Goal: Transaction & Acquisition: Purchase product/service

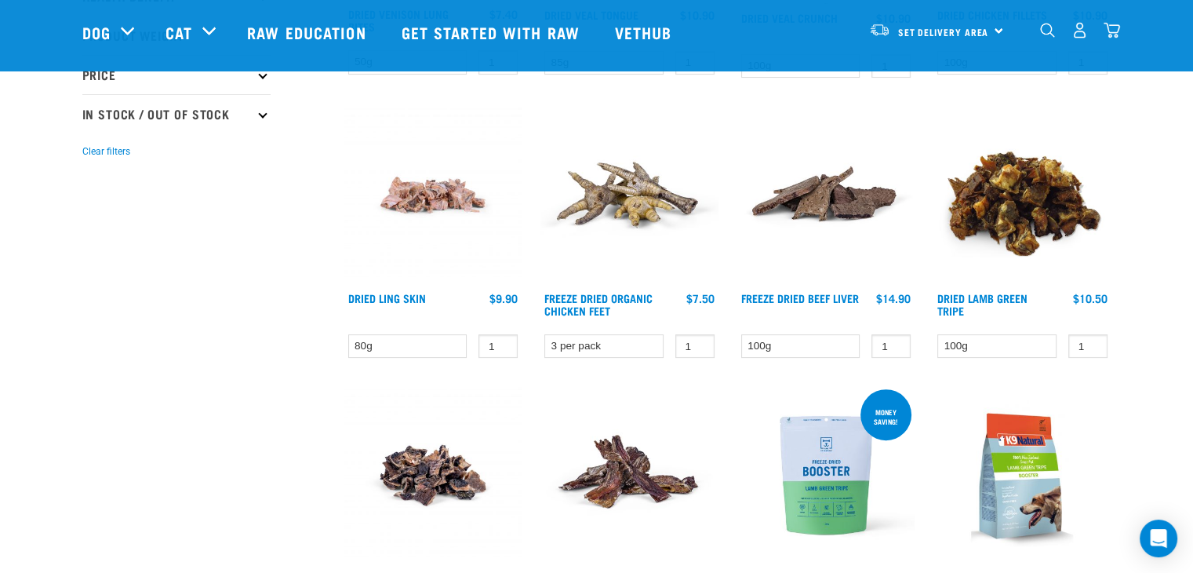
click at [1084, 35] on img "dropdown navigation" at bounding box center [1079, 30] width 16 height 16
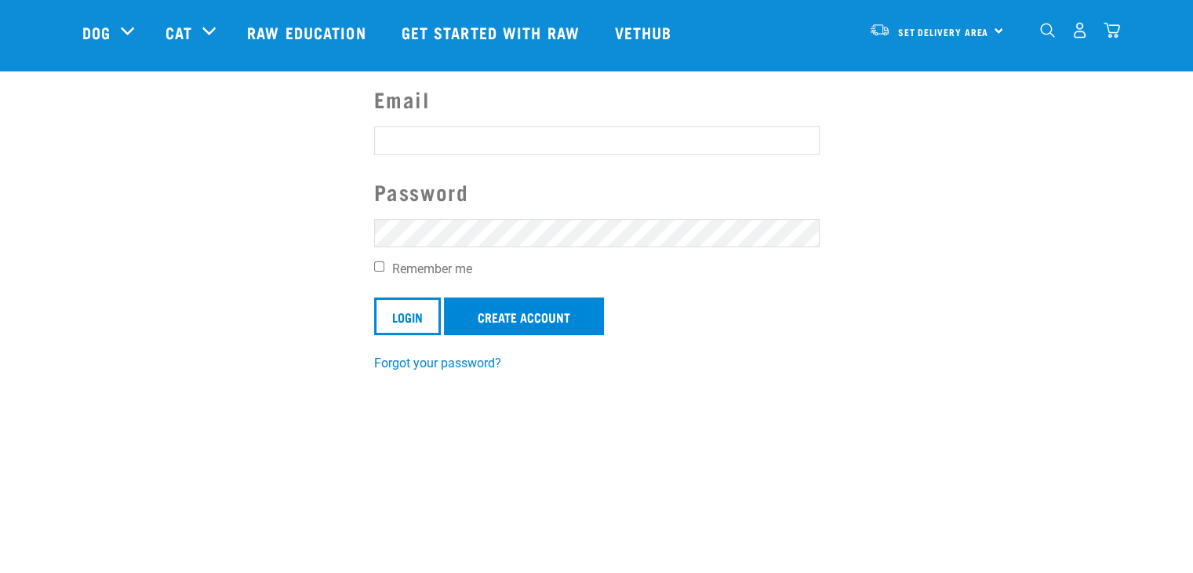
scroll to position [157, 0]
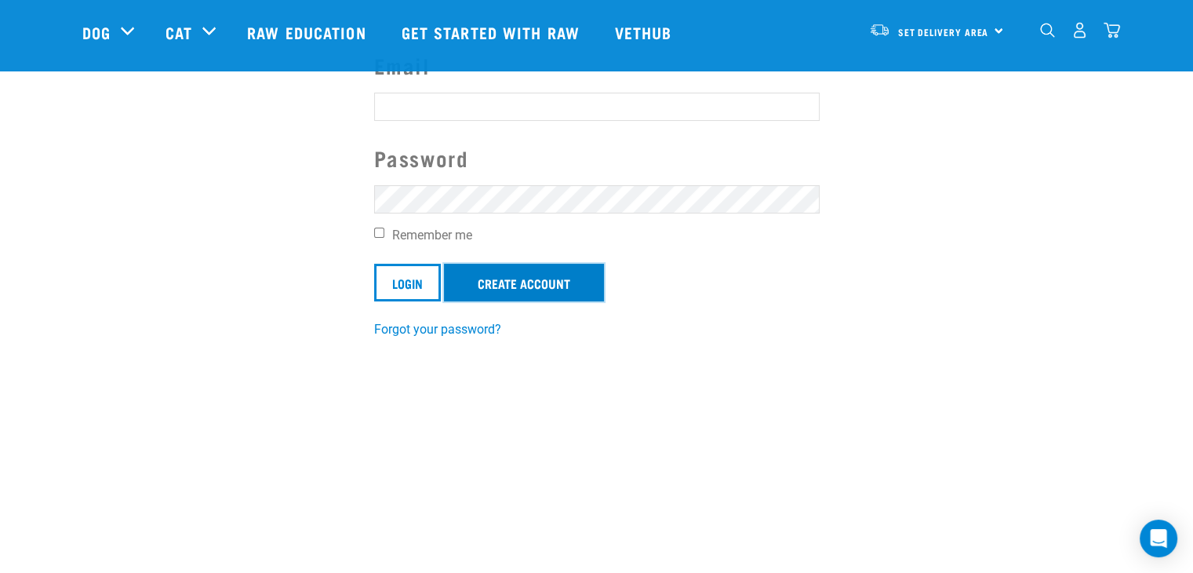
click at [524, 282] on link "Create Account" at bounding box center [524, 283] width 160 height 38
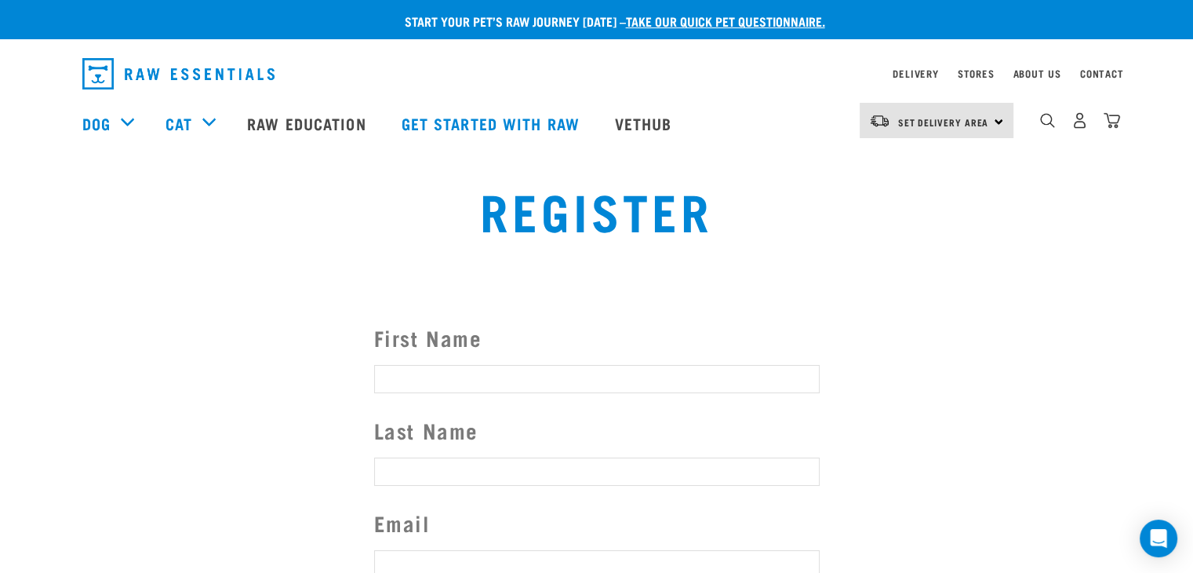
click at [451, 365] on input "First Name" at bounding box center [596, 379] width 445 height 28
type input "Oscar"
type input "Roberts"
type input "roberts.oscar13@gmail.com"
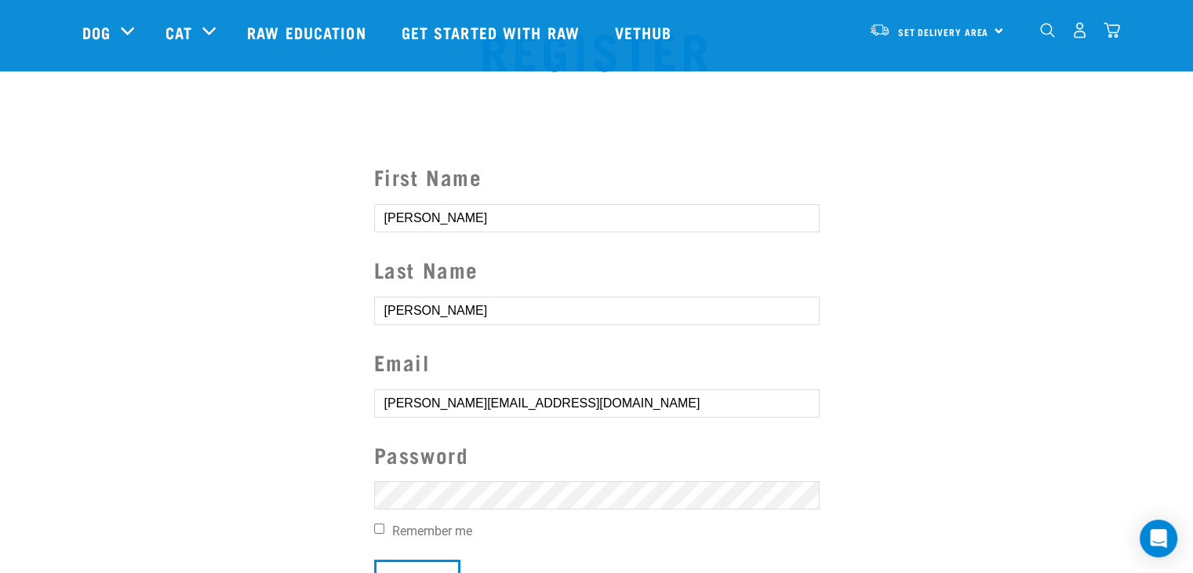
scroll to position [235, 0]
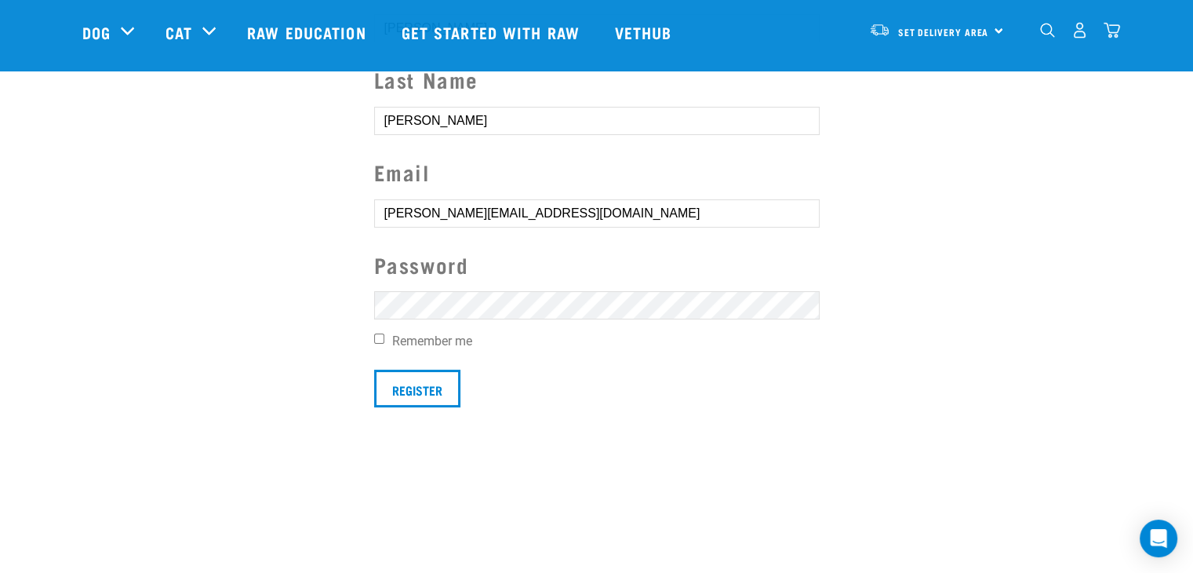
drag, startPoint x: 186, startPoint y: 337, endPoint x: 207, endPoint y: 336, distance: 21.2
click at [187, 337] on section "First Name Oscar Last Name Roberts Email roberts.oscar13@gmail.com Password Rem…" at bounding box center [596, 188] width 1193 height 514
click at [467, 342] on label "Remember me" at bounding box center [596, 341] width 445 height 19
click at [384, 342] on input "Remember me" at bounding box center [379, 338] width 10 height 10
checkbox input "true"
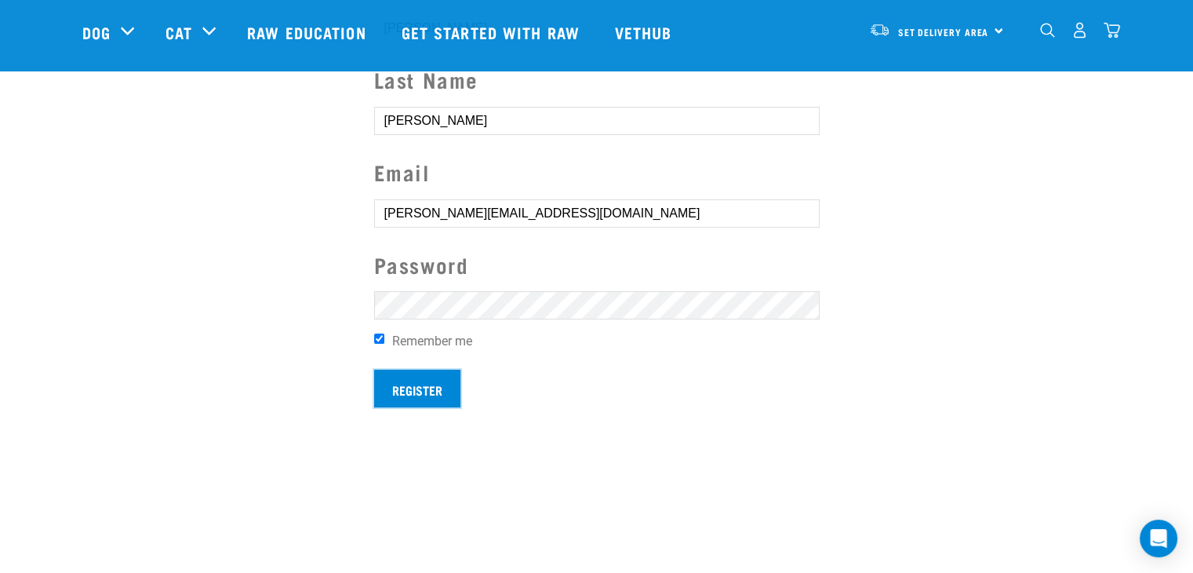
click at [441, 385] on input "Register" at bounding box center [417, 388] width 86 height 38
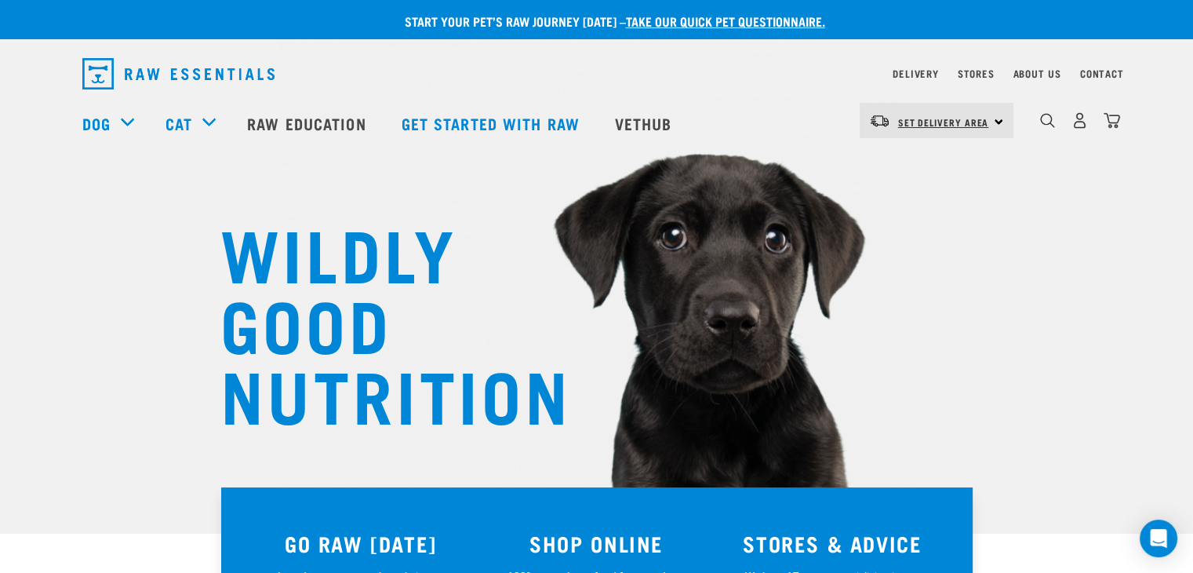
click at [950, 120] on span "Set Delivery Area" at bounding box center [943, 121] width 91 height 5
click at [915, 164] on link "[GEOGRAPHIC_DATA]" at bounding box center [935, 164] width 151 height 35
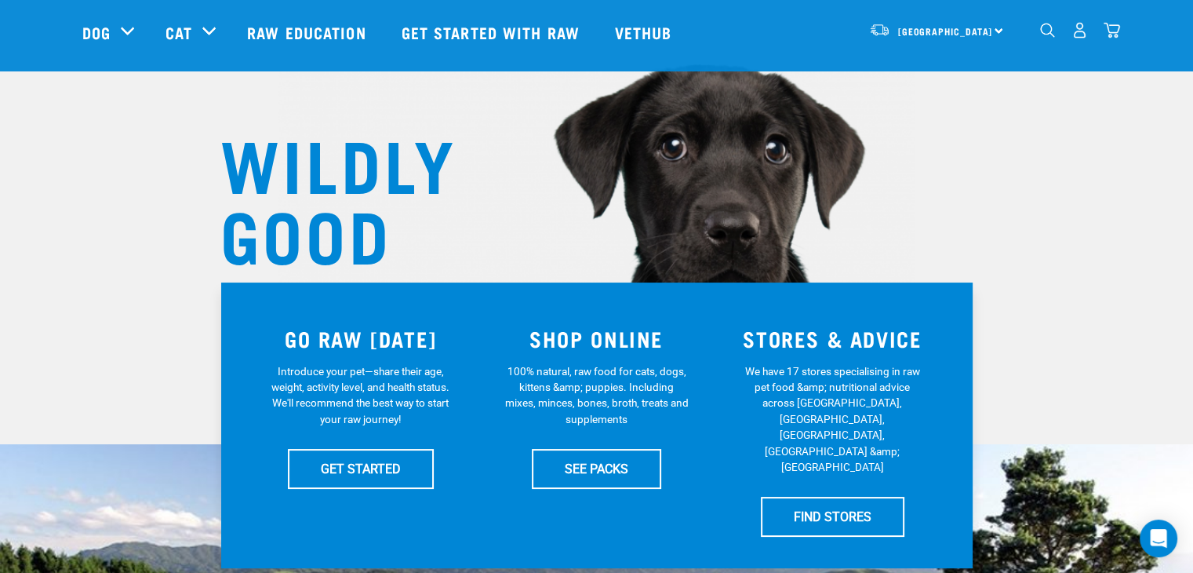
scroll to position [235, 0]
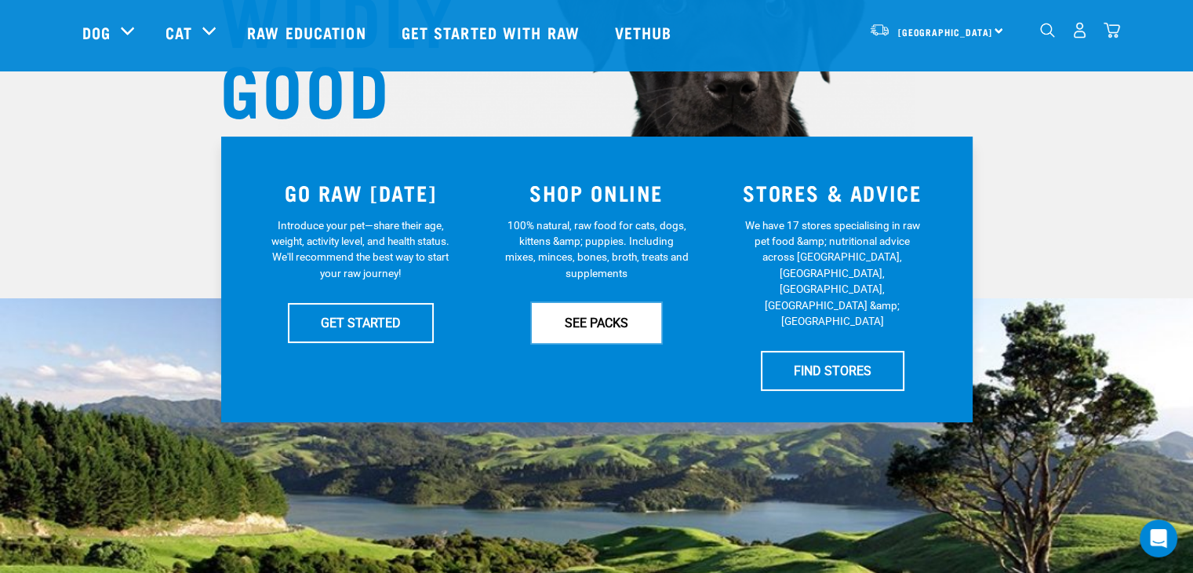
click at [582, 330] on link "SEE PACKS" at bounding box center [596, 322] width 129 height 39
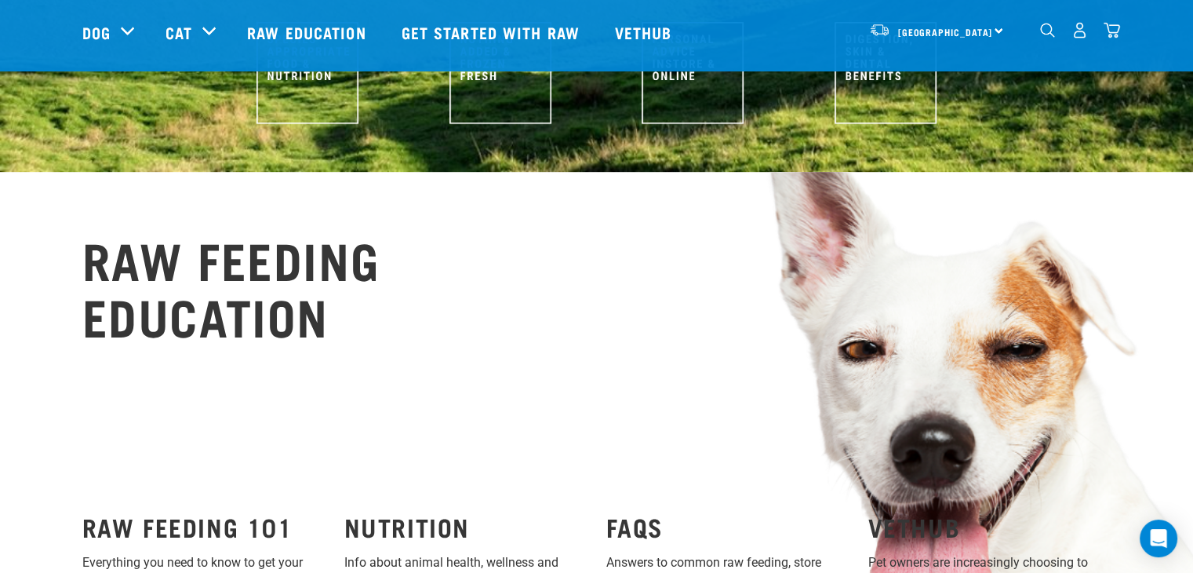
scroll to position [941, 0]
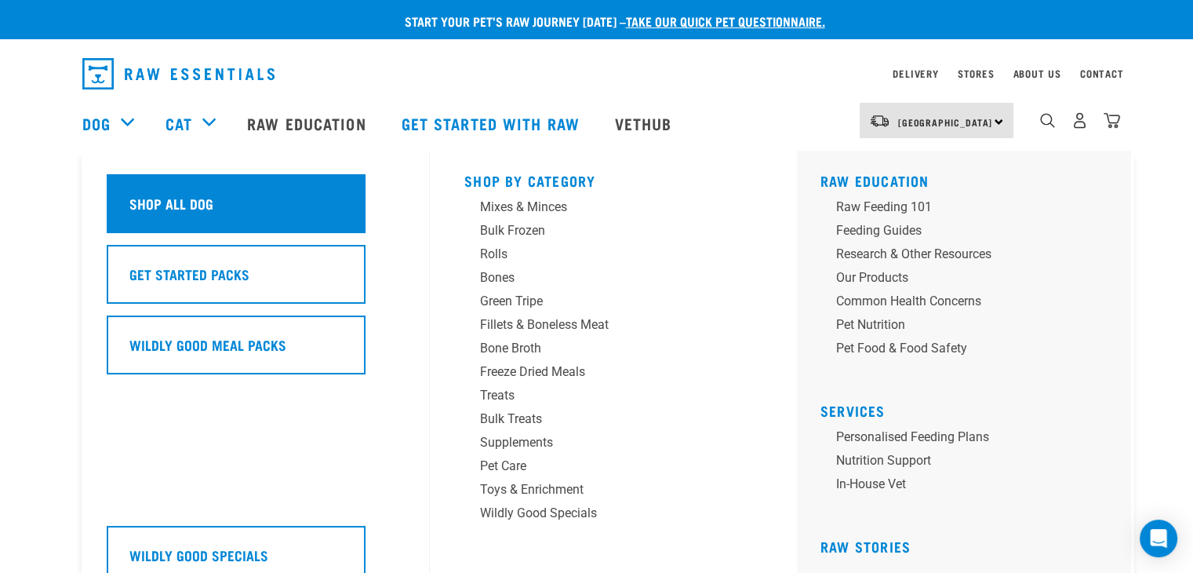
click at [235, 198] on div "Shop All Dog" at bounding box center [236, 203] width 259 height 59
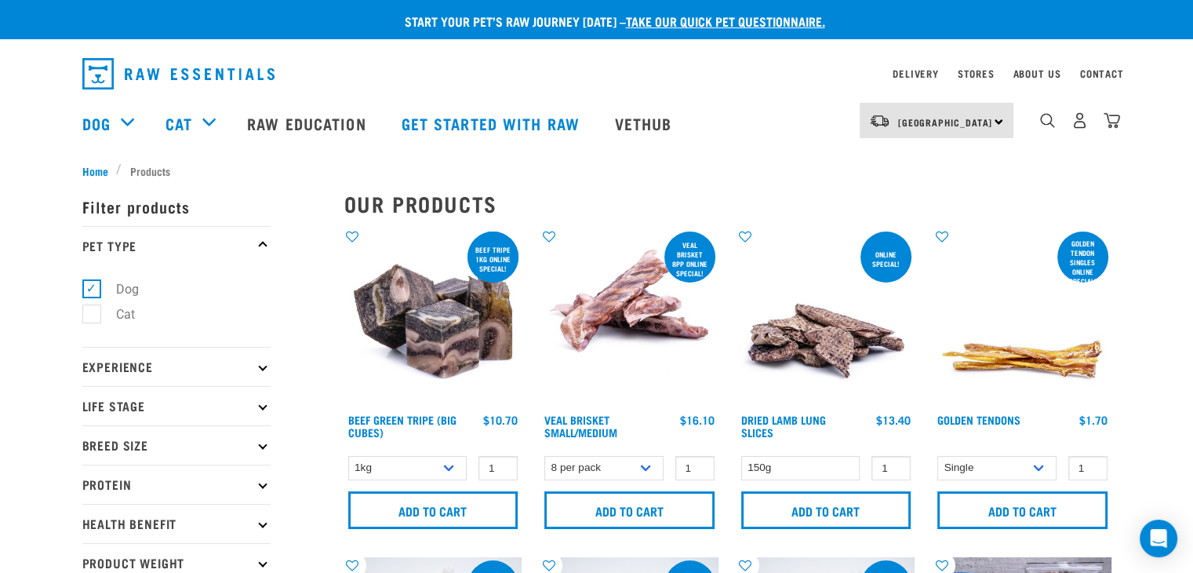
click at [215, 362] on p "Experience" at bounding box center [176, 366] width 188 height 39
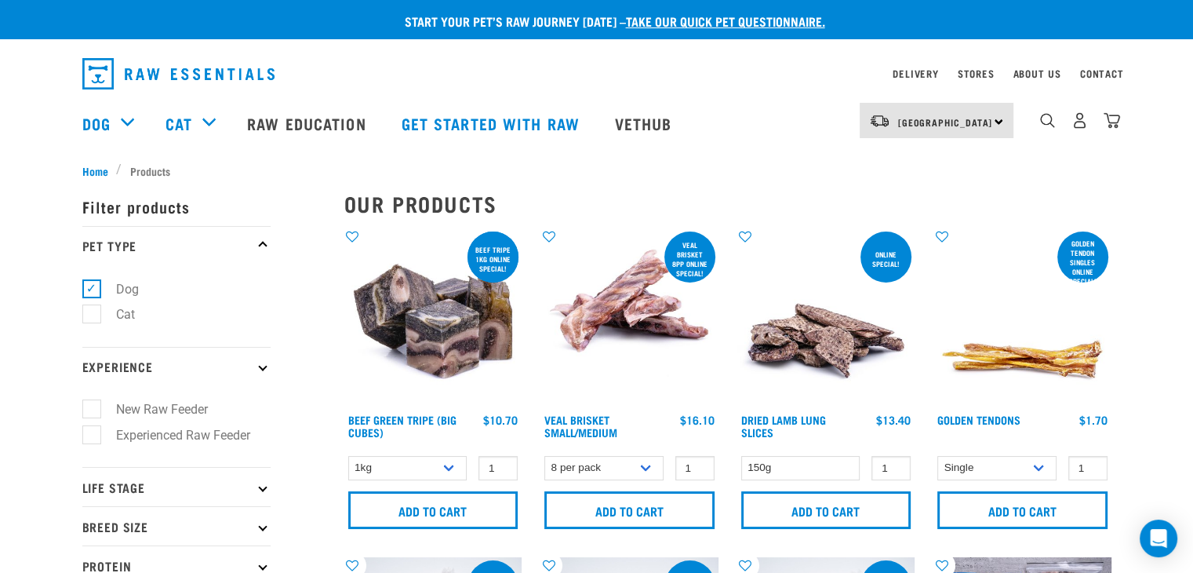
click at [192, 410] on label "New Raw Feeder" at bounding box center [152, 409] width 123 height 20
click at [93, 410] on input "New Raw Feeder" at bounding box center [87, 407] width 10 height 10
checkbox input "true"
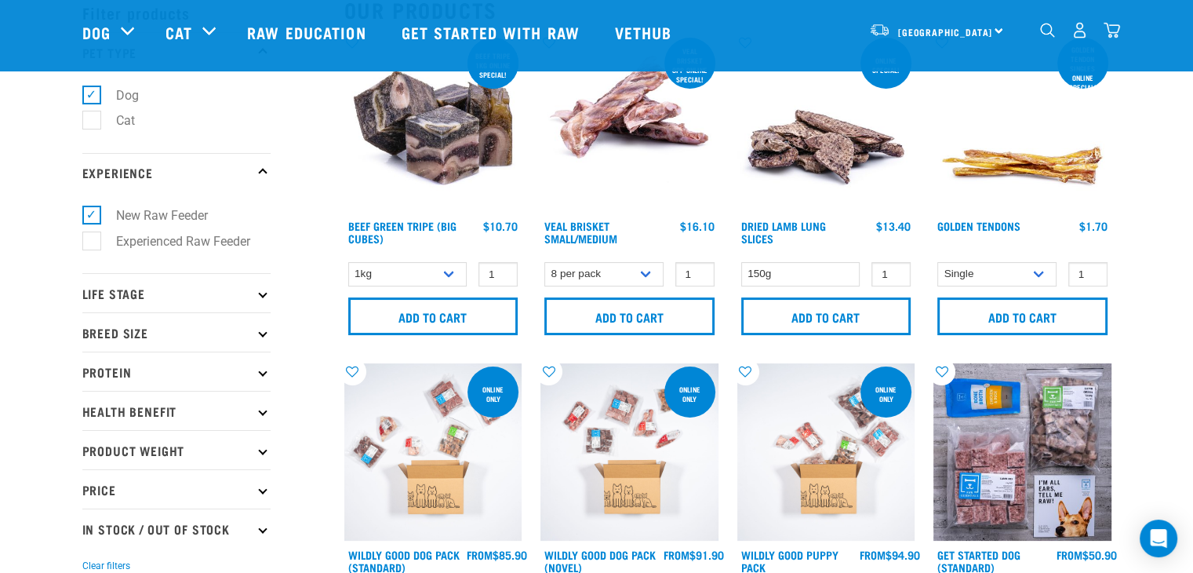
click at [173, 279] on p "Life Stage" at bounding box center [176, 292] width 188 height 39
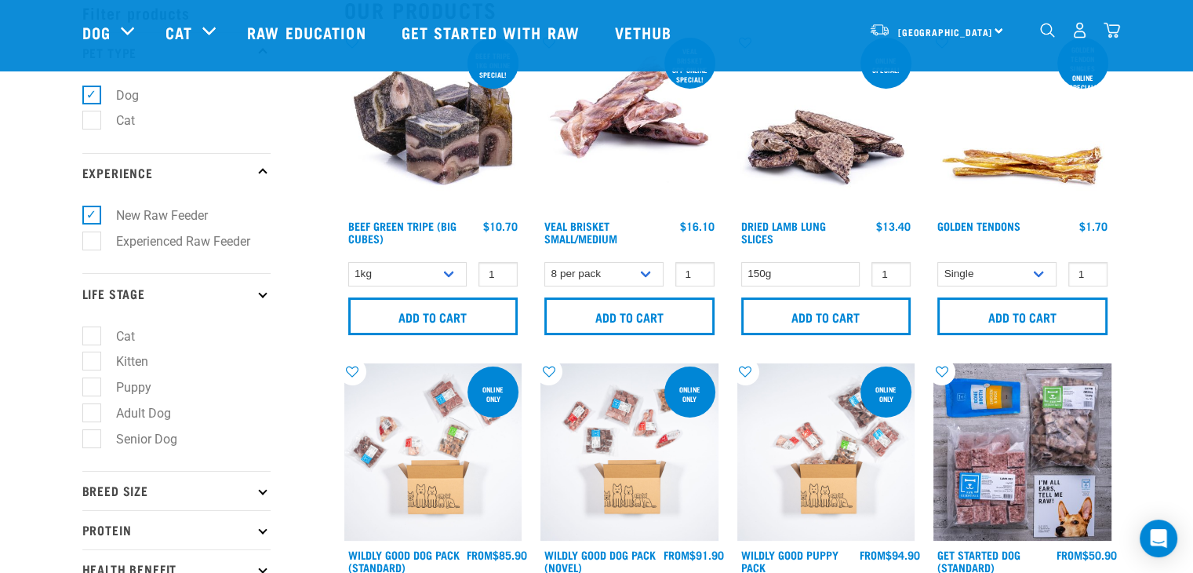
click at [158, 413] on label "Adult Dog" at bounding box center [134, 413] width 86 height 20
click at [93, 413] on input "Adult Dog" at bounding box center [87, 410] width 10 height 10
checkbox input "true"
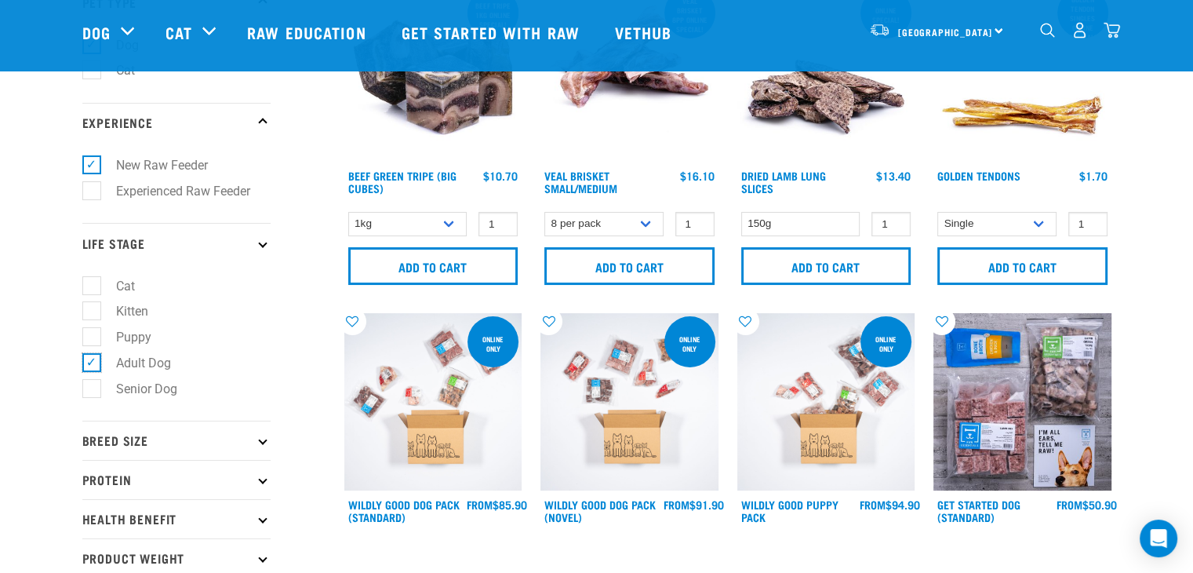
scroll to position [157, 0]
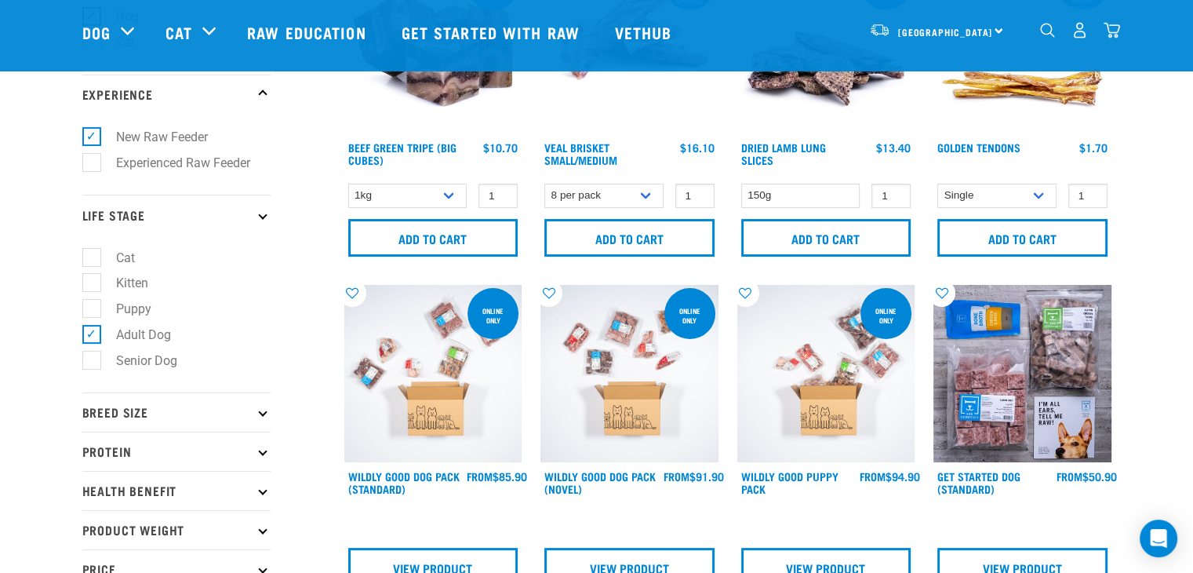
click at [157, 411] on p "Breed Size" at bounding box center [176, 411] width 188 height 39
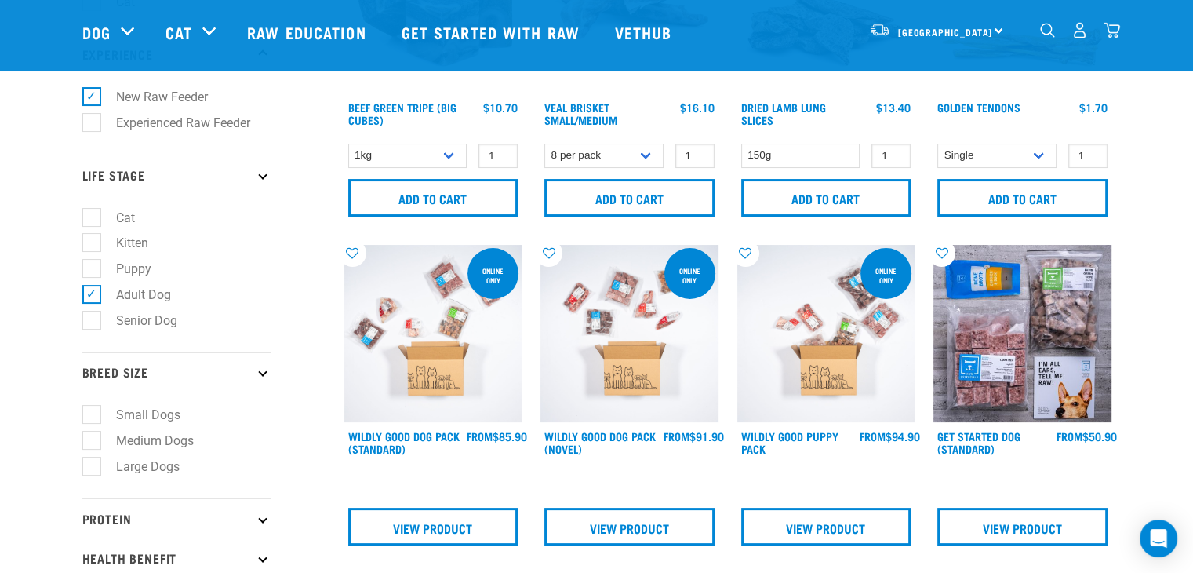
scroll to position [235, 0]
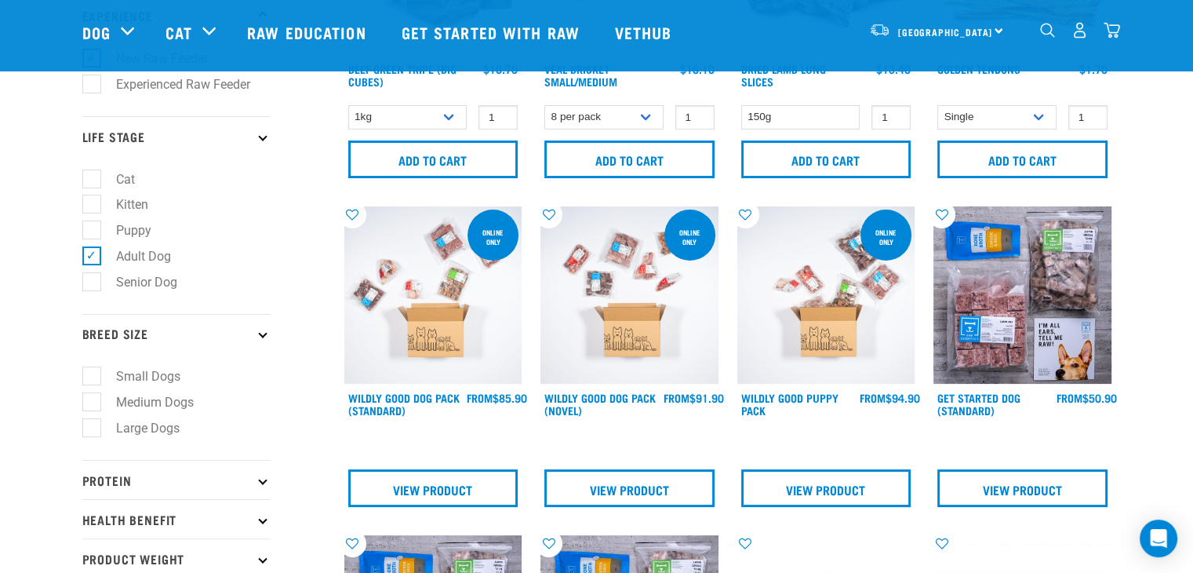
click at [134, 373] on label "Small Dogs" at bounding box center [139, 376] width 96 height 20
click at [93, 373] on input "Small Dogs" at bounding box center [87, 374] width 10 height 10
checkbox input "true"
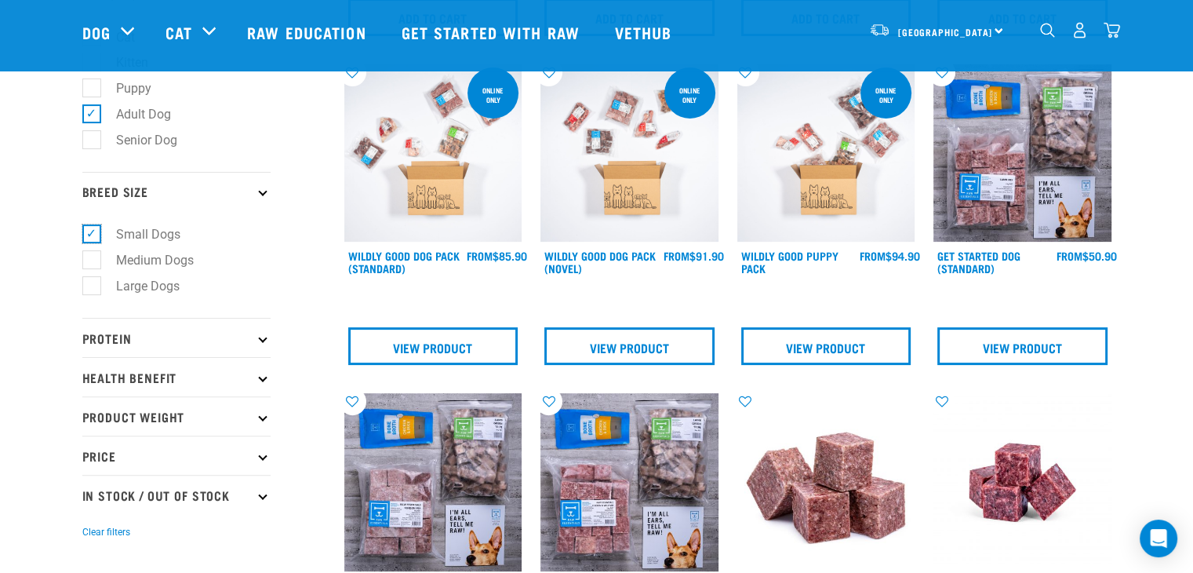
scroll to position [392, 0]
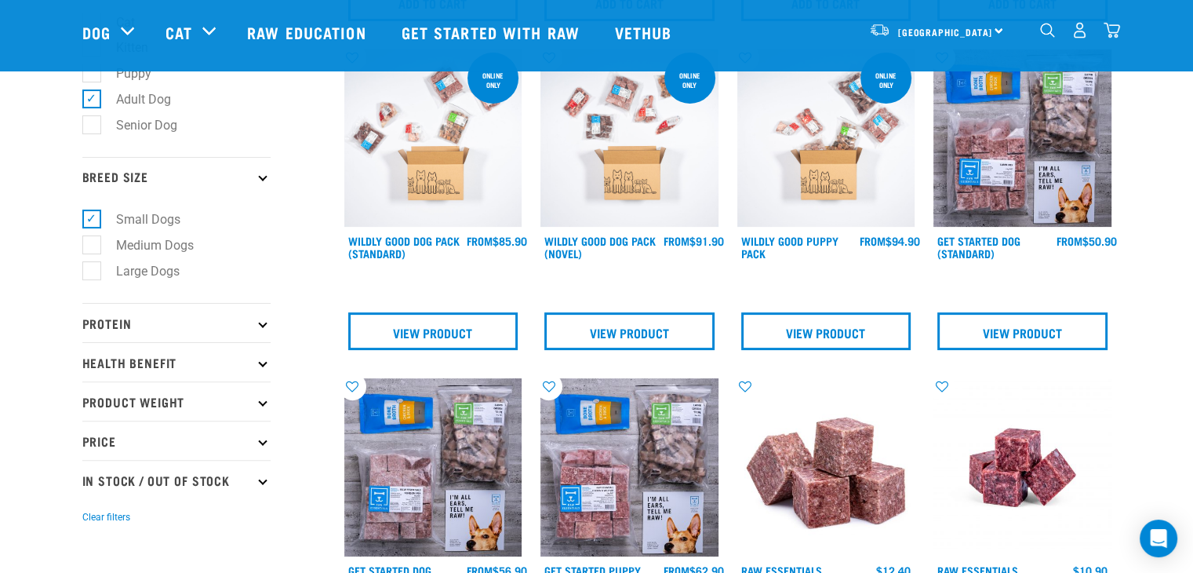
click at [167, 330] on p "Protein" at bounding box center [176, 322] width 188 height 39
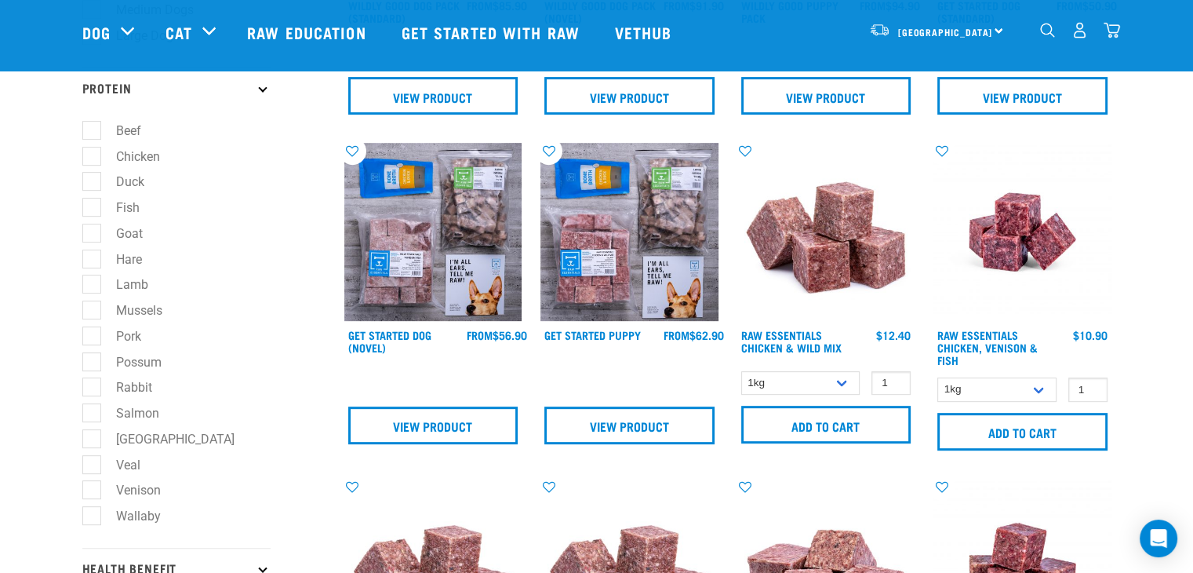
scroll to position [670, 0]
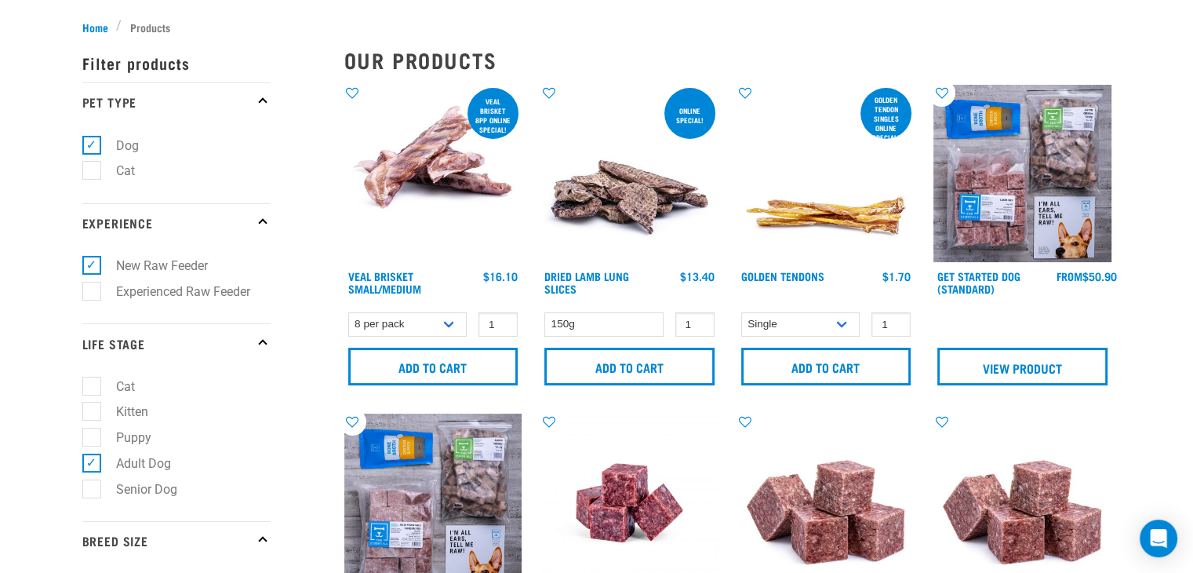
scroll to position [471, 0]
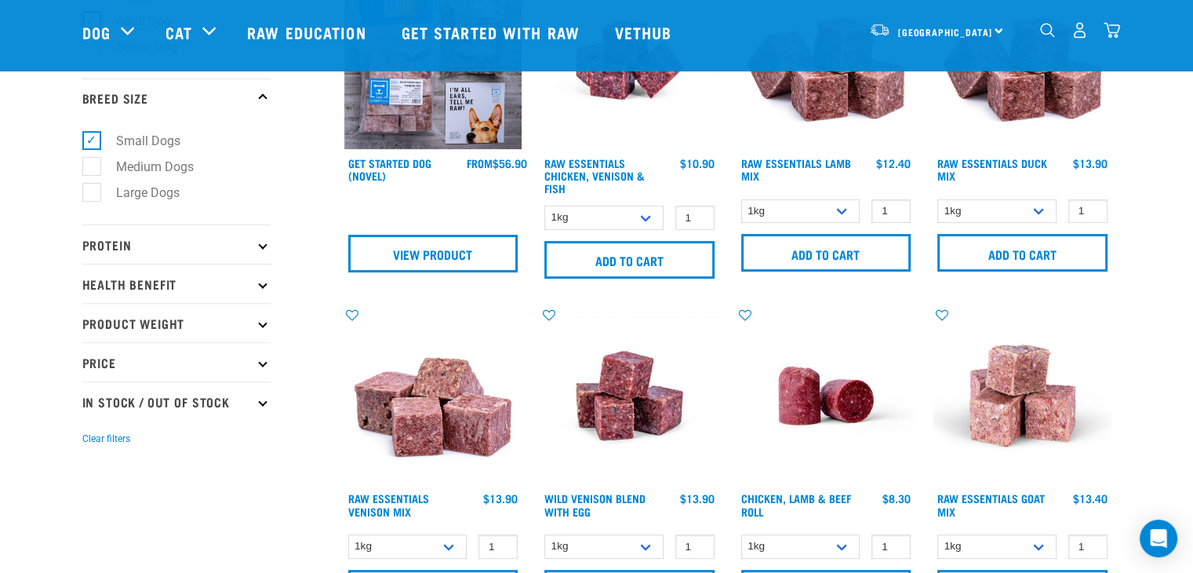
click at [203, 242] on p "Protein" at bounding box center [176, 243] width 188 height 39
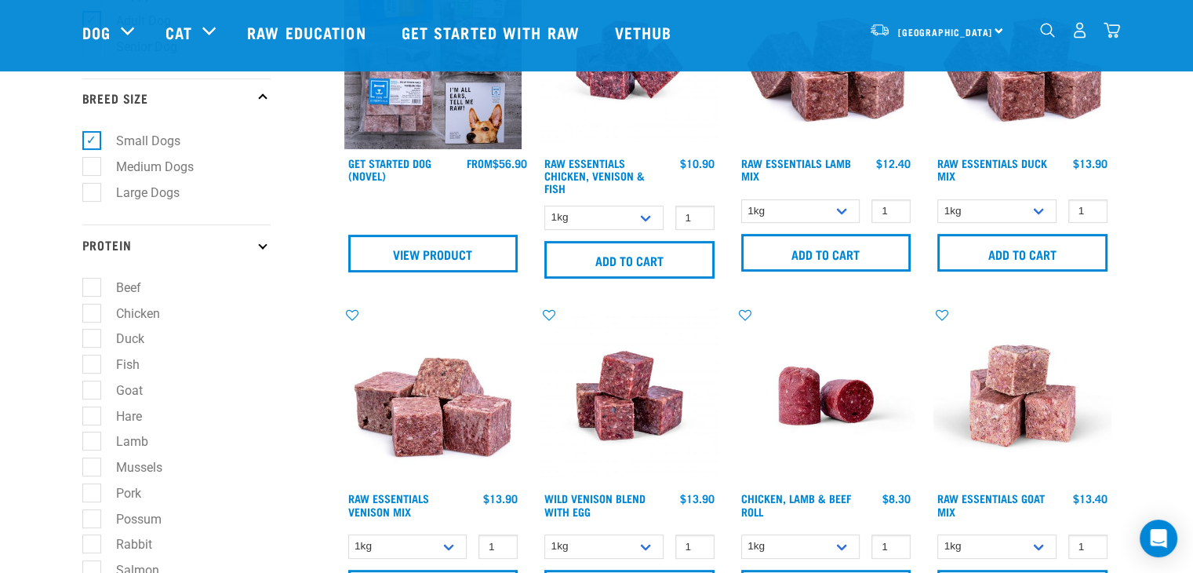
click at [200, 245] on p "Protein" at bounding box center [176, 243] width 188 height 39
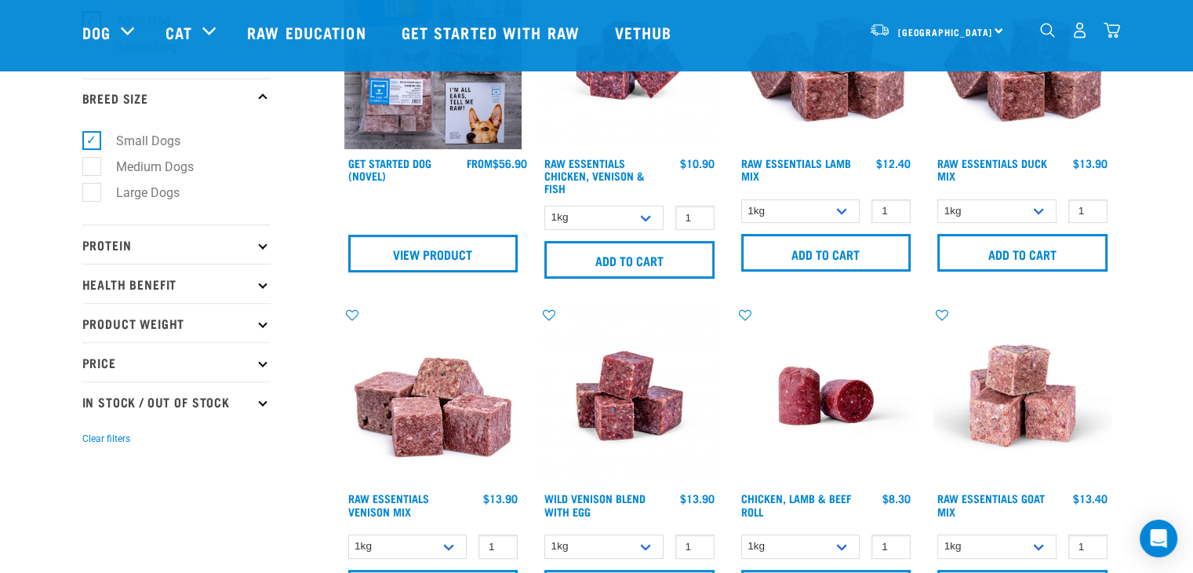
click at [187, 290] on p "Health Benefit" at bounding box center [176, 283] width 188 height 39
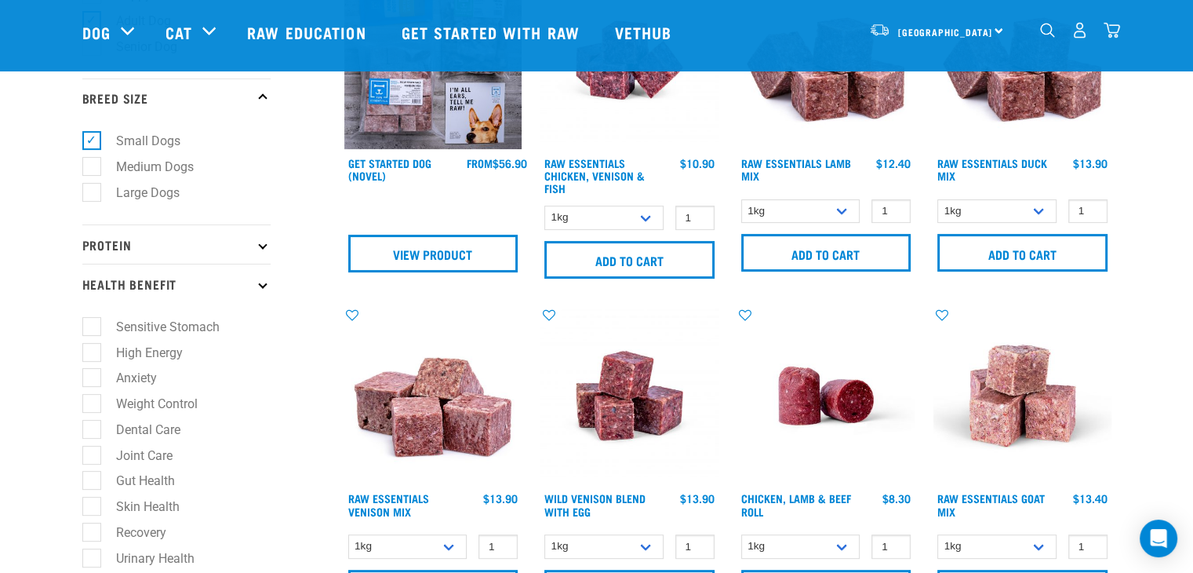
click at [187, 290] on p "Health Benefit" at bounding box center [176, 283] width 188 height 39
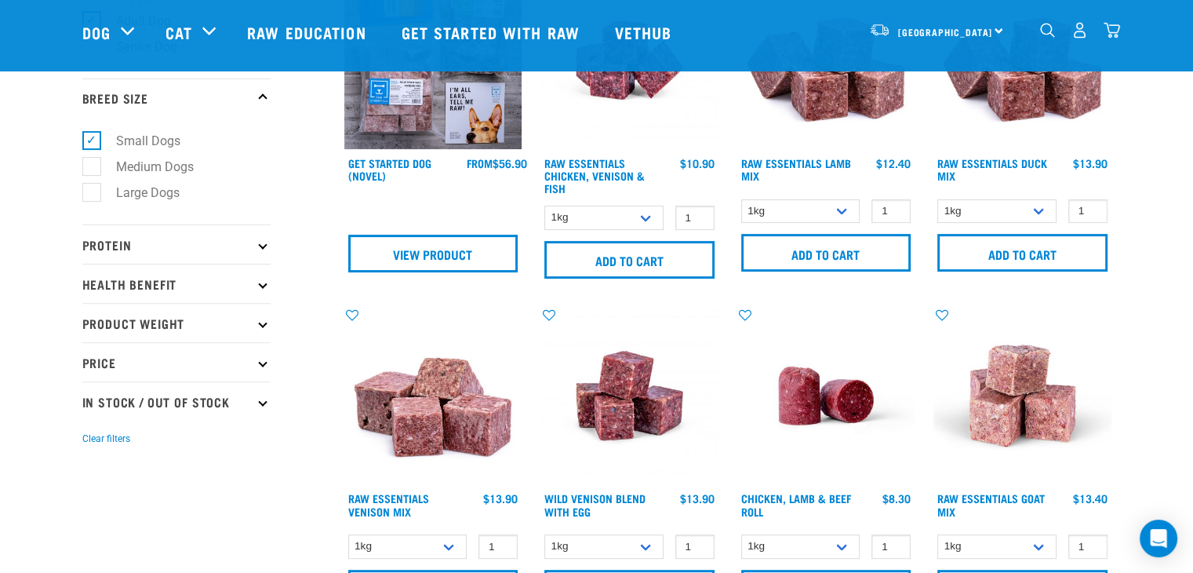
click at [181, 327] on p "Product Weight" at bounding box center [176, 322] width 188 height 39
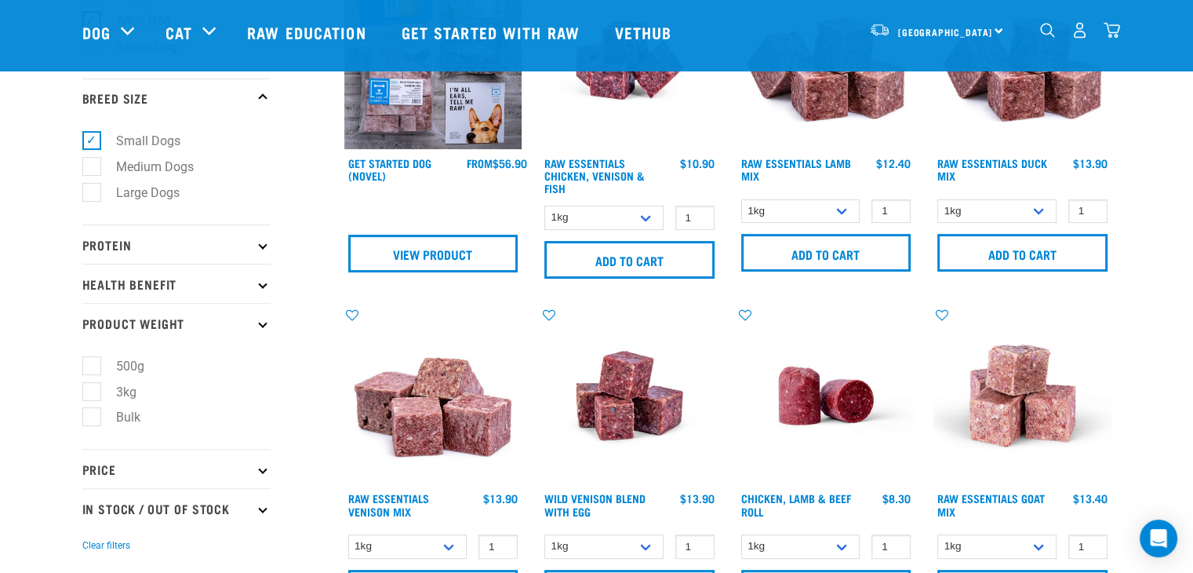
click at [181, 328] on p "Product Weight" at bounding box center [176, 322] width 188 height 39
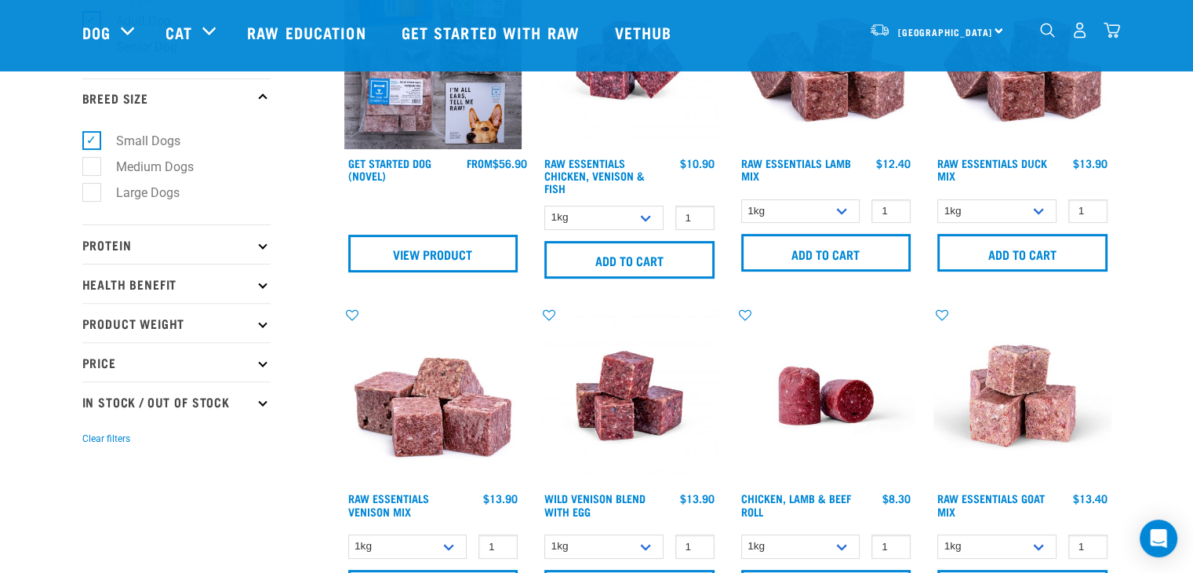
click at [181, 328] on p "Product Weight" at bounding box center [176, 322] width 188 height 39
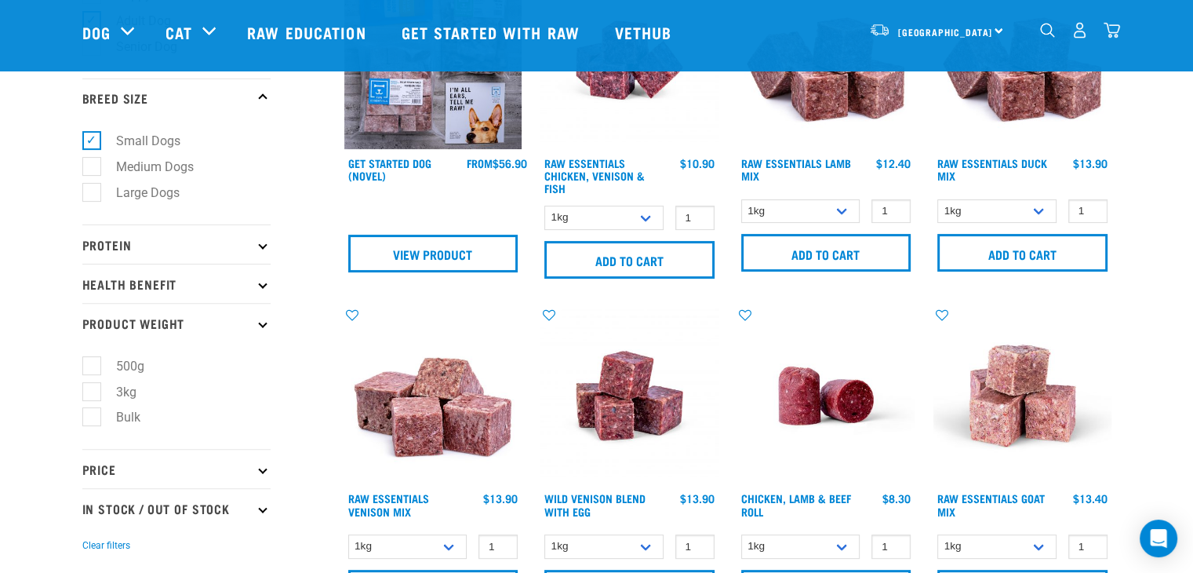
click at [141, 323] on p "Product Weight" at bounding box center [176, 322] width 188 height 39
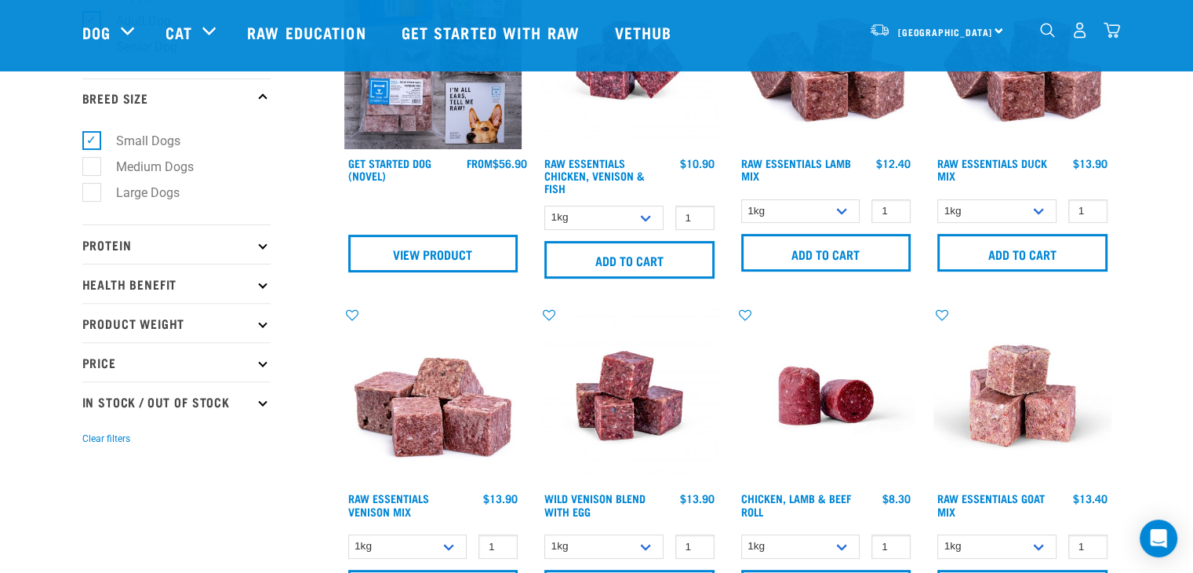
click at [158, 372] on p "Price" at bounding box center [176, 361] width 188 height 39
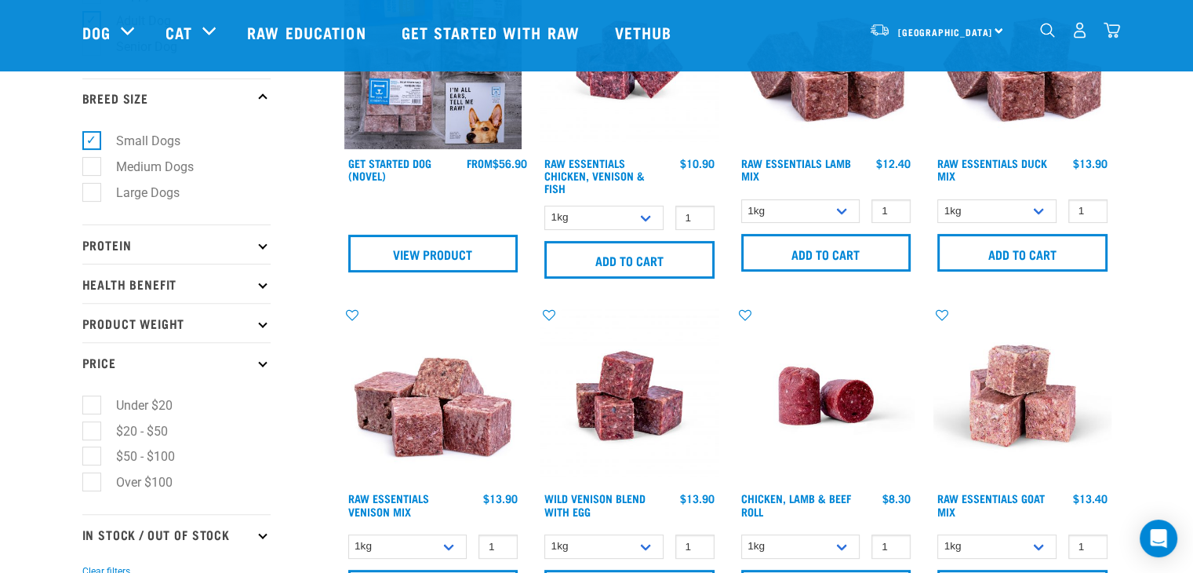
click at [161, 365] on p "Price" at bounding box center [176, 361] width 188 height 39
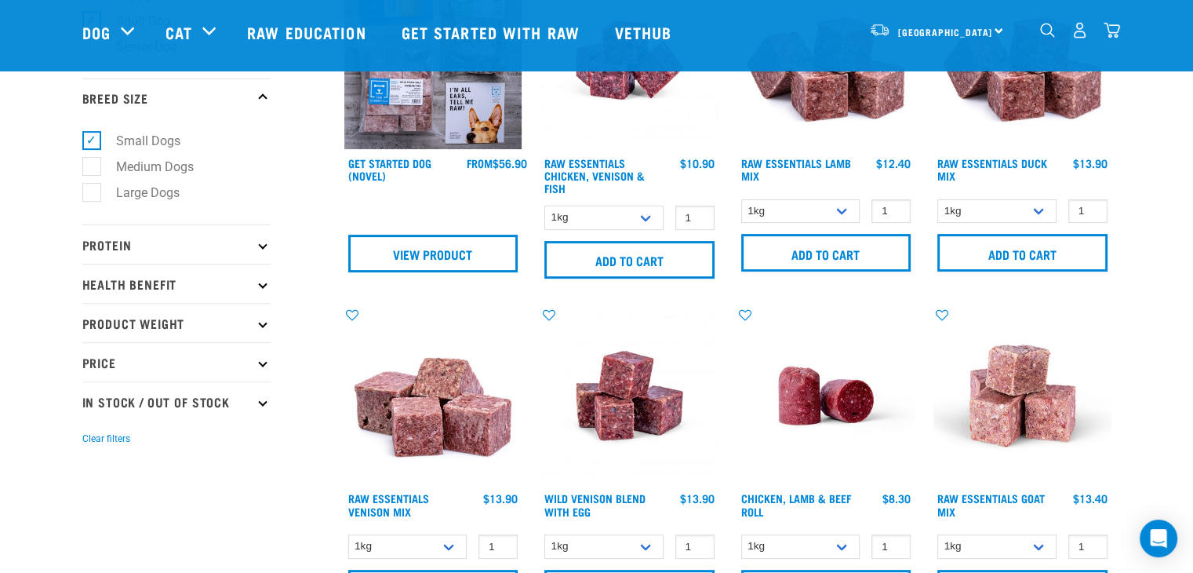
click at [171, 398] on p "In Stock / Out Of Stock" at bounding box center [176, 400] width 188 height 39
click at [147, 445] on label "In Stock" at bounding box center [129, 444] width 76 height 20
click at [93, 445] on input "In Stock" at bounding box center [87, 441] width 10 height 10
checkbox input "true"
click at [144, 237] on p "Protein" at bounding box center [176, 243] width 188 height 39
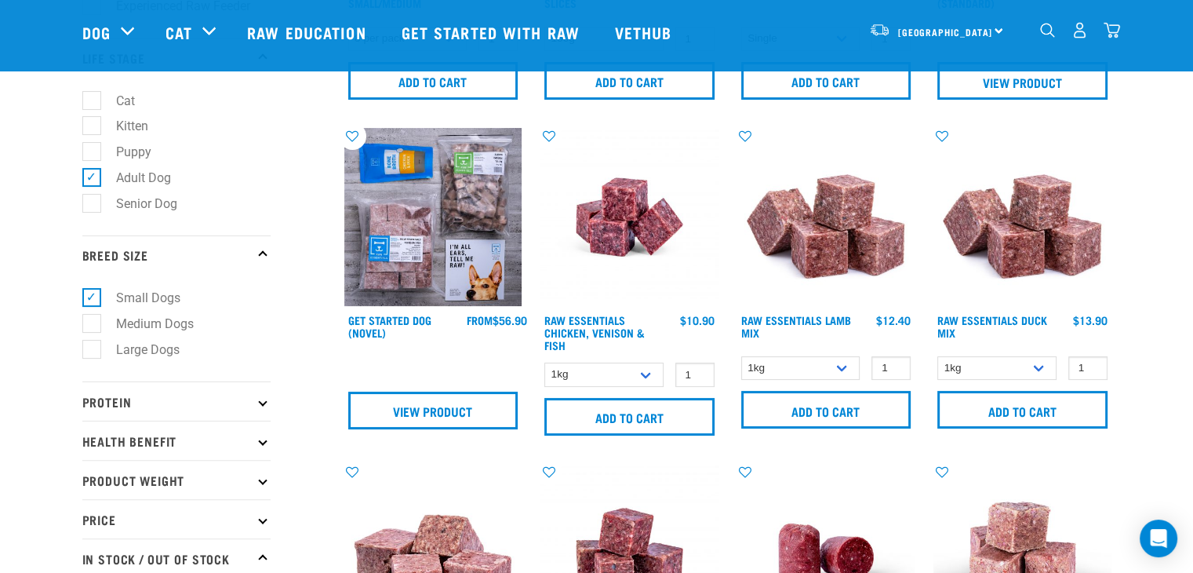
scroll to position [471, 0]
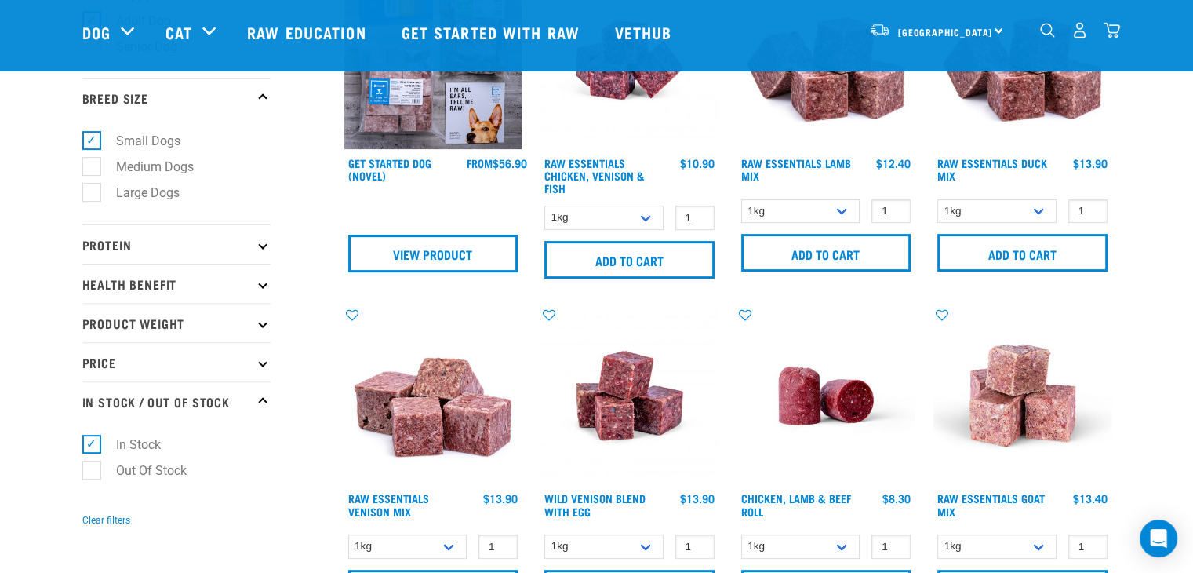
click at [150, 242] on p "Protein" at bounding box center [176, 243] width 188 height 39
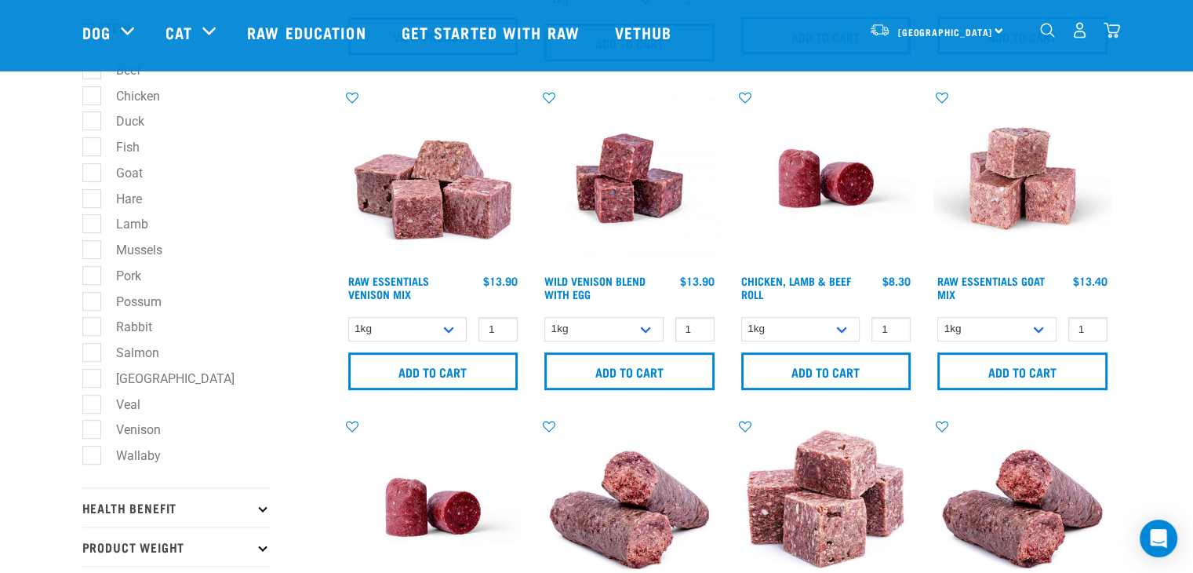
scroll to position [706, 0]
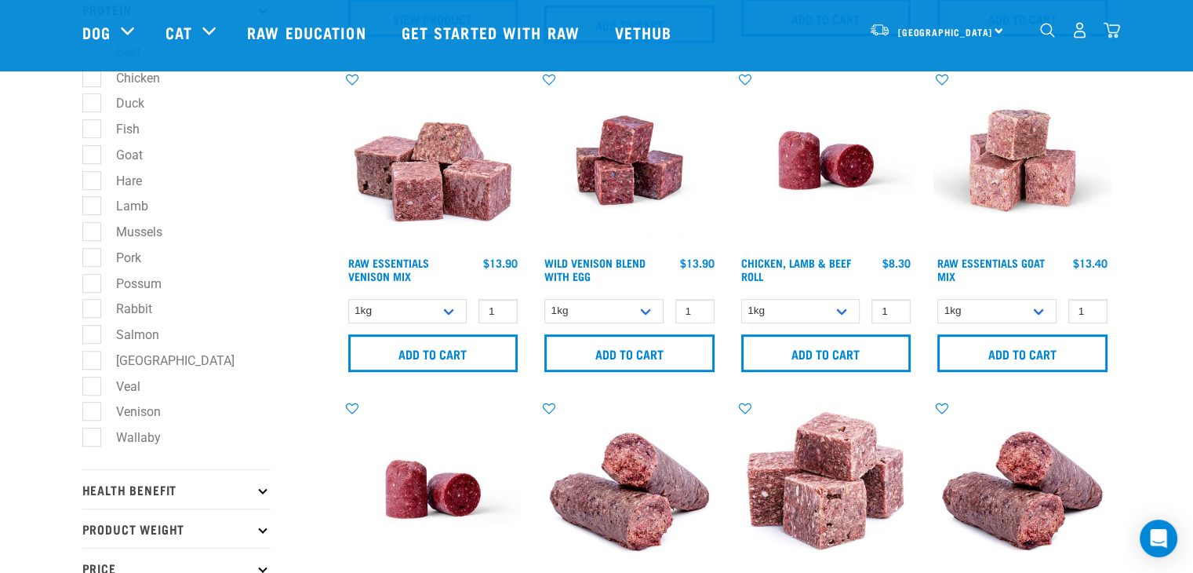
click at [405, 295] on div "Raw Essentials Venison Mix 1 0 100 0 100 0 100" at bounding box center [433, 226] width 197 height 329
click at [406, 308] on select "1kg 3kg" at bounding box center [407, 311] width 119 height 24
click at [408, 307] on select "1kg 3kg" at bounding box center [407, 311] width 119 height 24
click at [437, 306] on select "1kg 3kg" at bounding box center [407, 311] width 119 height 24
click at [348, 299] on select "1kg 3kg" at bounding box center [407, 311] width 119 height 24
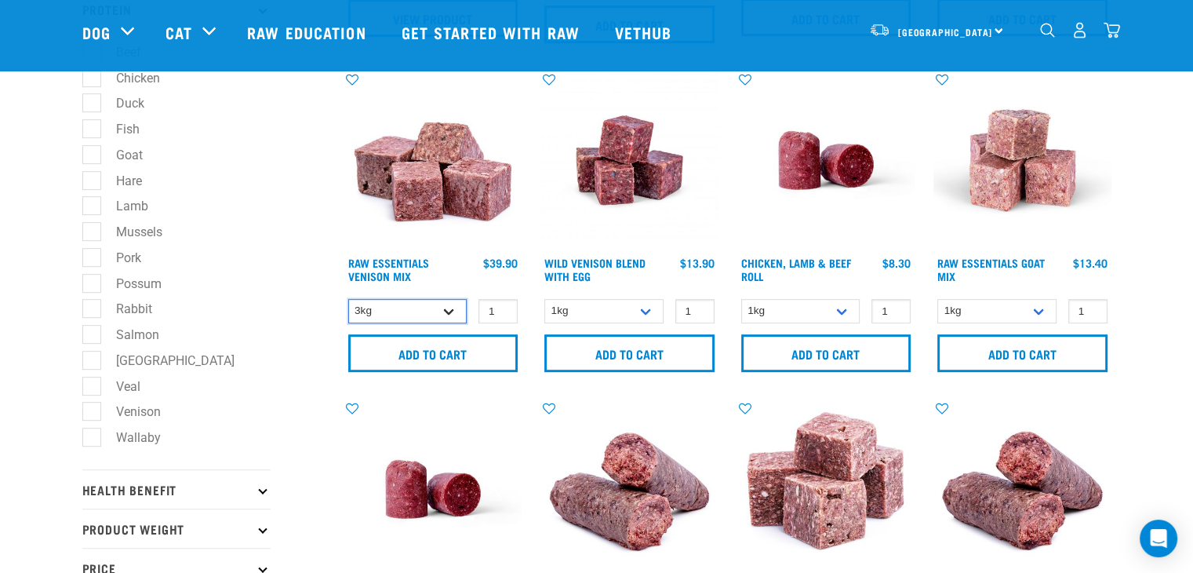
click at [416, 310] on select "1kg 3kg" at bounding box center [407, 311] width 119 height 24
click at [348, 299] on select "1kg 3kg" at bounding box center [407, 311] width 119 height 24
click at [434, 304] on select "1kg 3kg" at bounding box center [407, 311] width 119 height 24
click at [348, 299] on select "1kg 3kg" at bounding box center [407, 311] width 119 height 24
click at [412, 300] on select "1kg 3kg" at bounding box center [407, 311] width 119 height 24
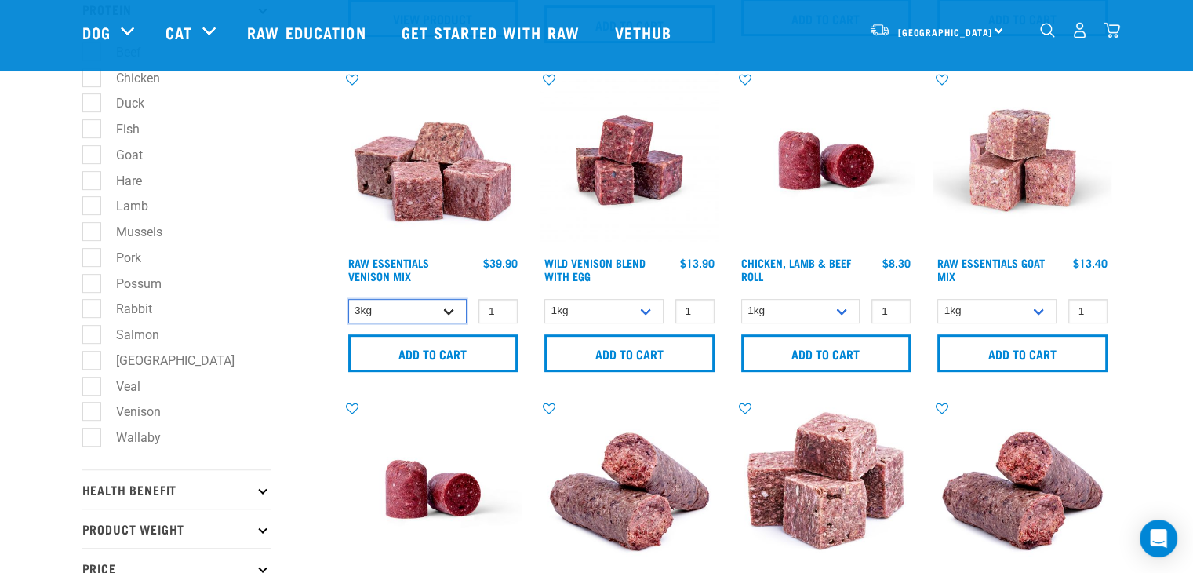
select select "711"
click at [348, 299] on select "1kg 3kg" at bounding box center [407, 311] width 119 height 24
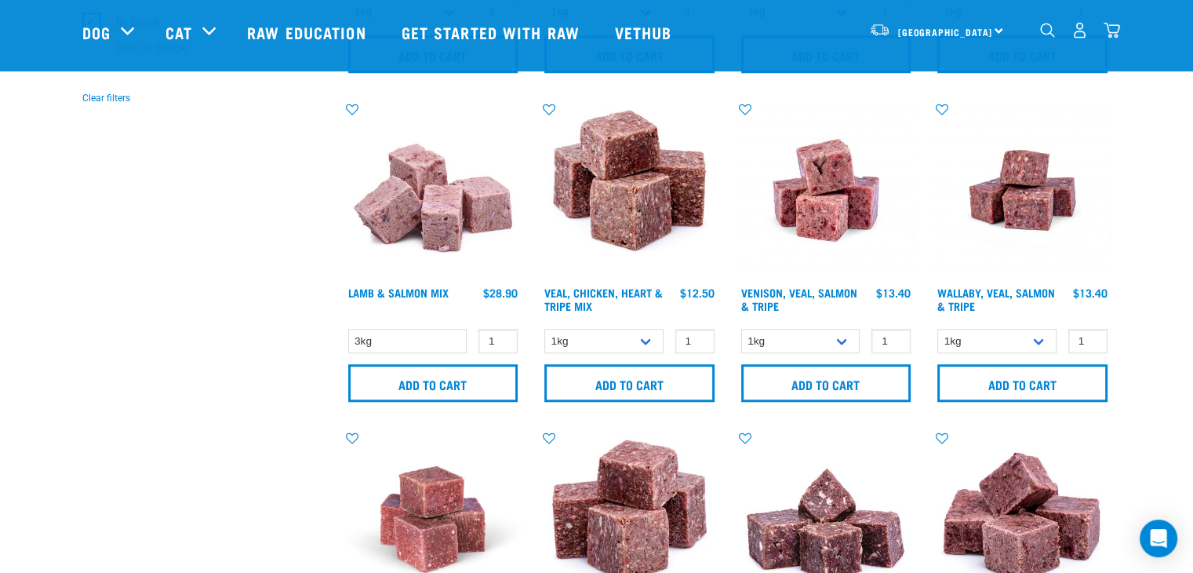
scroll to position [1412, 0]
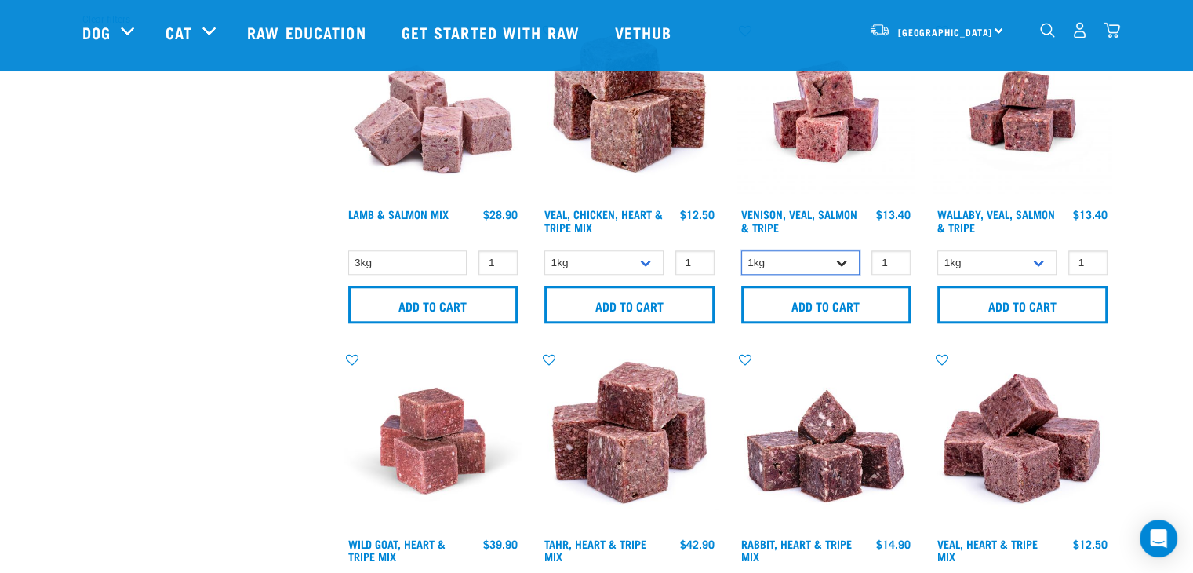
click at [827, 264] on select "1kg 3kg Bulk (18kg)" at bounding box center [800, 262] width 119 height 24
click at [827, 250] on select "1kg 3kg Bulk (18kg)" at bounding box center [800, 262] width 119 height 24
click at [741, 250] on select "1kg 3kg Bulk (18kg)" at bounding box center [800, 262] width 119 height 24
drag, startPoint x: 816, startPoint y: 252, endPoint x: 813, endPoint y: 264, distance: 13.1
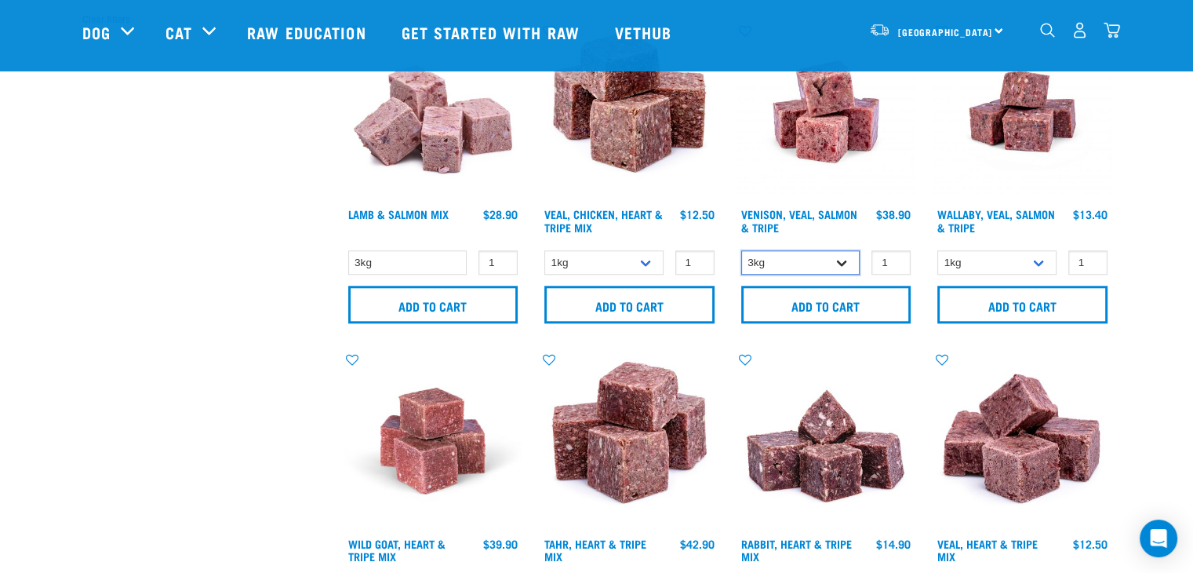
click at [816, 252] on select "1kg 3kg Bulk (18kg)" at bounding box center [800, 262] width 119 height 24
click at [741, 250] on select "1kg 3kg Bulk (18kg)" at bounding box center [800, 262] width 119 height 24
click at [800, 259] on select "1kg 3kg Bulk (18kg)" at bounding box center [800, 262] width 119 height 24
select select "62284"
click at [741, 250] on select "1kg 3kg Bulk (18kg)" at bounding box center [800, 262] width 119 height 24
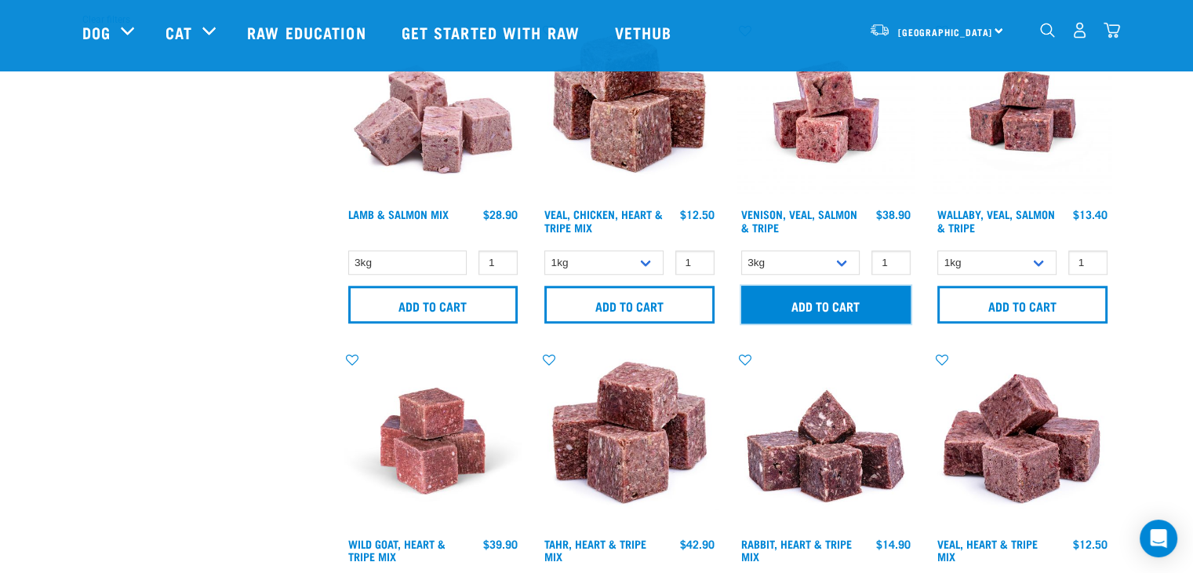
click at [834, 305] on input "Add to cart" at bounding box center [826, 304] width 170 height 38
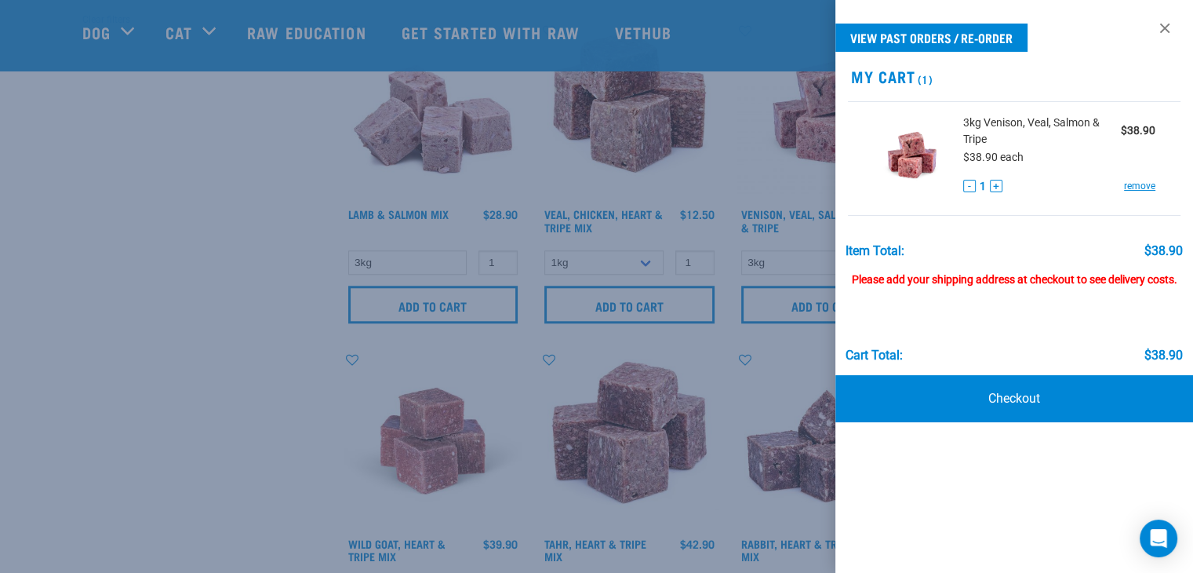
click at [235, 242] on div at bounding box center [596, 286] width 1193 height 573
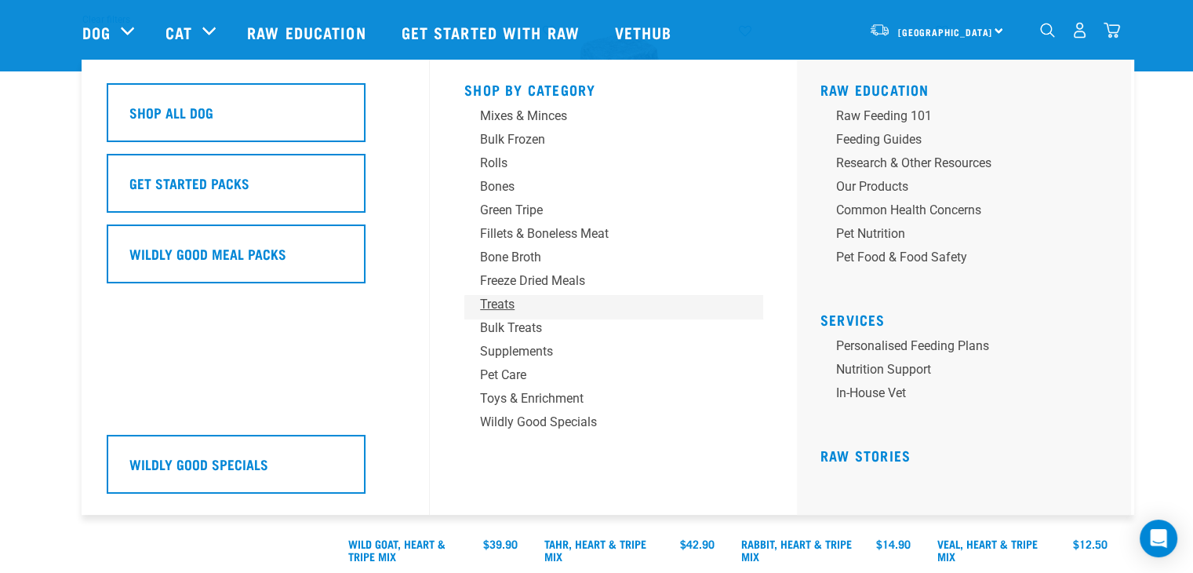
click at [511, 303] on div "Treats" at bounding box center [602, 304] width 245 height 19
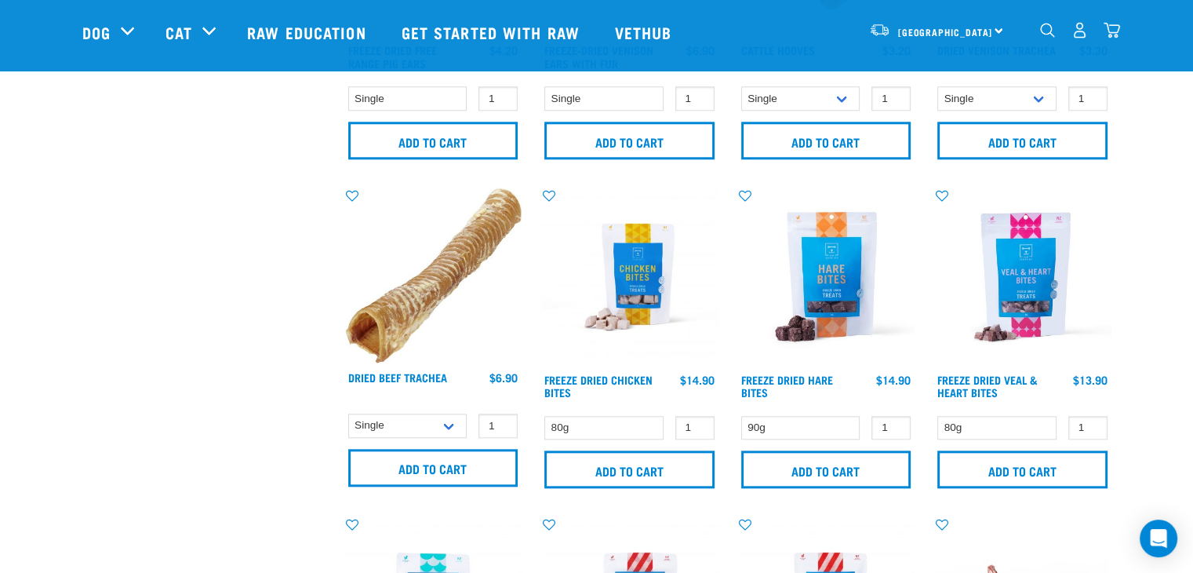
scroll to position [1647, 0]
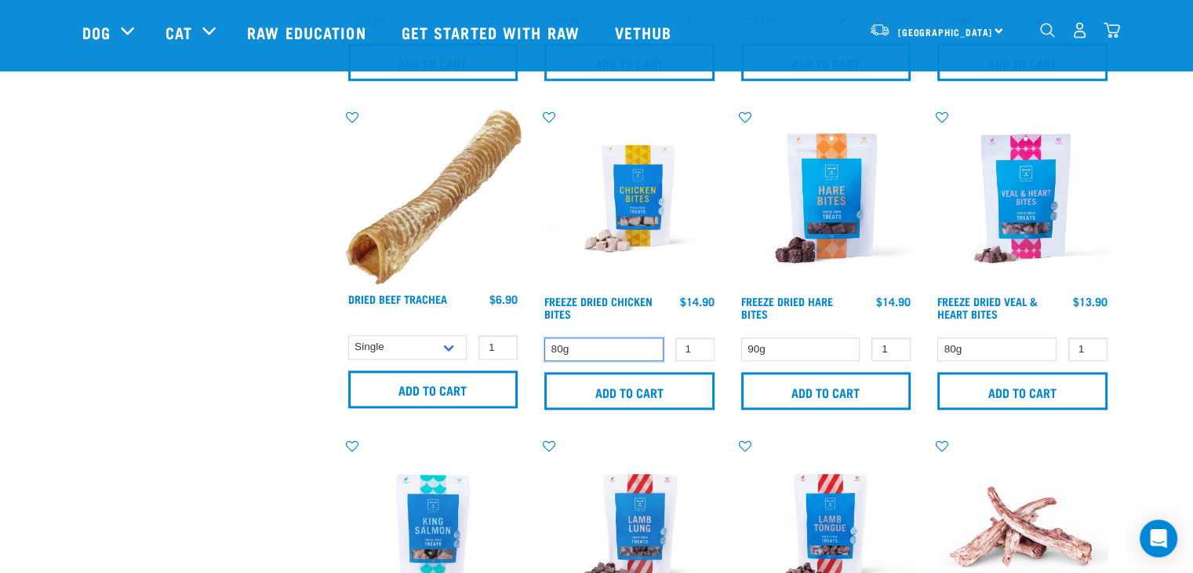
click at [640, 344] on select "80g" at bounding box center [603, 349] width 119 height 24
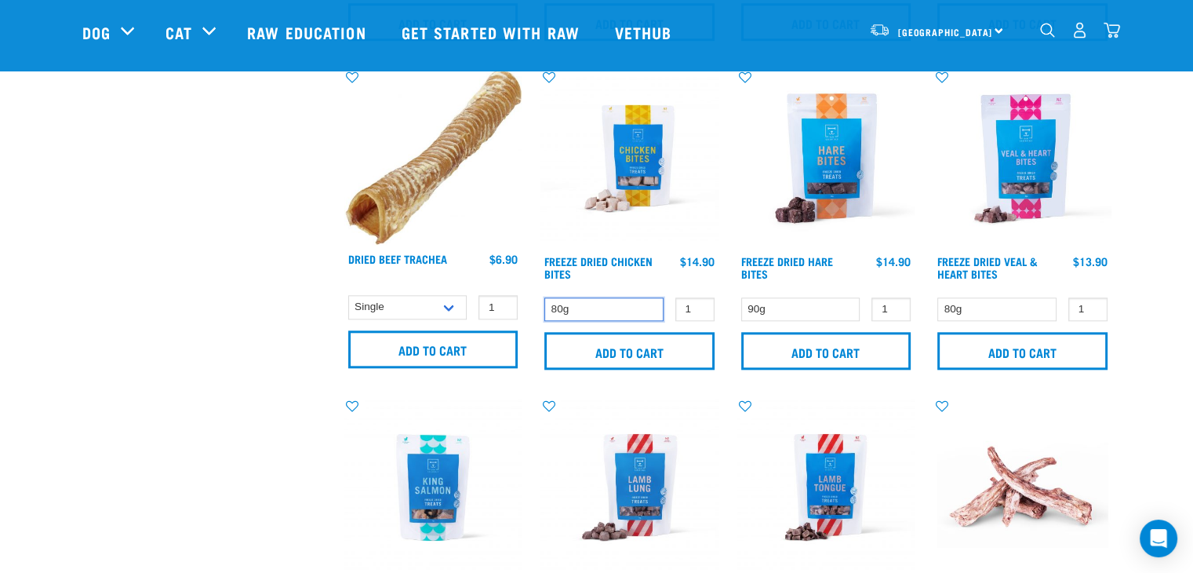
scroll to position [1725, 0]
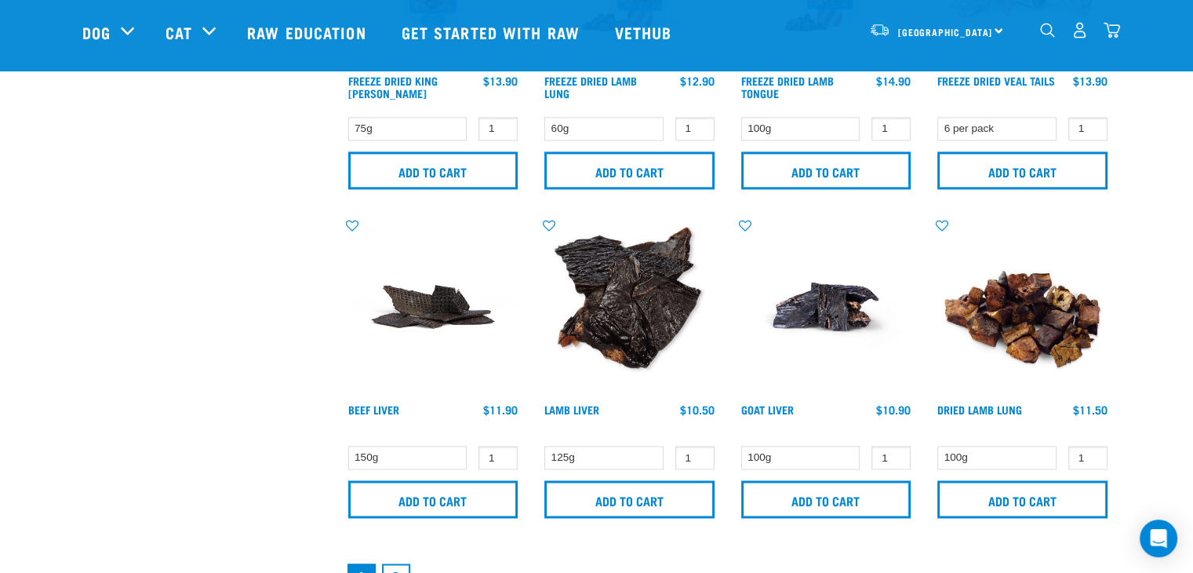
scroll to position [2431, 0]
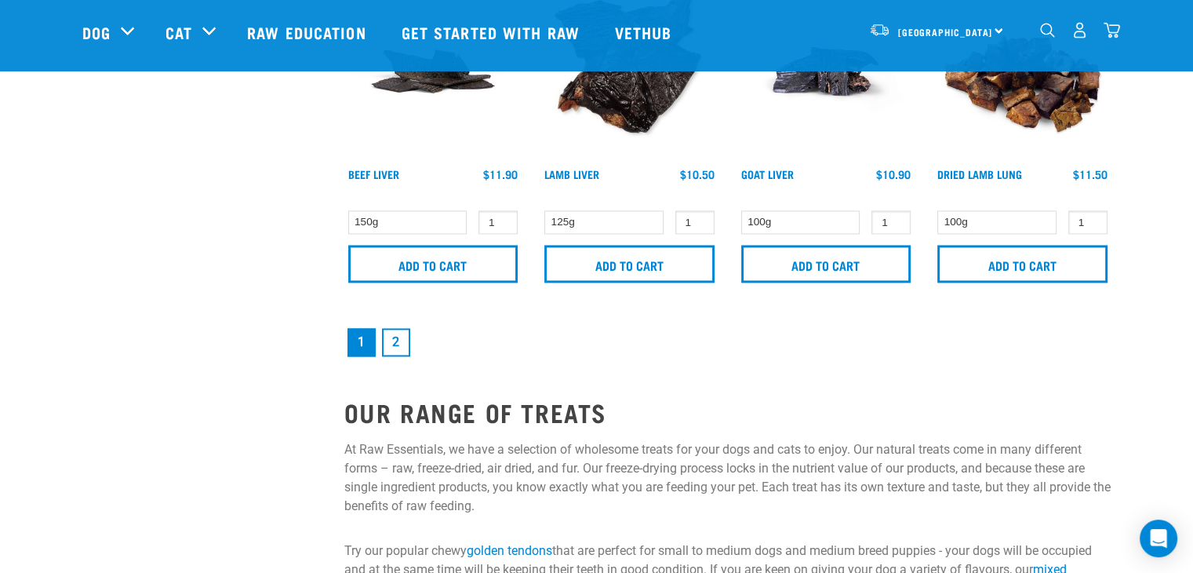
click at [403, 339] on link "2" at bounding box center [396, 342] width 28 height 28
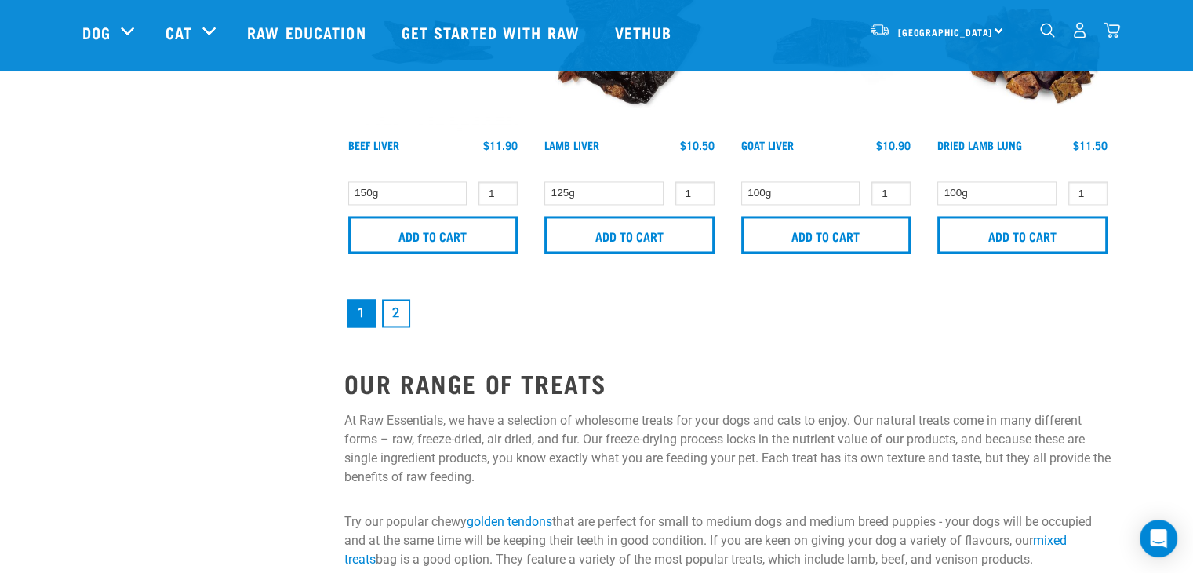
scroll to position [2510, 0]
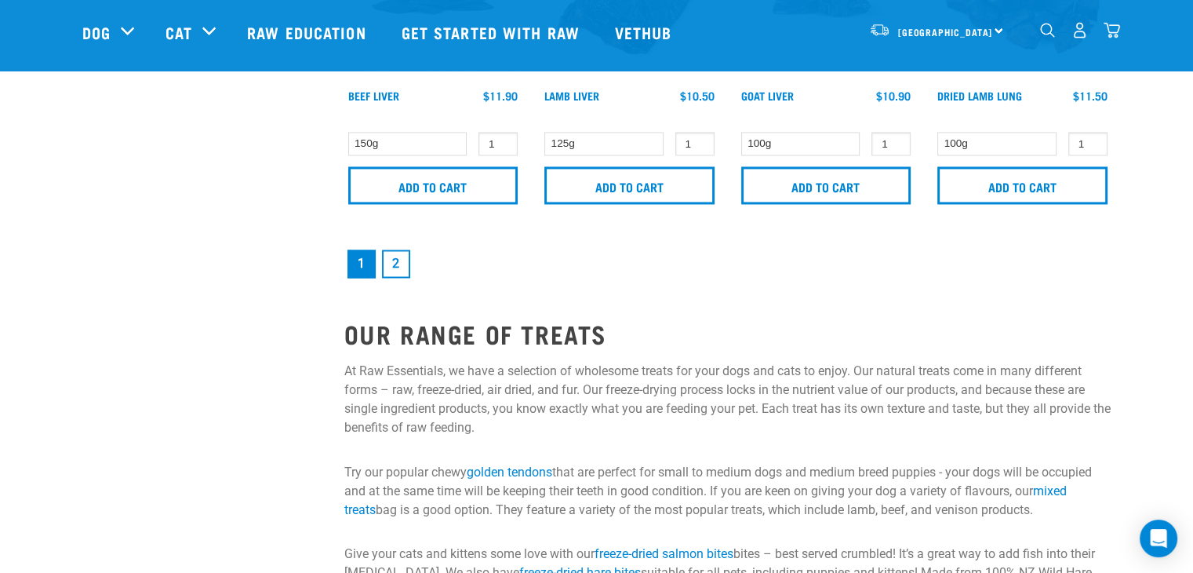
click at [394, 268] on link "2" at bounding box center [396, 263] width 28 height 28
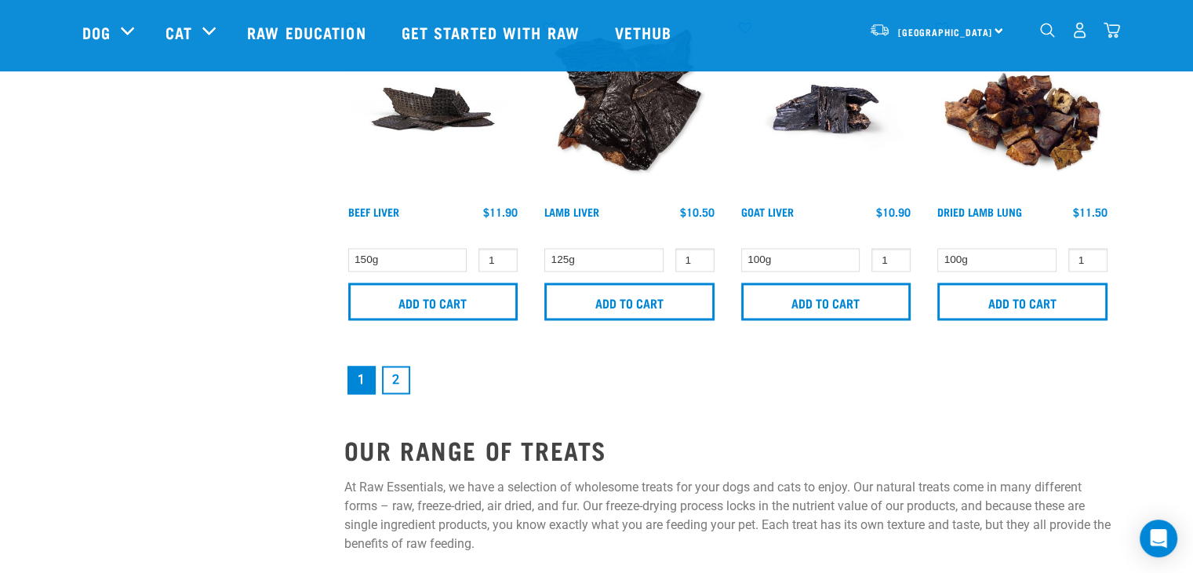
scroll to position [2274, 0]
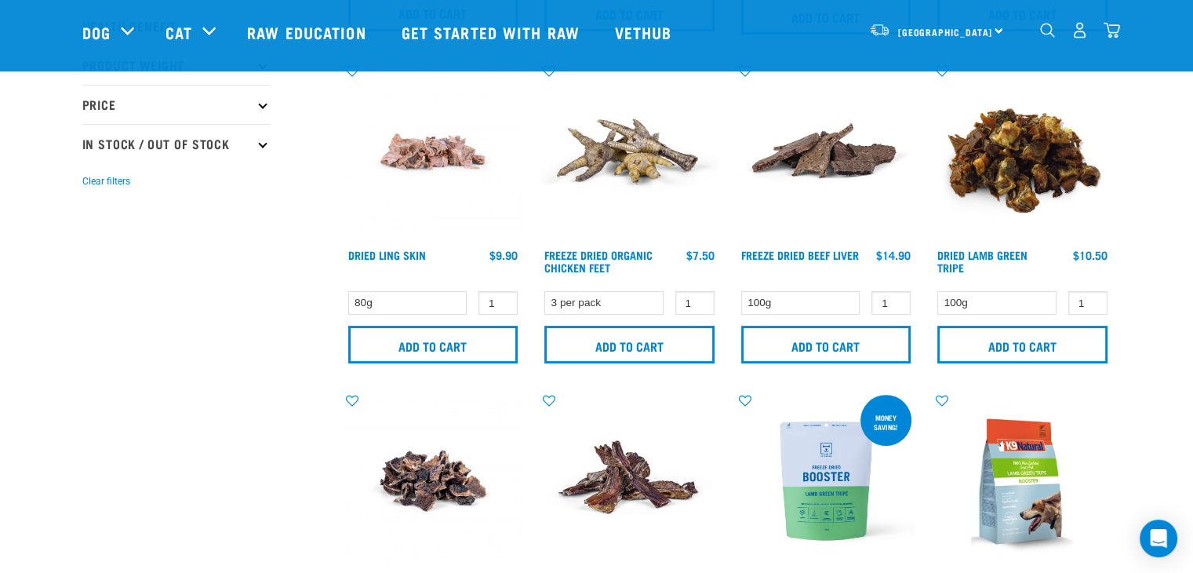
scroll to position [235, 0]
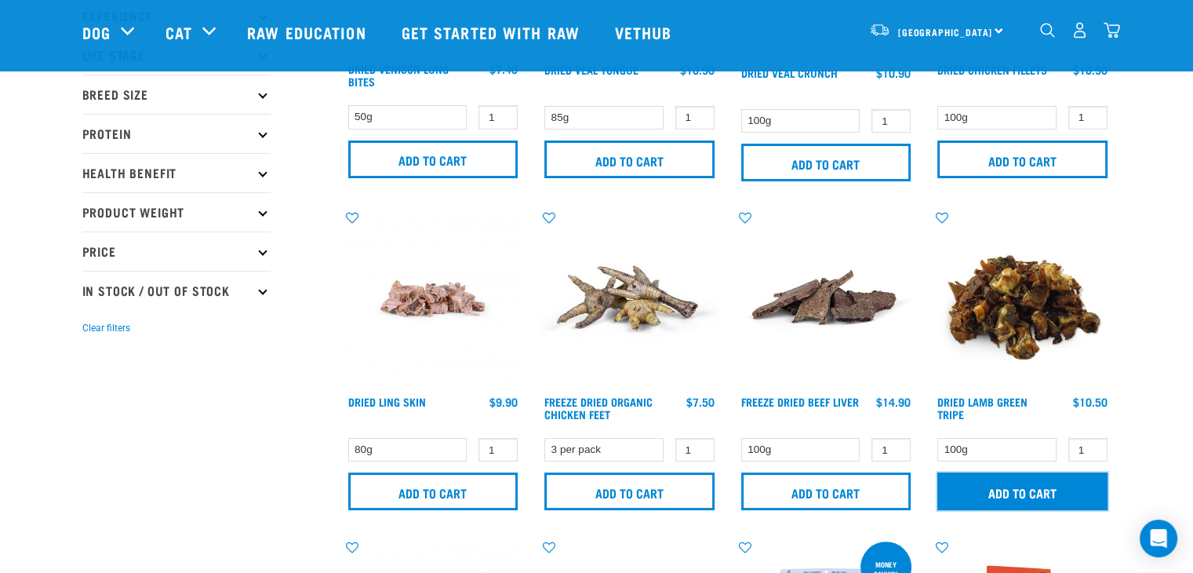
click at [998, 493] on input "Add to cart" at bounding box center [1022, 491] width 170 height 38
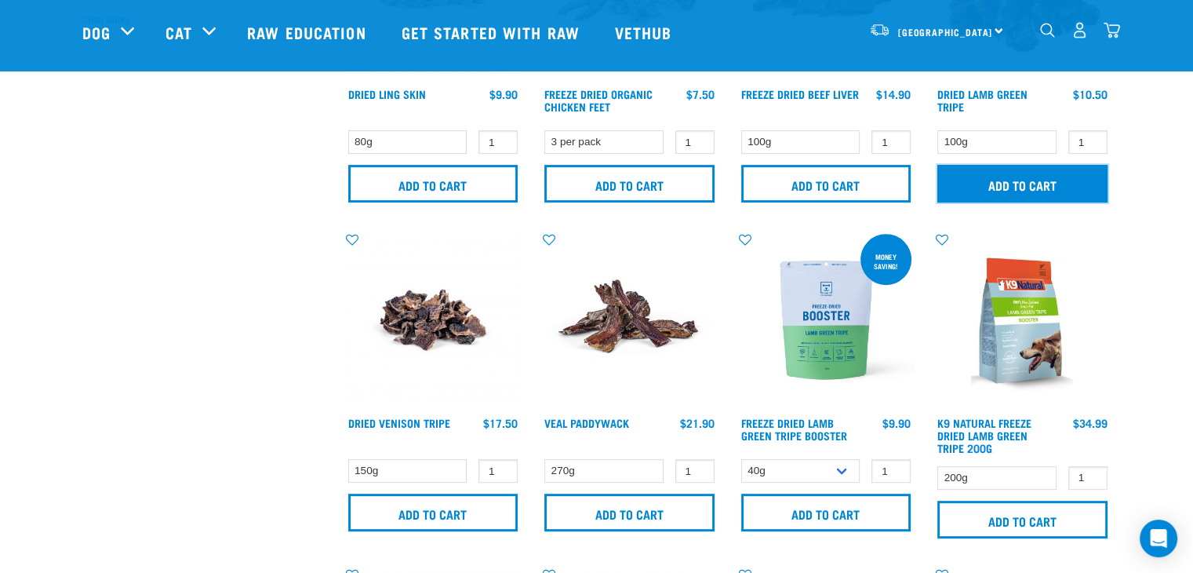
scroll to position [627, 0]
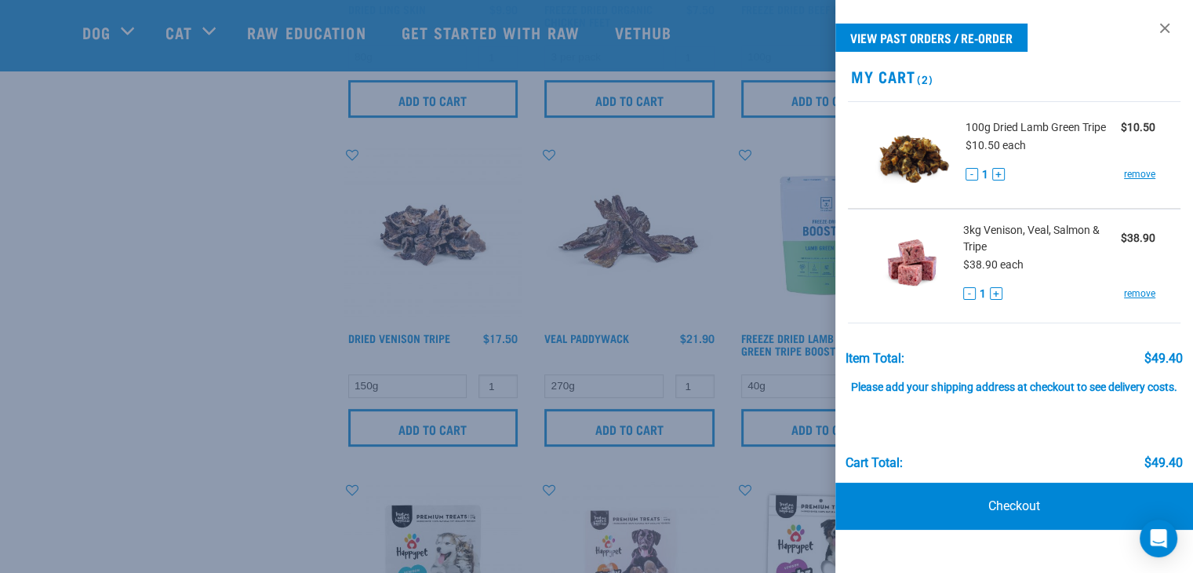
click at [255, 354] on div at bounding box center [596, 286] width 1193 height 573
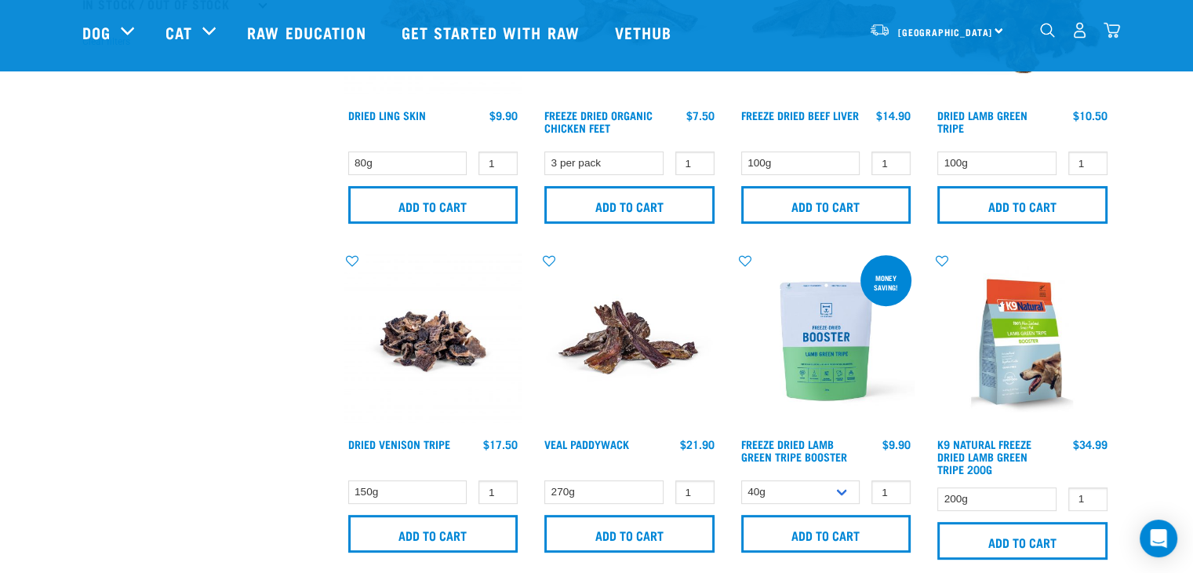
scroll to position [549, 0]
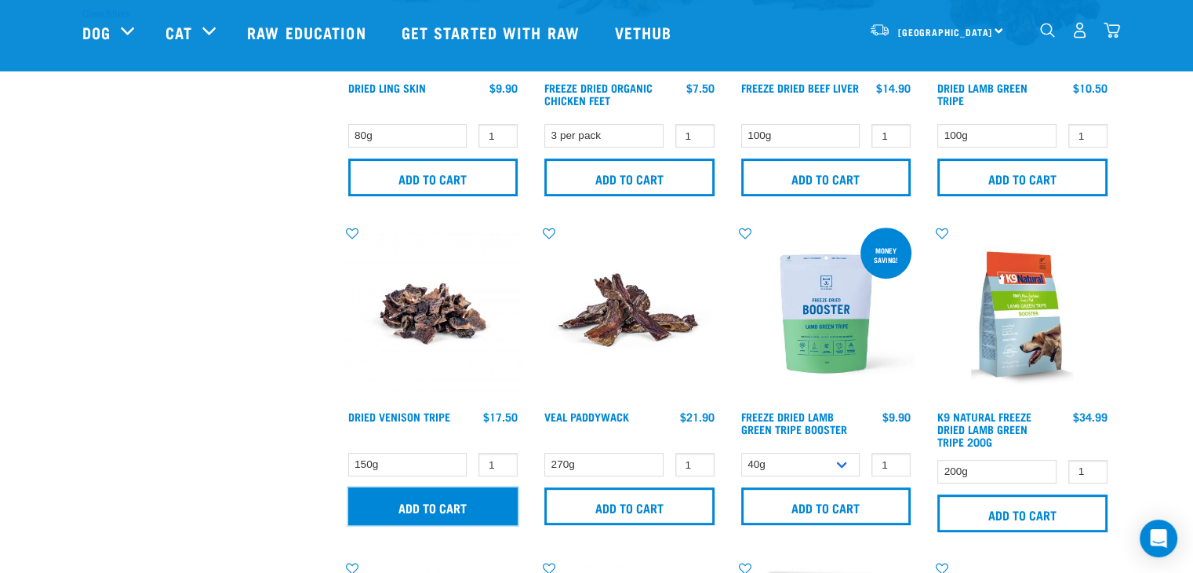
click at [467, 503] on input "Add to cart" at bounding box center [433, 506] width 170 height 38
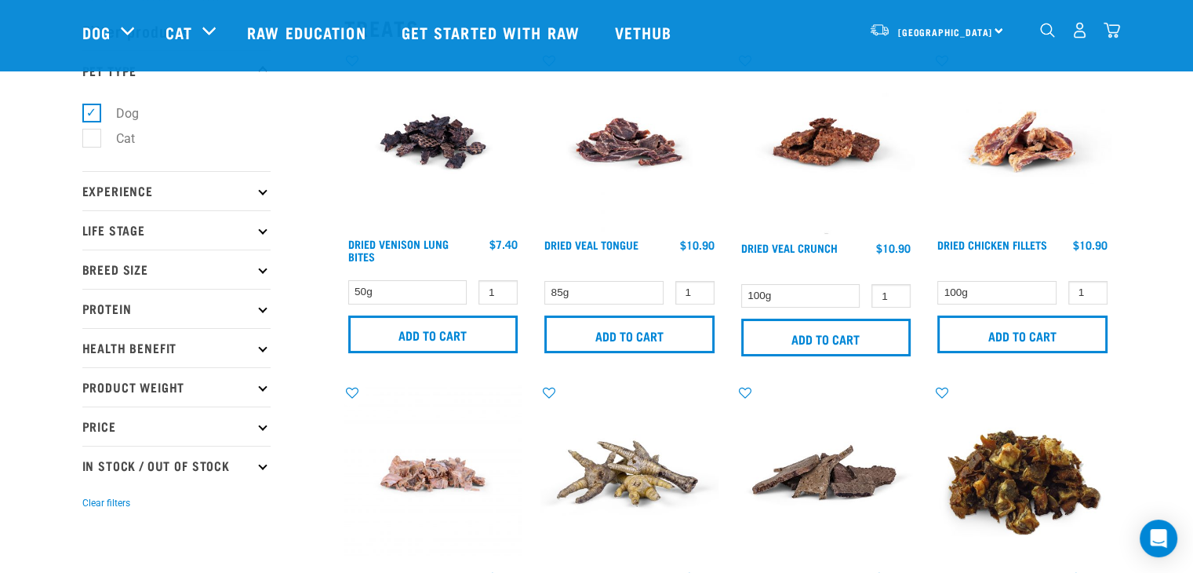
scroll to position [0, 0]
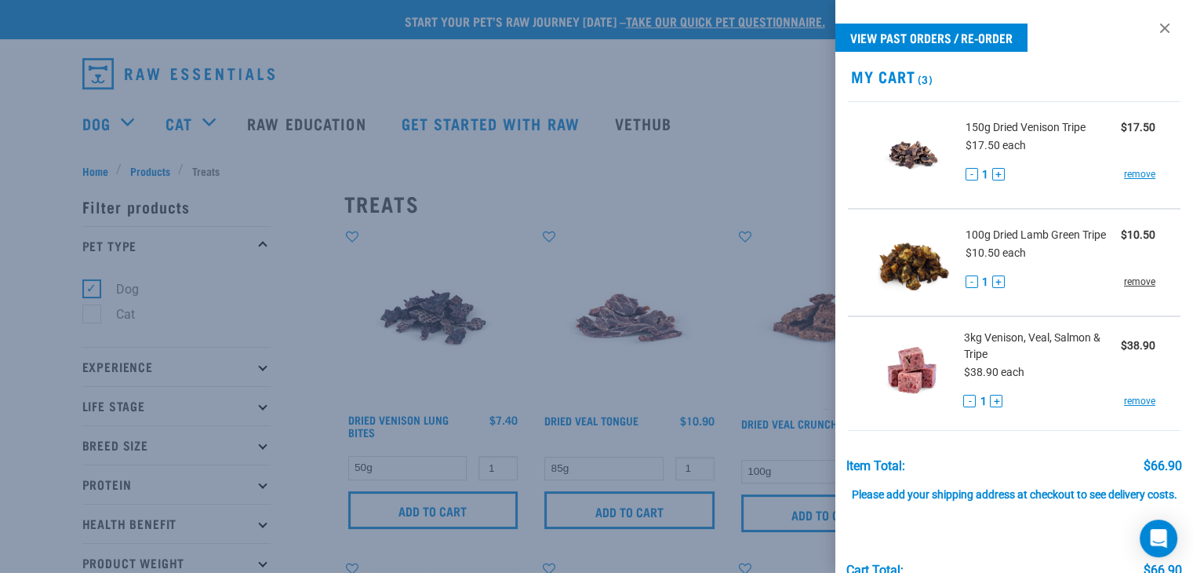
click at [1126, 280] on link "remove" at bounding box center [1139, 281] width 31 height 14
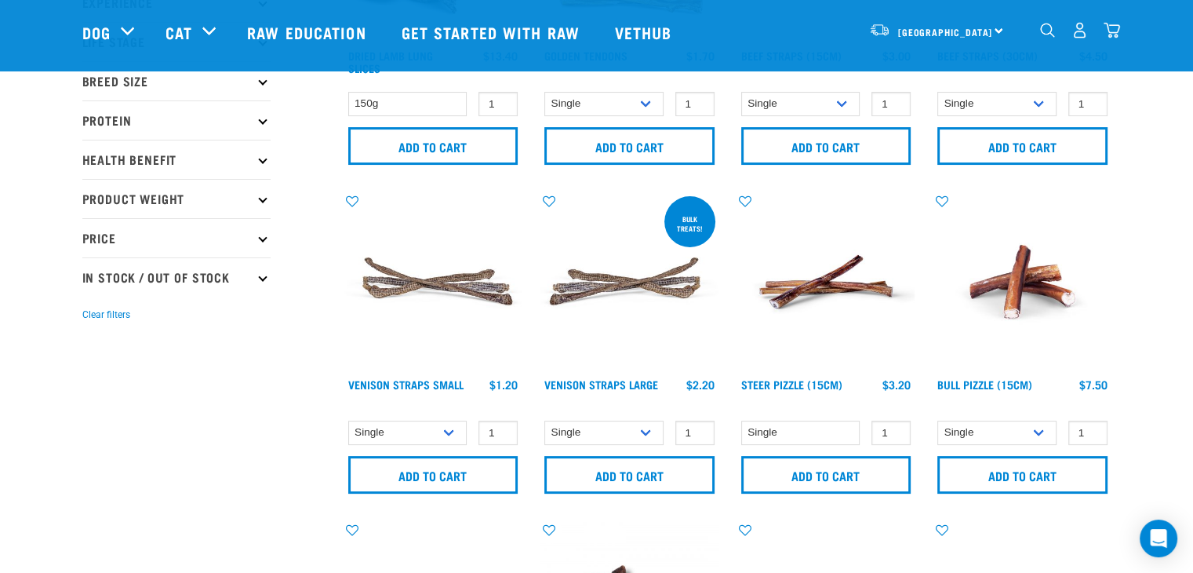
scroll to position [272, 0]
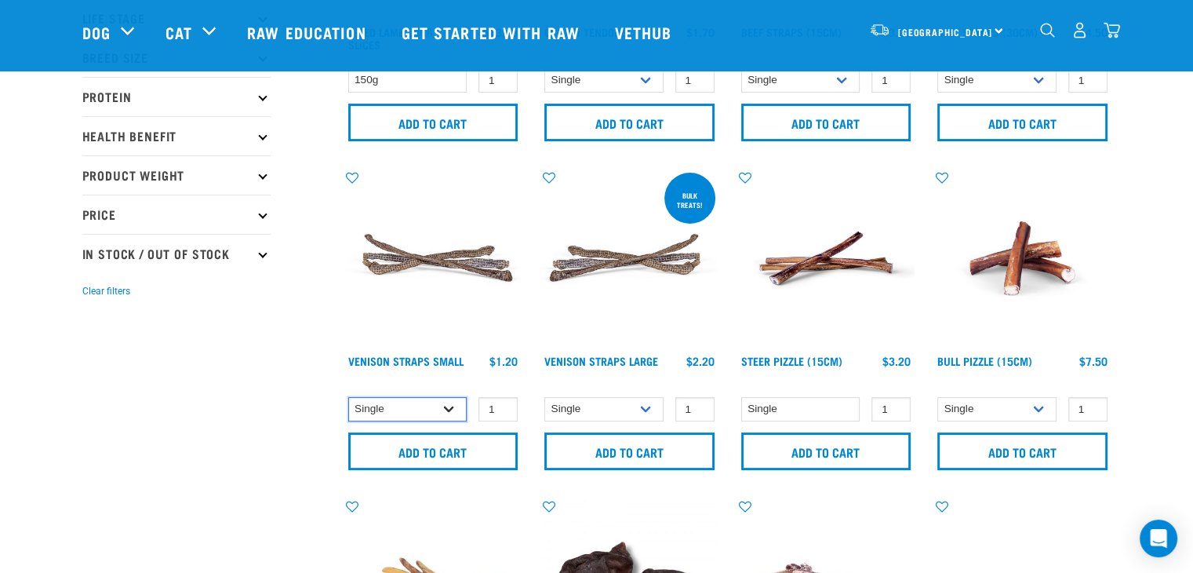
click at [447, 413] on select "Single 25 per pack (bulk) 50 per pack (bulk)" at bounding box center [407, 409] width 119 height 24
click at [348, 397] on select "Single 25 per pack (bulk) 50 per pack (bulk)" at bounding box center [407, 409] width 119 height 24
click at [446, 403] on select "Single 25 per pack (bulk) 50 per pack (bulk)" at bounding box center [407, 409] width 119 height 24
click at [418, 410] on select "Single 25 per pack (bulk) 50 per pack (bulk)" at bounding box center [407, 409] width 119 height 24
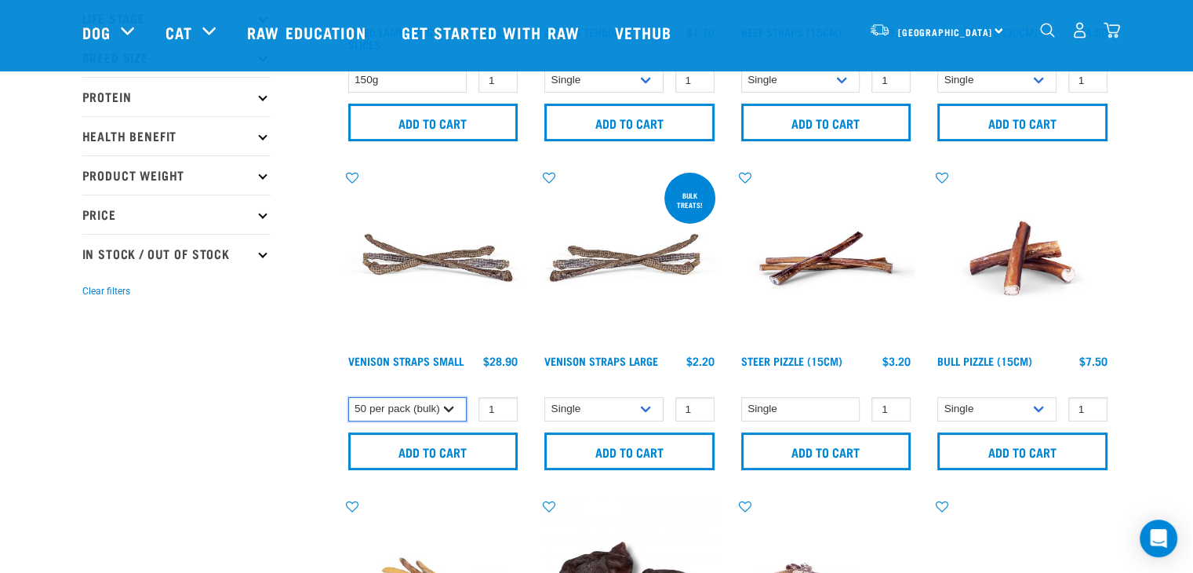
click at [348, 397] on select "Single 25 per pack (bulk) 50 per pack (bulk)" at bounding box center [407, 409] width 119 height 24
click at [417, 412] on select "Single 25 per pack (bulk) 50 per pack (bulk)" at bounding box center [407, 409] width 119 height 24
click at [348, 397] on select "Single 25 per pack (bulk) 50 per pack (bulk)" at bounding box center [407, 409] width 119 height 24
click at [425, 408] on select "Single 25 per pack (bulk) 50 per pack (bulk)" at bounding box center [407, 409] width 119 height 24
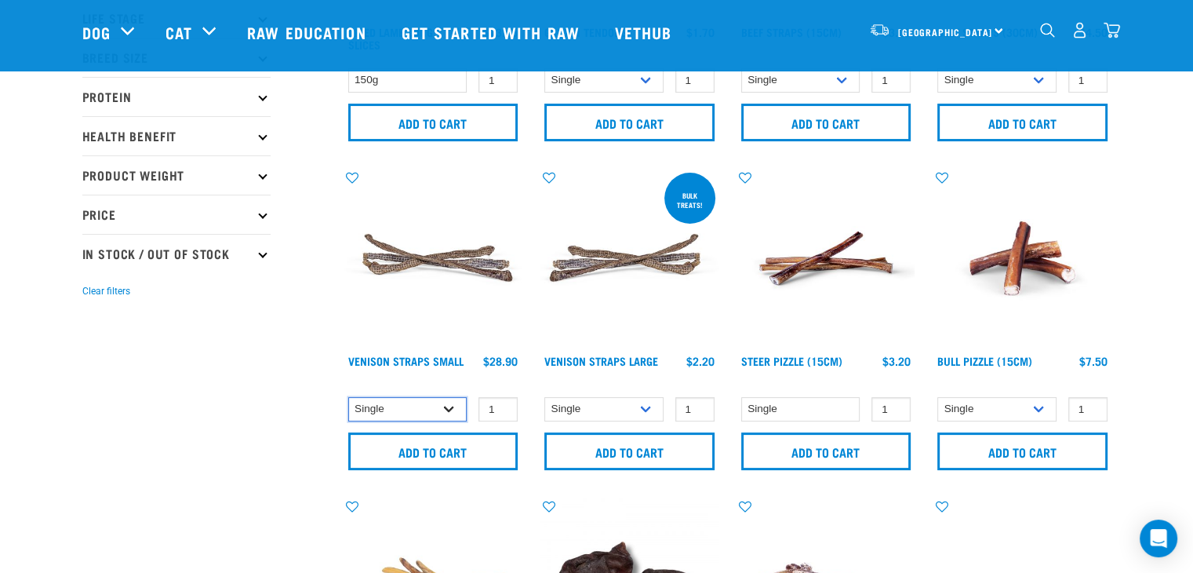
click at [348, 397] on select "Single 25 per pack (bulk) 50 per pack (bulk)" at bounding box center [407, 409] width 119 height 24
click at [427, 402] on select "Single 25 per pack (bulk) 50 per pack (bulk)" at bounding box center [407, 409] width 119 height 24
click at [348, 397] on select "Single 25 per pack (bulk) 50 per pack (bulk)" at bounding box center [407, 409] width 119 height 24
click at [442, 406] on select "Single 25 per pack (bulk) 50 per pack (bulk)" at bounding box center [407, 409] width 119 height 24
select select "337204"
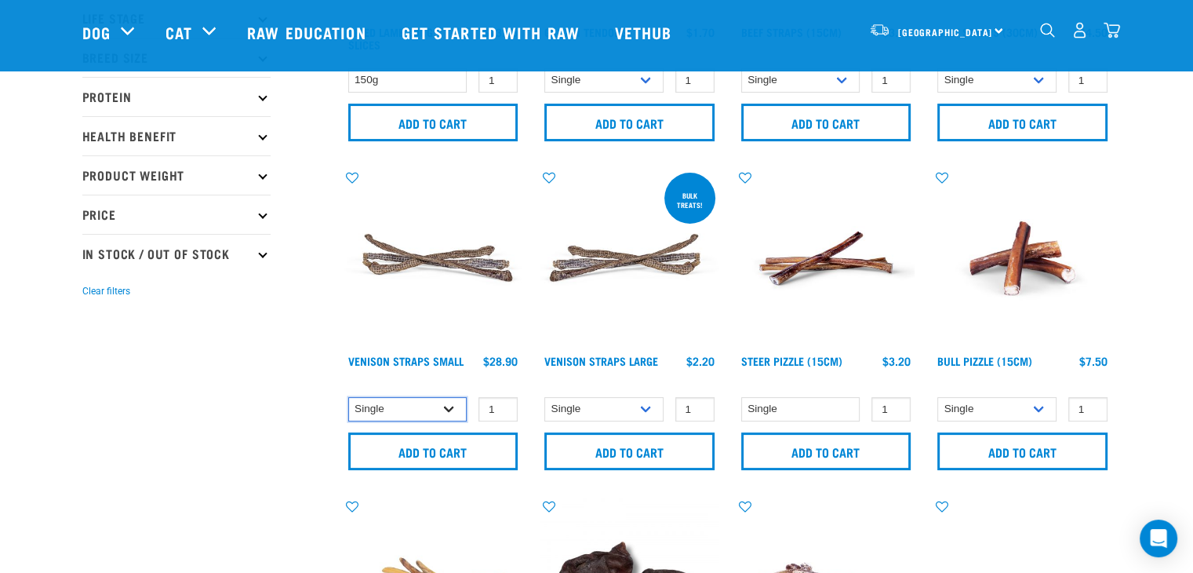
click at [348, 397] on select "Single 25 per pack (bulk) 50 per pack (bulk)" at bounding box center [407, 409] width 119 height 24
click at [501, 403] on input "2" at bounding box center [497, 409] width 39 height 24
click at [501, 403] on input "3" at bounding box center [497, 409] width 39 height 24
click at [501, 403] on input "4" at bounding box center [497, 409] width 39 height 24
type input "5"
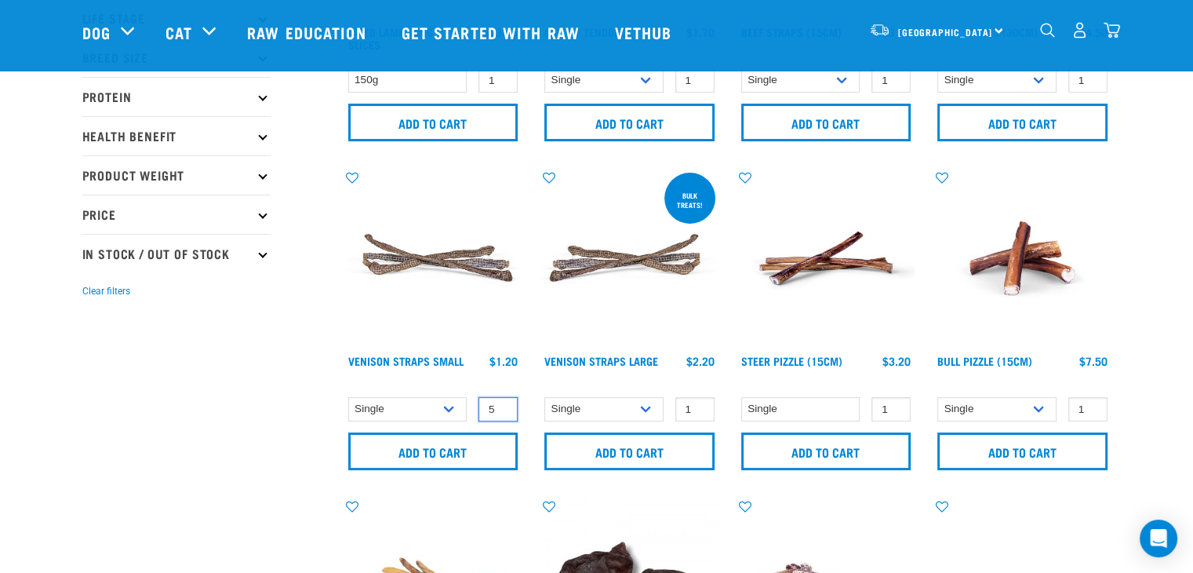
click at [504, 405] on input "5" at bounding box center [497, 409] width 39 height 24
click at [476, 453] on input "Add to cart" at bounding box center [433, 451] width 170 height 38
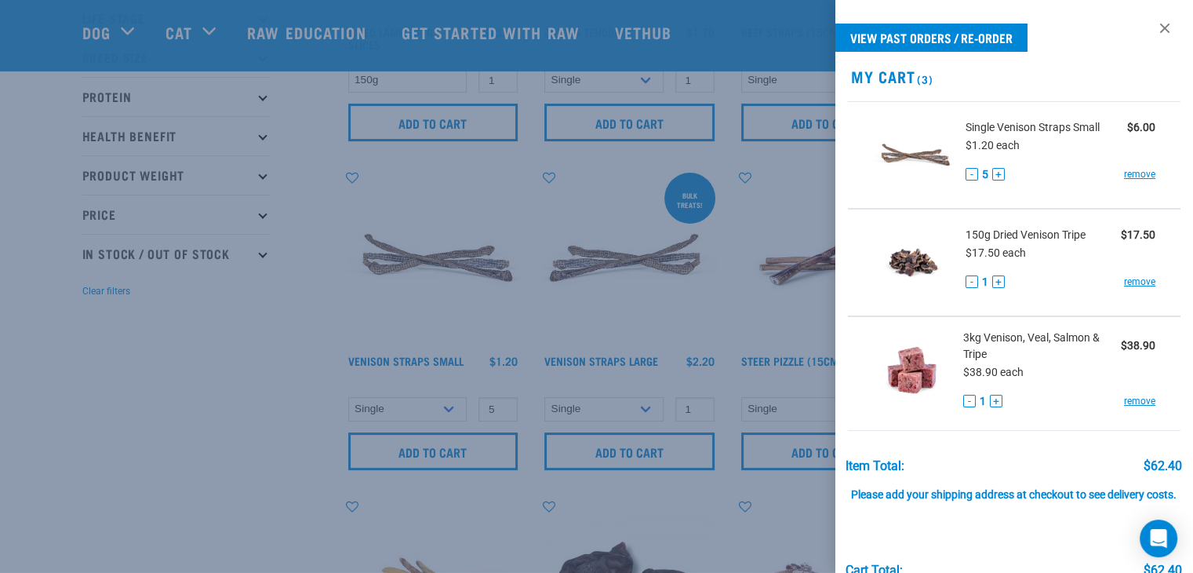
click at [445, 458] on div at bounding box center [596, 286] width 1193 height 573
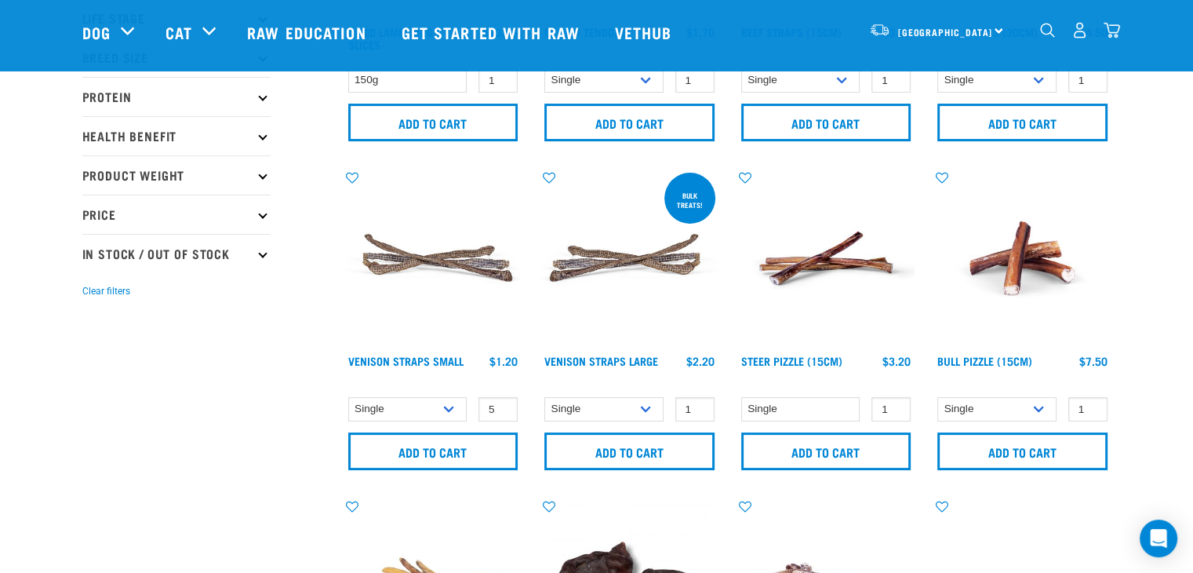
click at [1111, 32] on img "dropdown navigation" at bounding box center [1111, 30] width 16 height 16
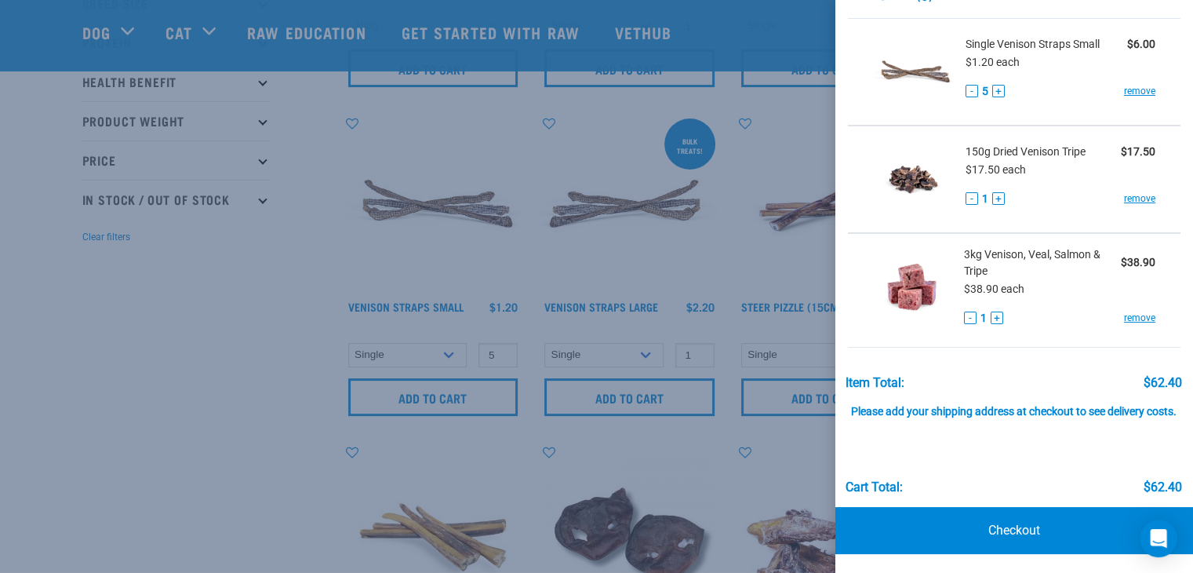
scroll to position [351, 0]
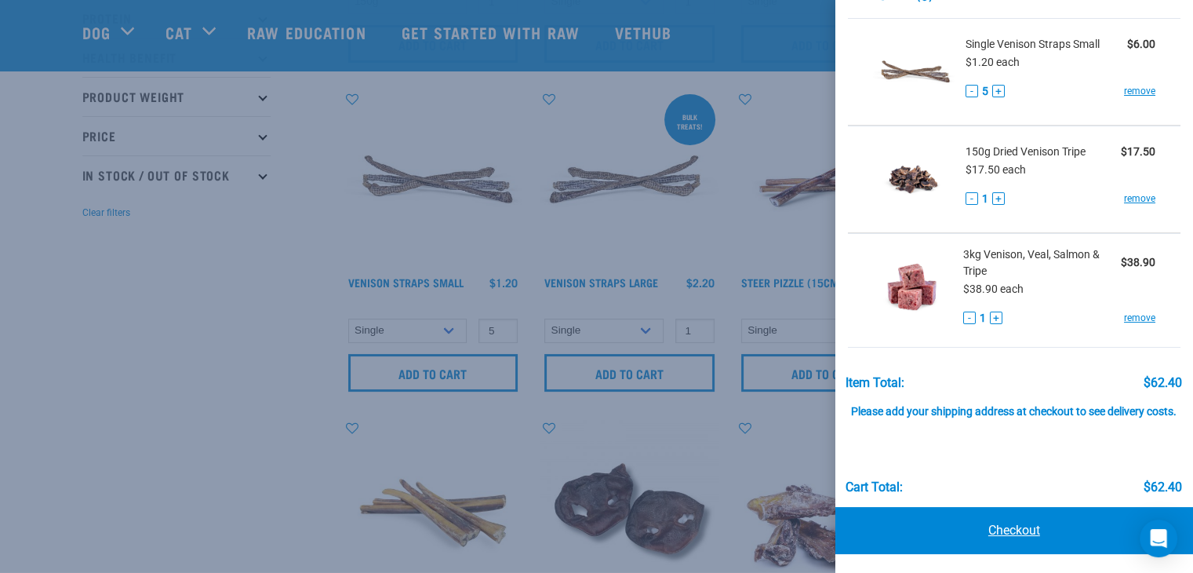
click at [1058, 536] on link "Checkout" at bounding box center [1014, 530] width 358 height 47
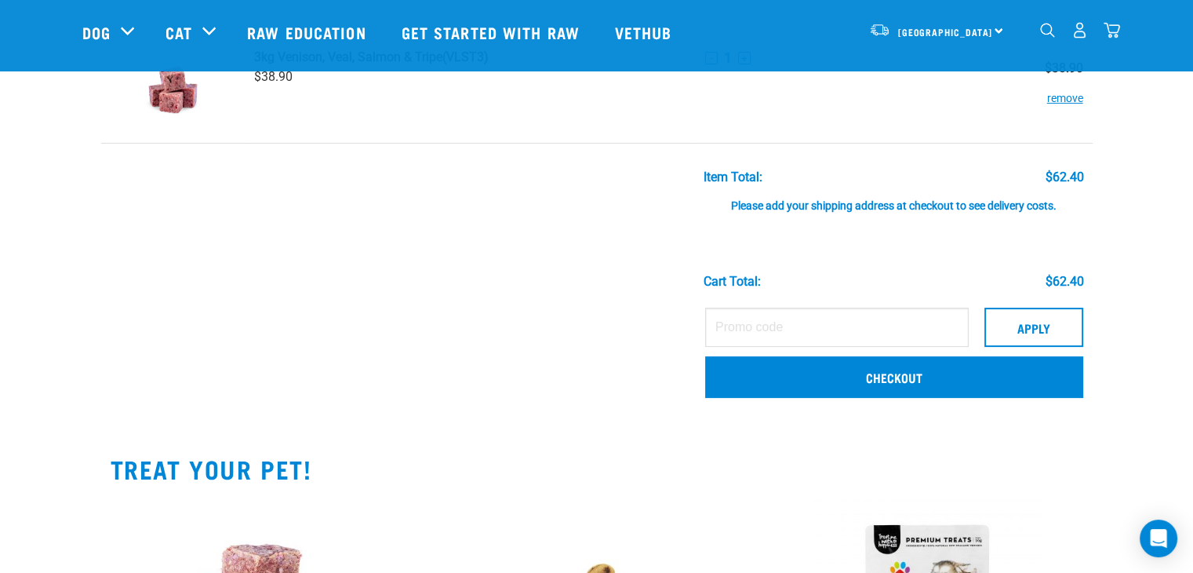
scroll to position [392, 0]
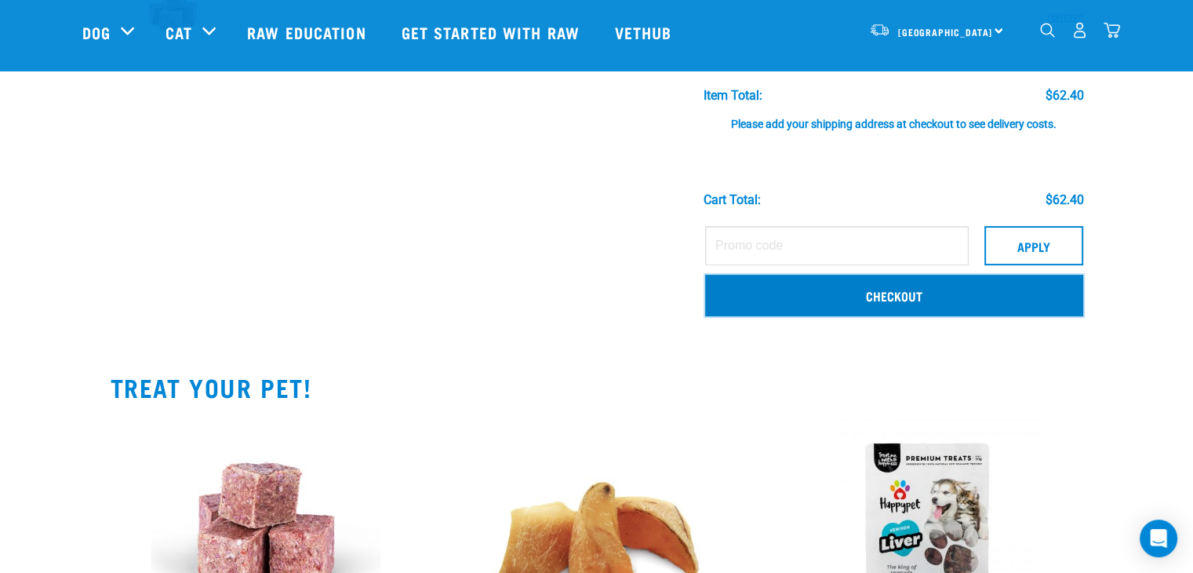
click at [896, 296] on link "Checkout" at bounding box center [894, 294] width 378 height 41
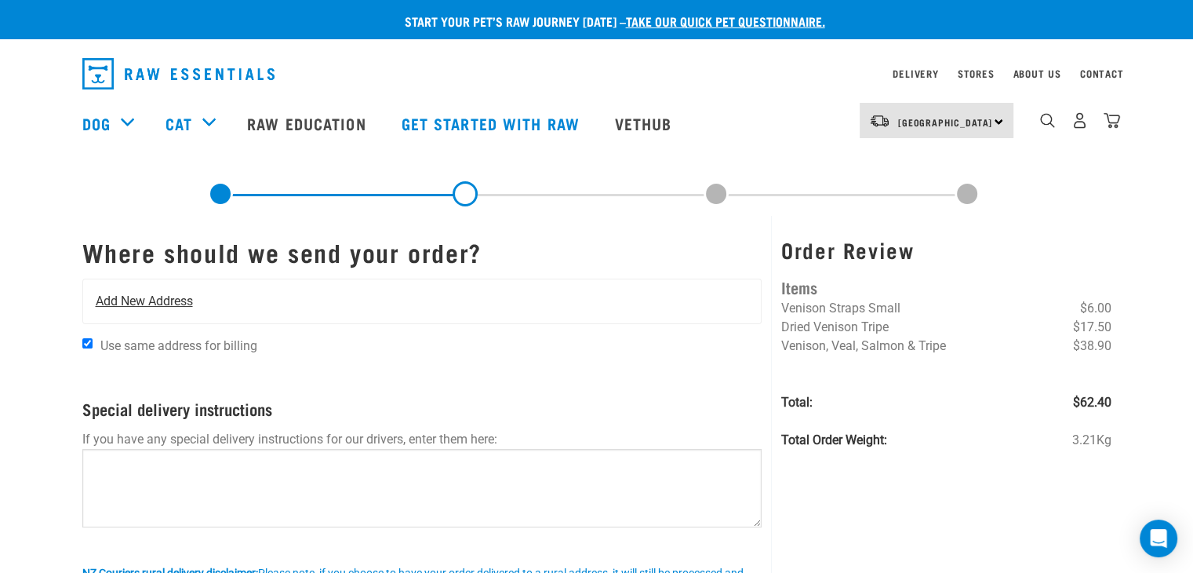
click at [605, 318] on div "Add New Address" at bounding box center [422, 301] width 678 height 44
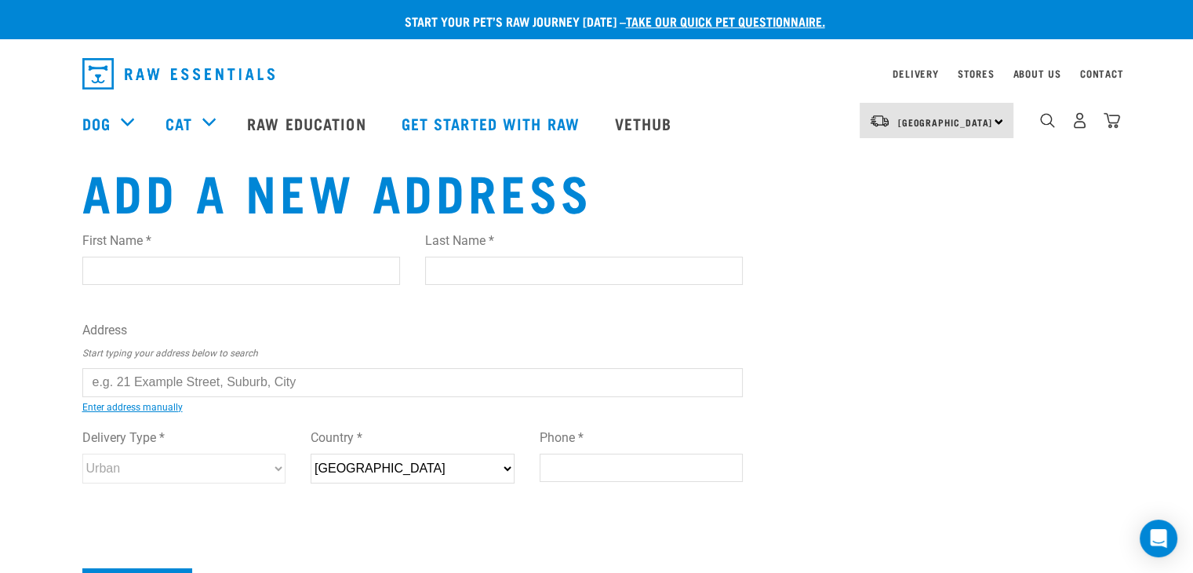
click at [318, 276] on input "First Name *" at bounding box center [241, 270] width 318 height 28
type input "Oscar"
type input "[PERSON_NAME]"
type input "[STREET_ADDRESS][PERSON_NAME]"
type input "Porirua"
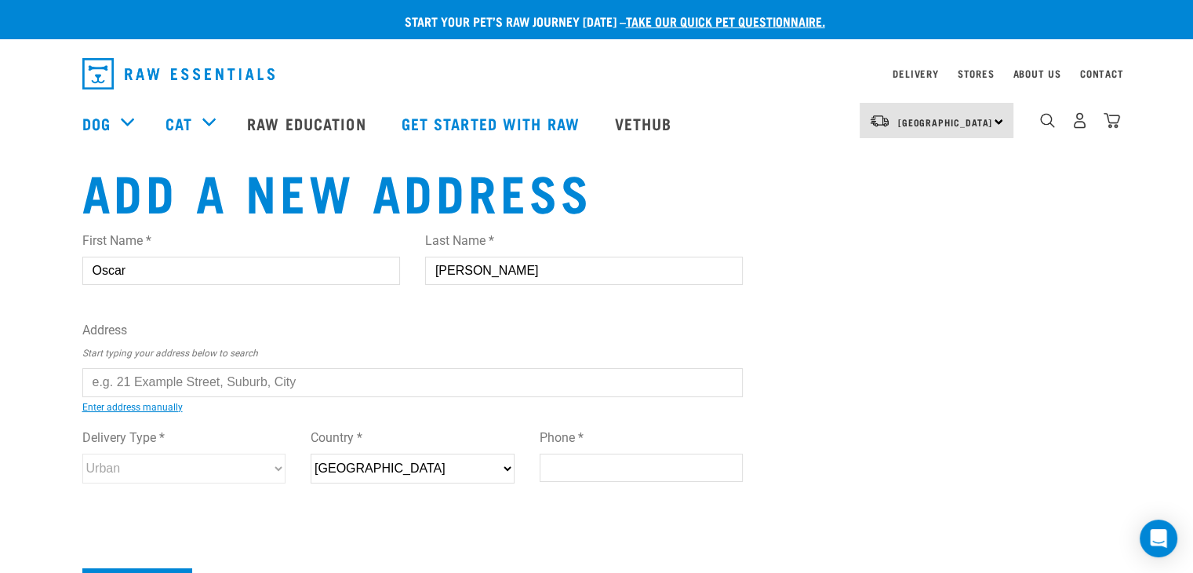
type input "5024"
type input "0273273534"
click at [398, 382] on input "text" at bounding box center [412, 382] width 661 height 28
click at [100, 394] on li "54 Ken Do uglas Drive, Aotea, Porirua 5024" at bounding box center [100, 394] width 0 height 0
type input "54 Ken Douglas Drive, Aotea, Porirua 5024"
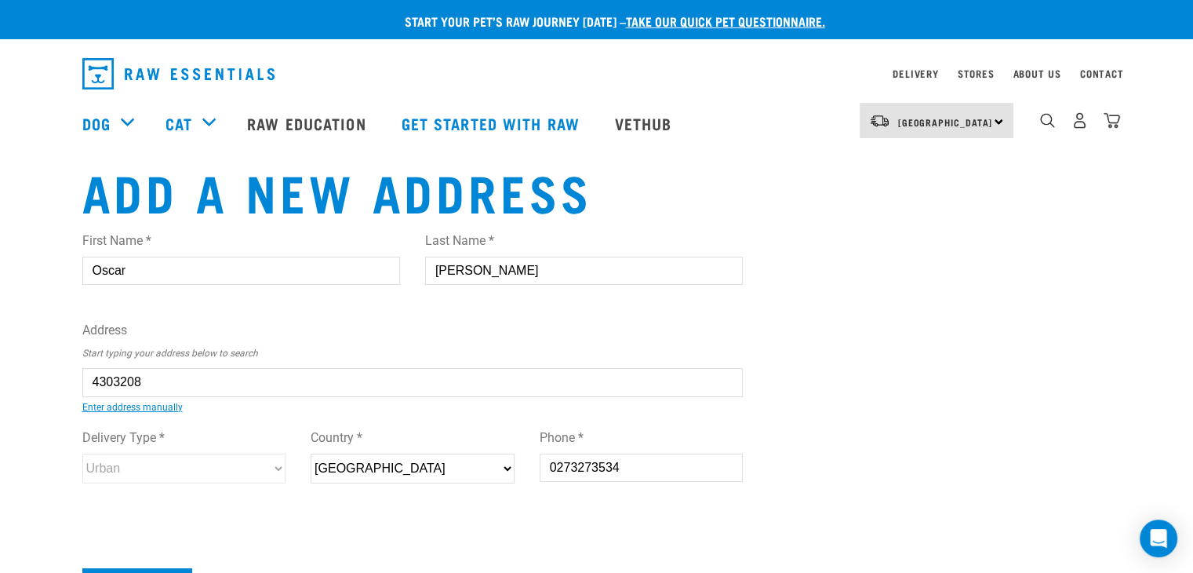
type input "Aotea"
type input "Wellington"
select select "WGN"
select select "Urban"
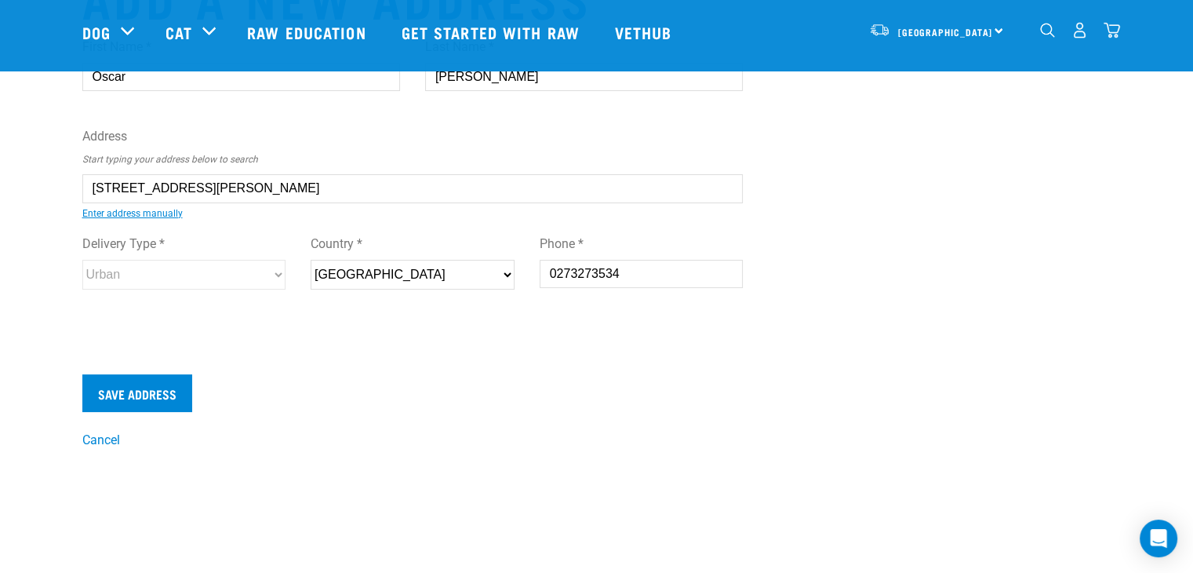
type input "54 Ken Douglas Drive, Aotea, Porirua 5024"
click at [286, 347] on div "First Name * Oscar Last Name * Roberts Address Start typing your address below …" at bounding box center [413, 190] width 686 height 330
click at [147, 396] on input "Save Address" at bounding box center [137, 393] width 110 height 38
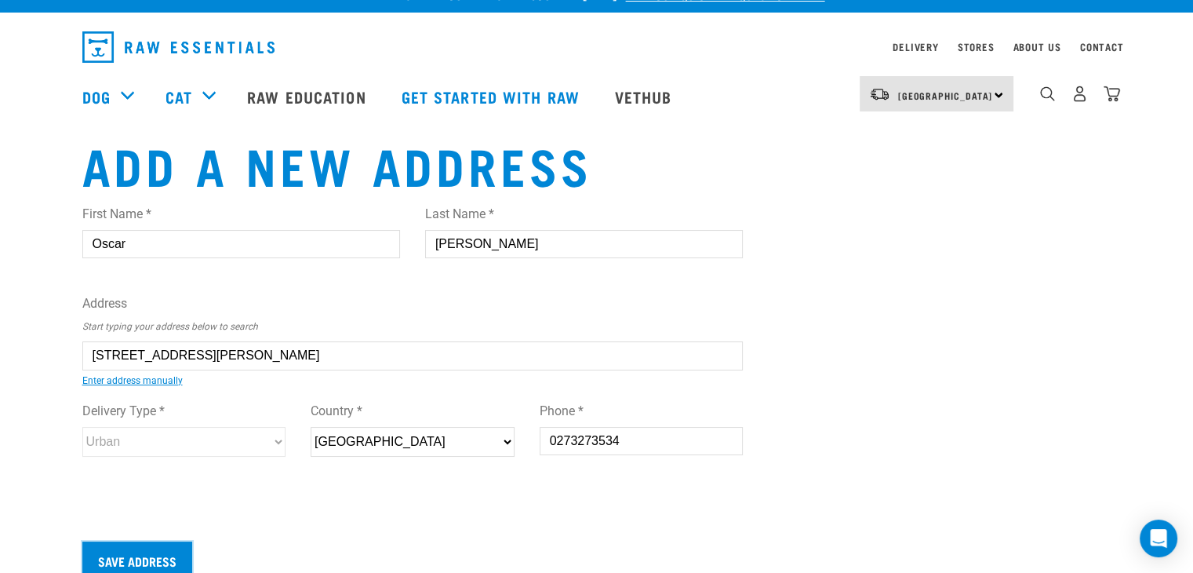
scroll to position [0, 0]
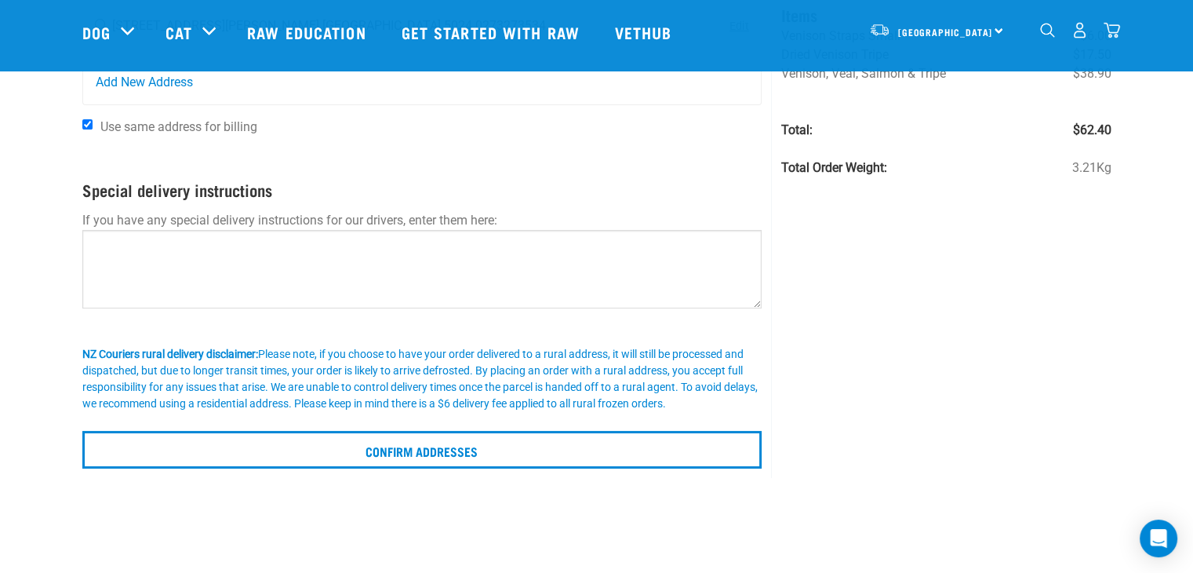
scroll to position [78, 0]
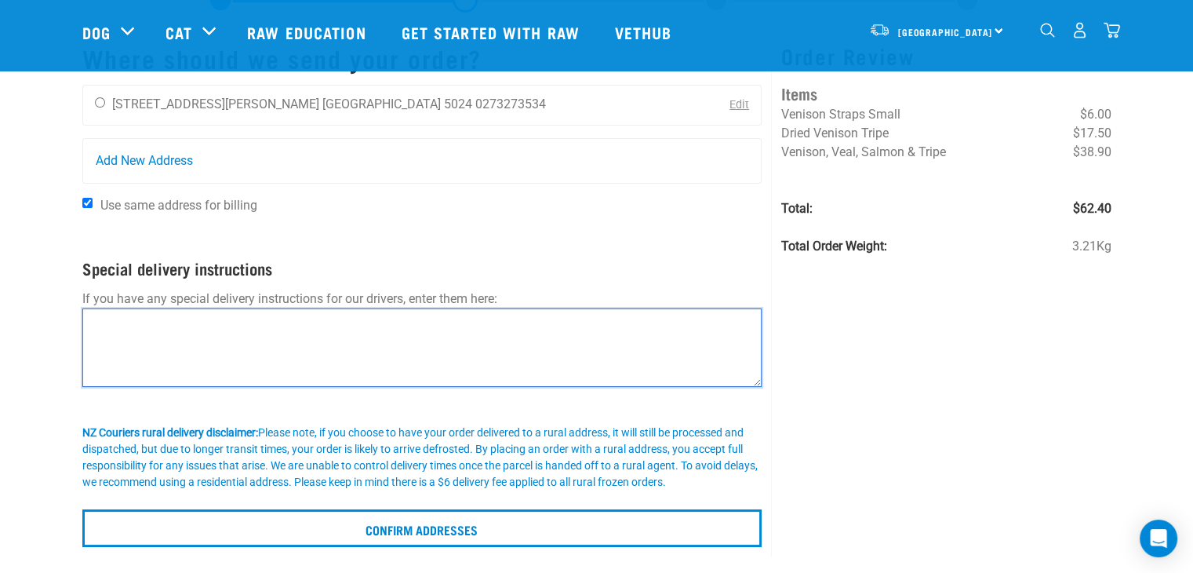
click at [248, 343] on textarea at bounding box center [422, 347] width 680 height 78
type textarea "F"
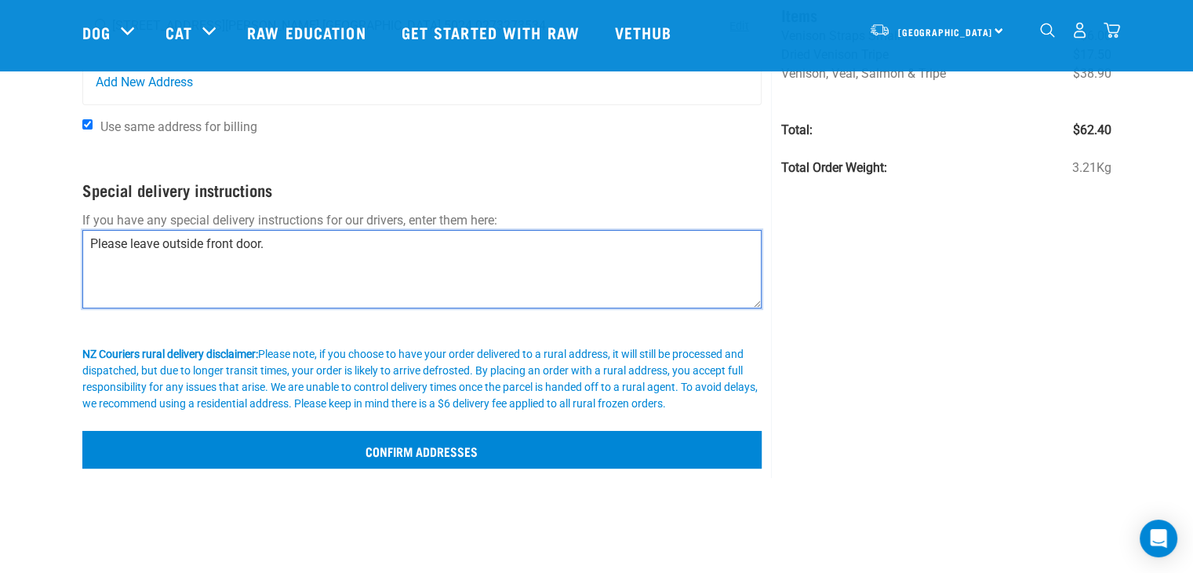
type textarea "Please leave outside front door."
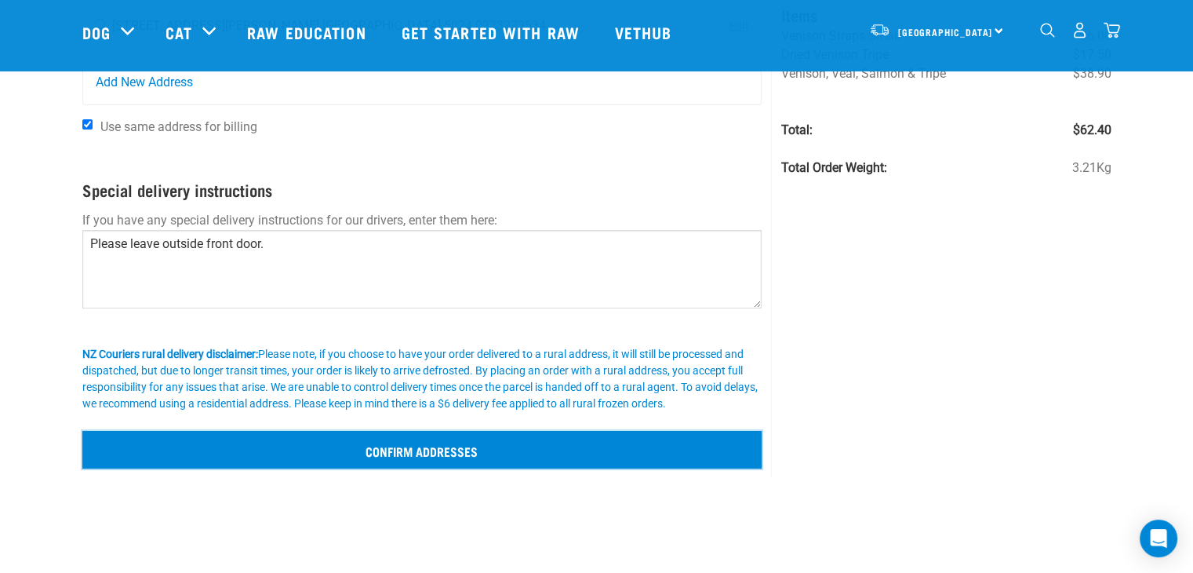
click at [464, 447] on input "Confirm addresses" at bounding box center [422, 450] width 680 height 38
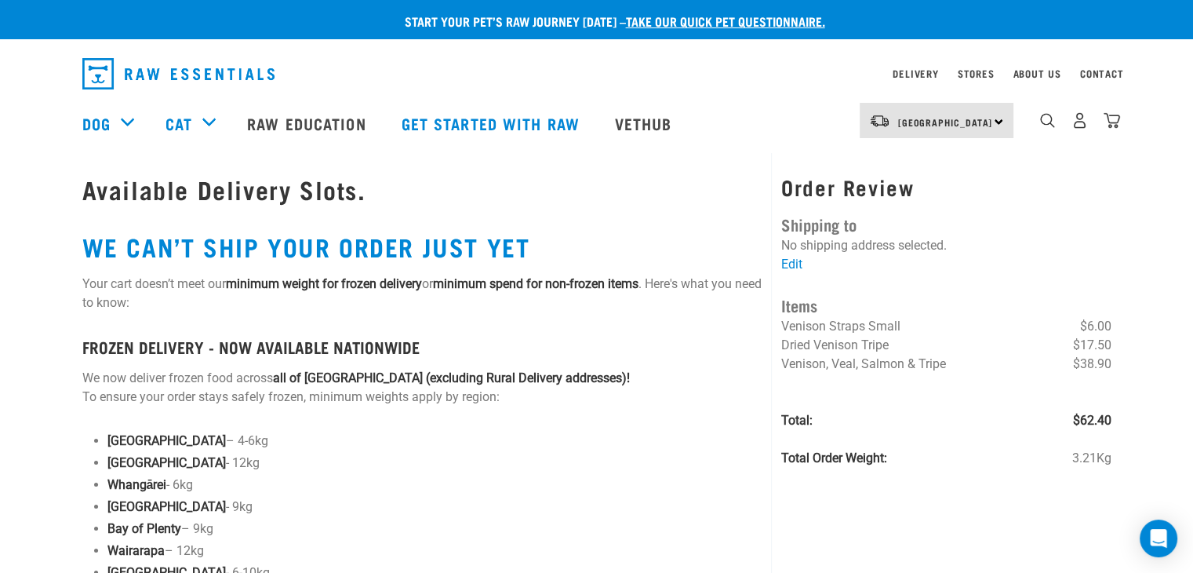
scroll to position [78, 0]
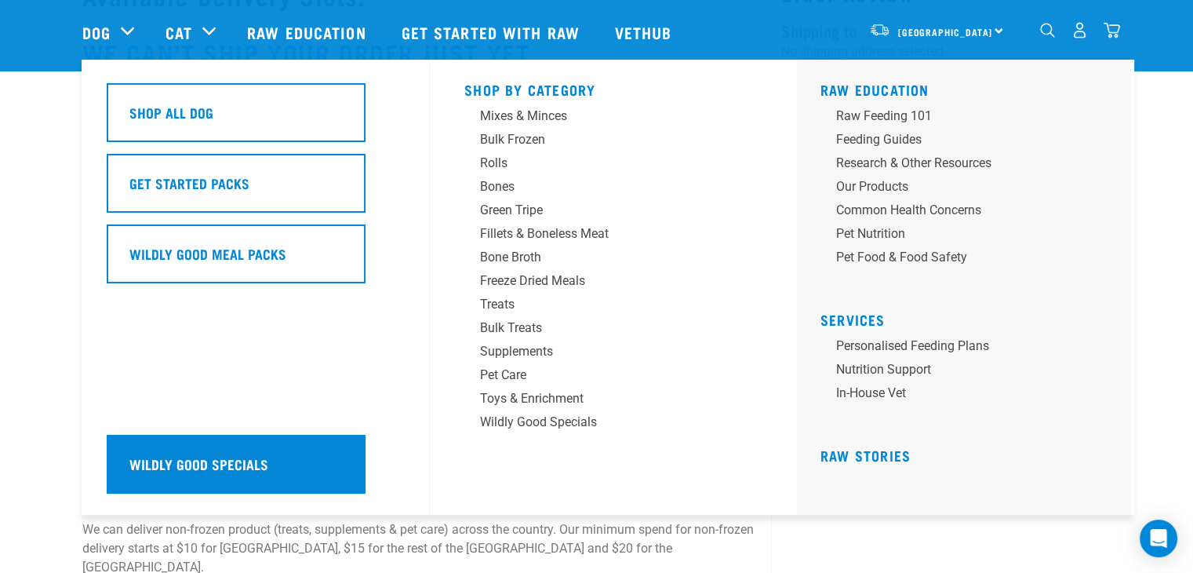
click at [272, 457] on div "Wildly Good Specials" at bounding box center [236, 463] width 259 height 59
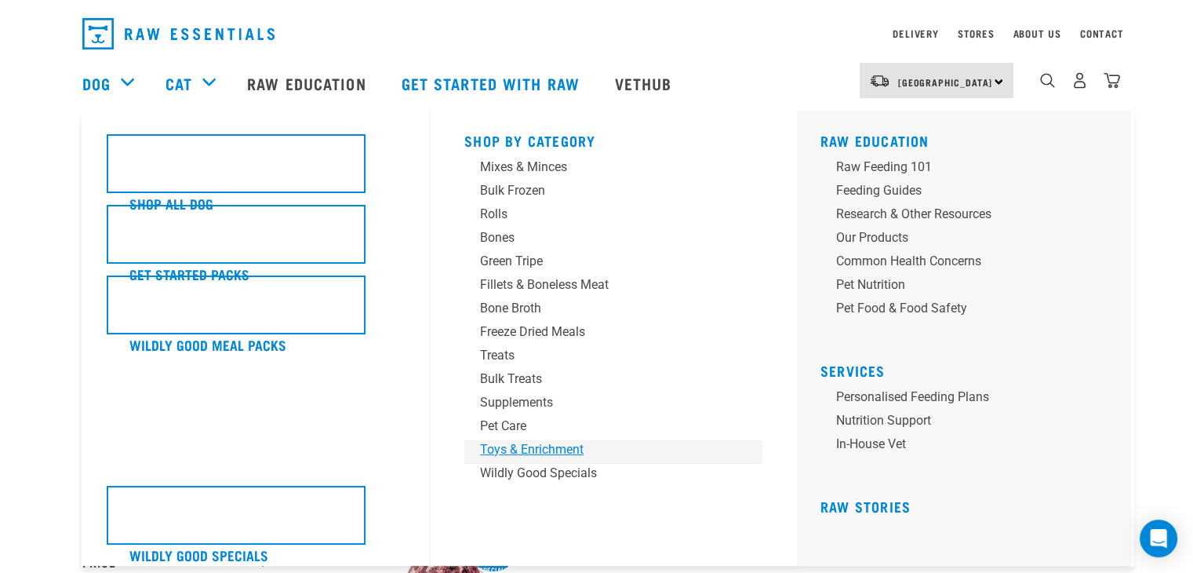
scroll to position [78, 0]
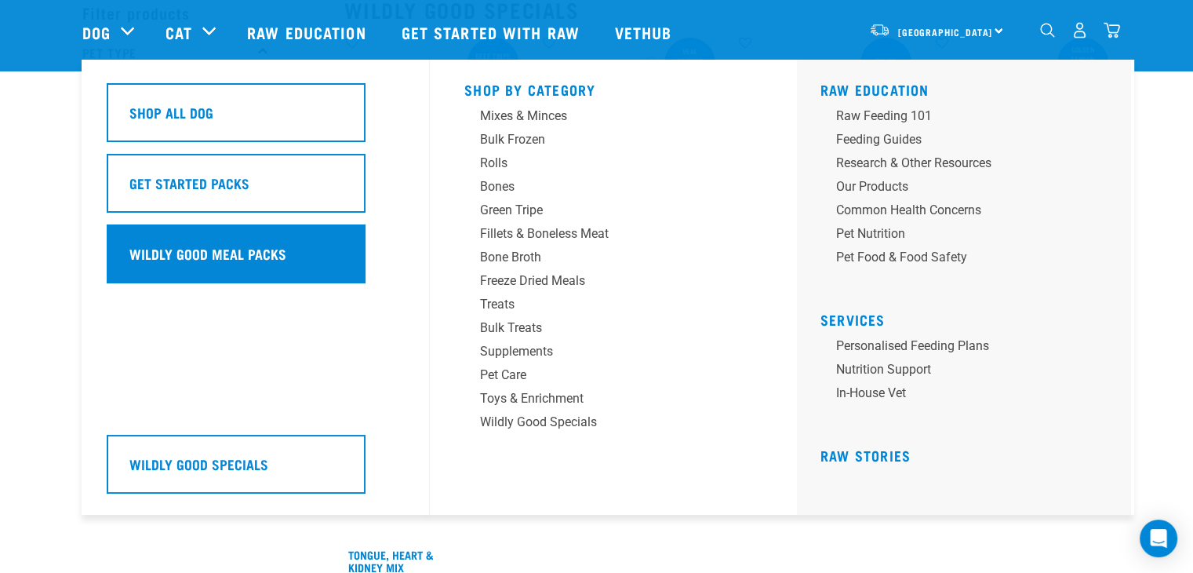
click at [245, 258] on h5 "Wildly Good Meal Packs" at bounding box center [207, 253] width 157 height 20
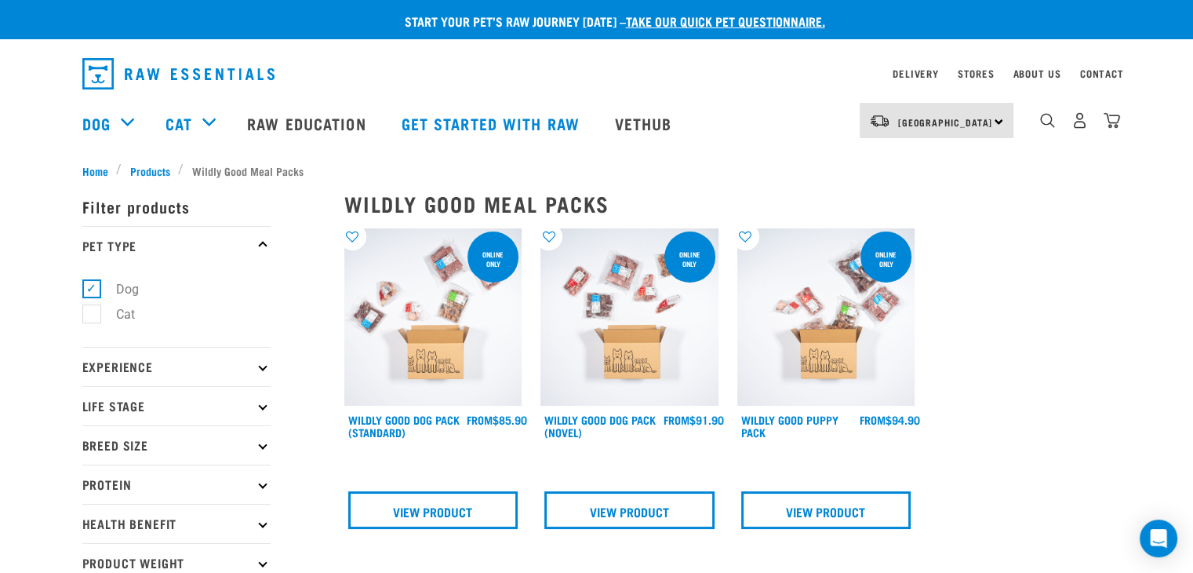
click at [571, 363] on img at bounding box center [629, 317] width 178 height 178
click at [577, 426] on link "Wildly Good Dog Pack (Novel)" at bounding box center [599, 425] width 111 height 18
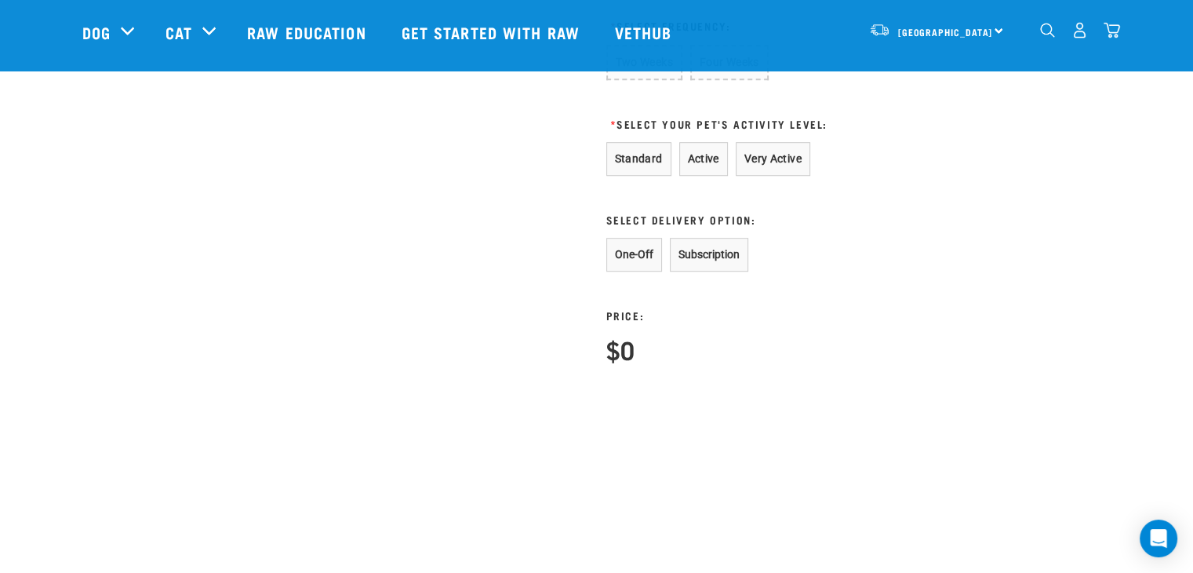
scroll to position [784, 0]
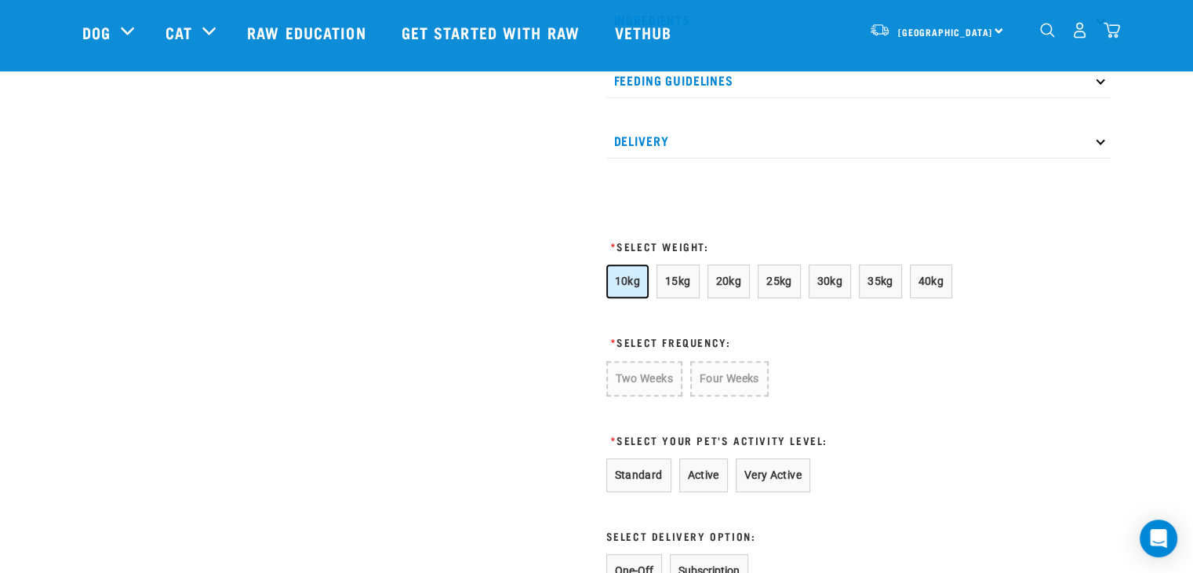
click at [623, 298] on button "10kg" at bounding box center [627, 281] width 43 height 34
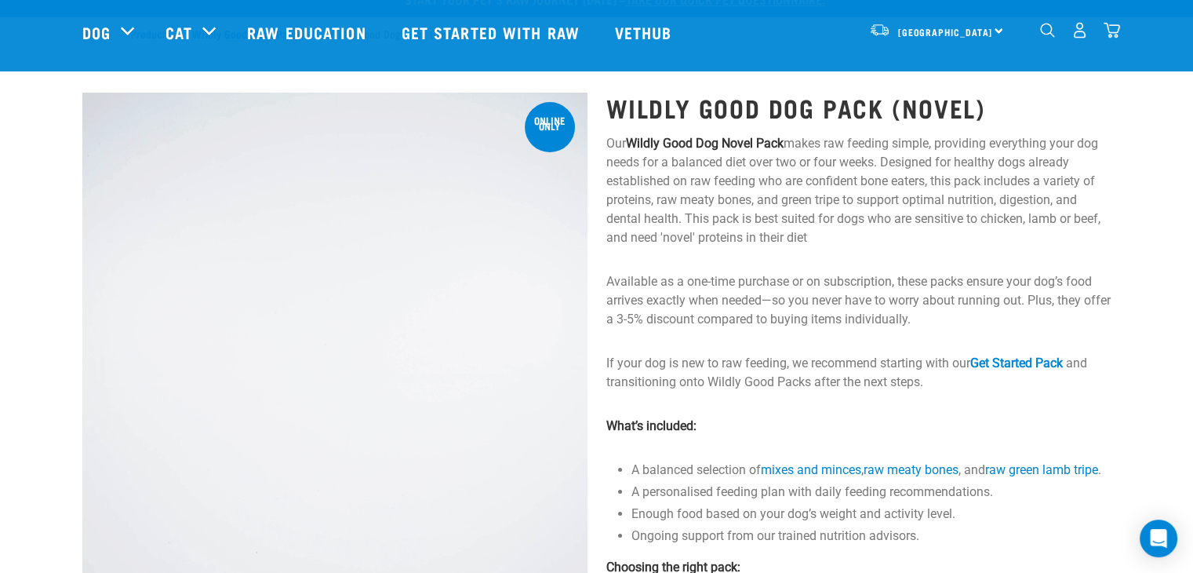
scroll to position [0, 0]
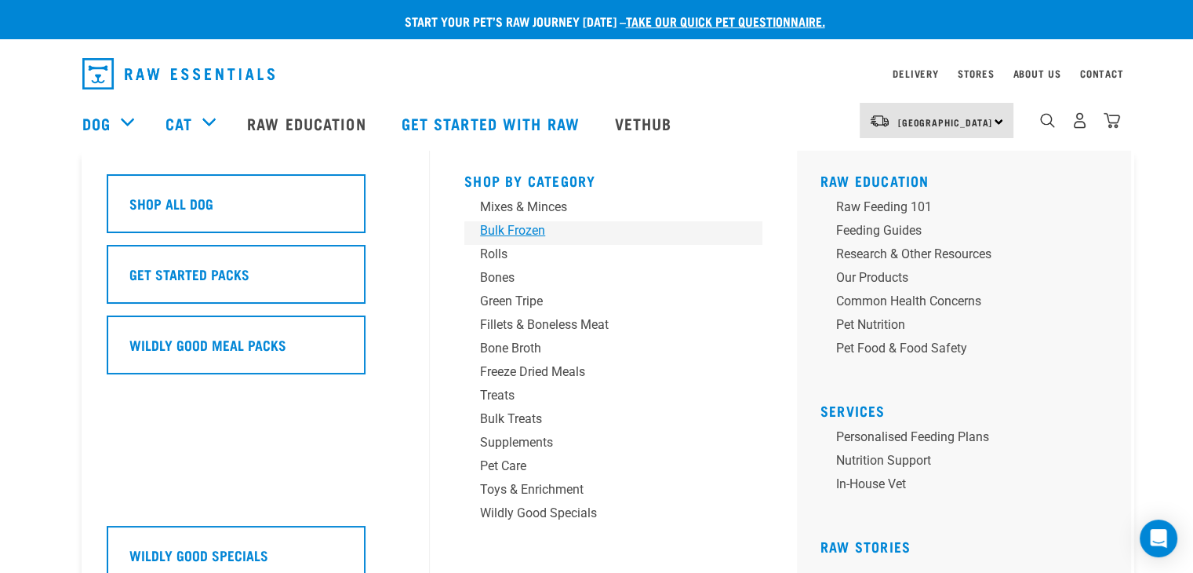
click at [532, 231] on div "Bulk Frozen" at bounding box center [602, 230] width 245 height 19
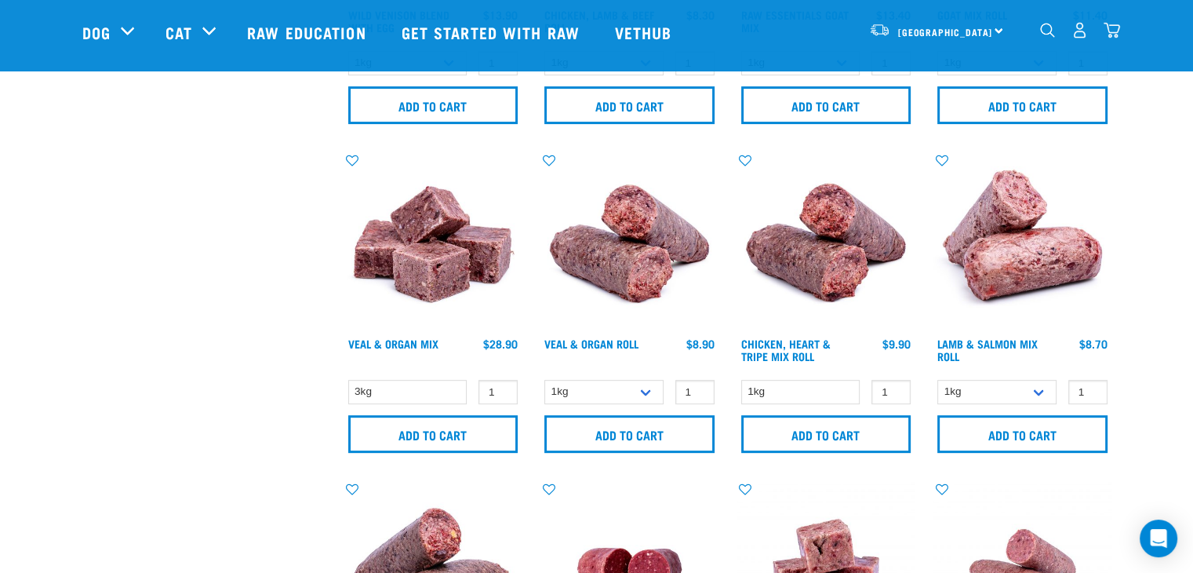
scroll to position [656, 0]
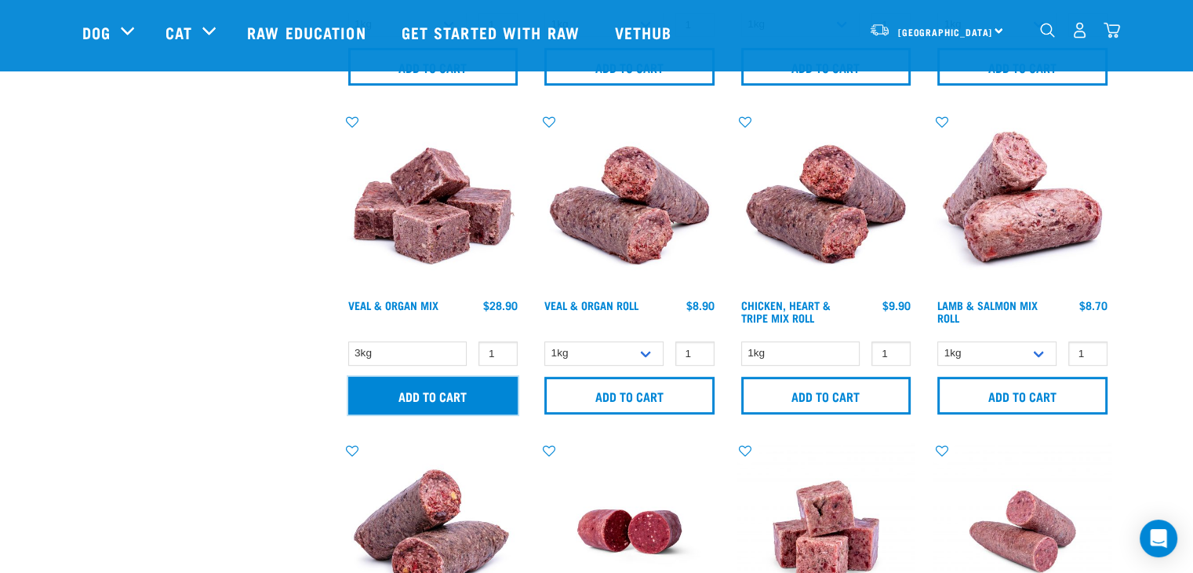
click at [430, 400] on input "Add to cart" at bounding box center [433, 395] width 170 height 38
click at [1113, 38] on img "dropdown navigation" at bounding box center [1111, 30] width 16 height 16
click at [1118, 32] on img "dropdown navigation" at bounding box center [1111, 30] width 16 height 16
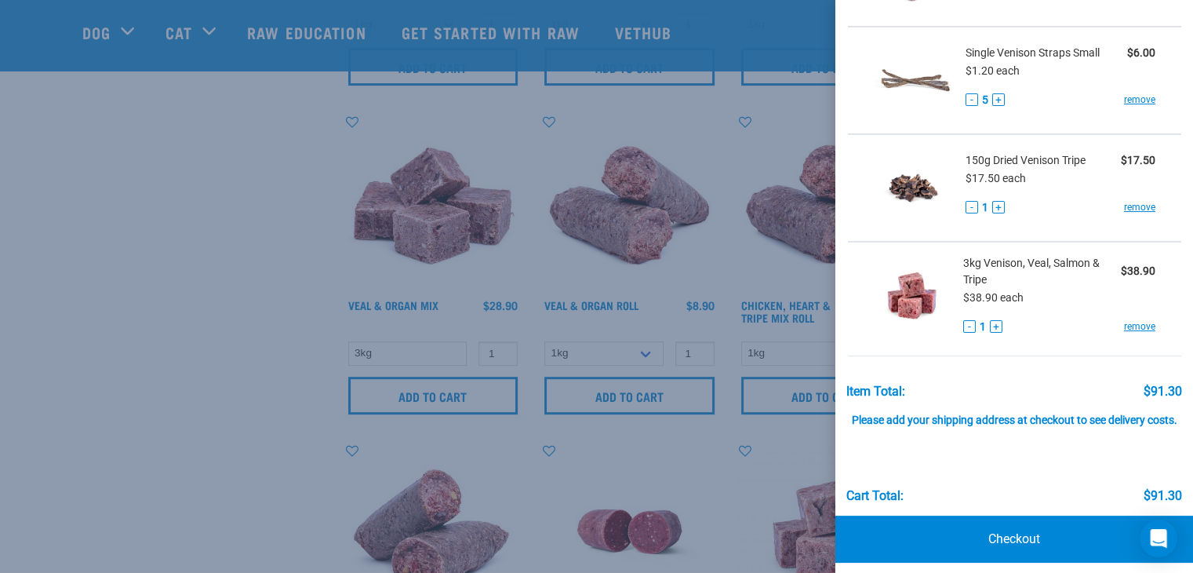
scroll to position [202, 0]
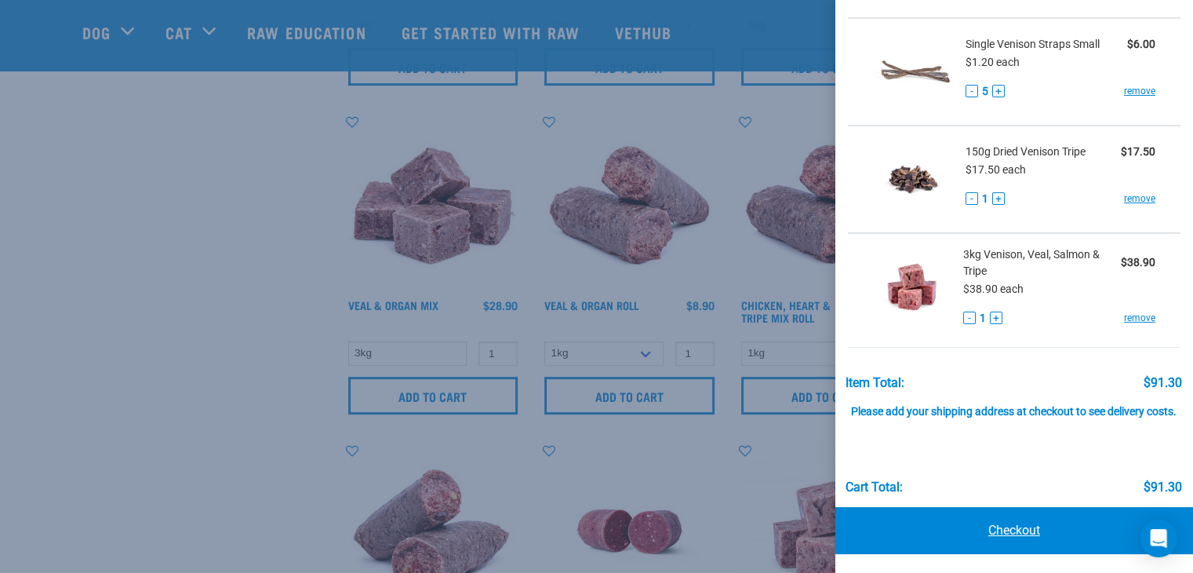
click at [1002, 528] on link "Checkout" at bounding box center [1014, 530] width 358 height 47
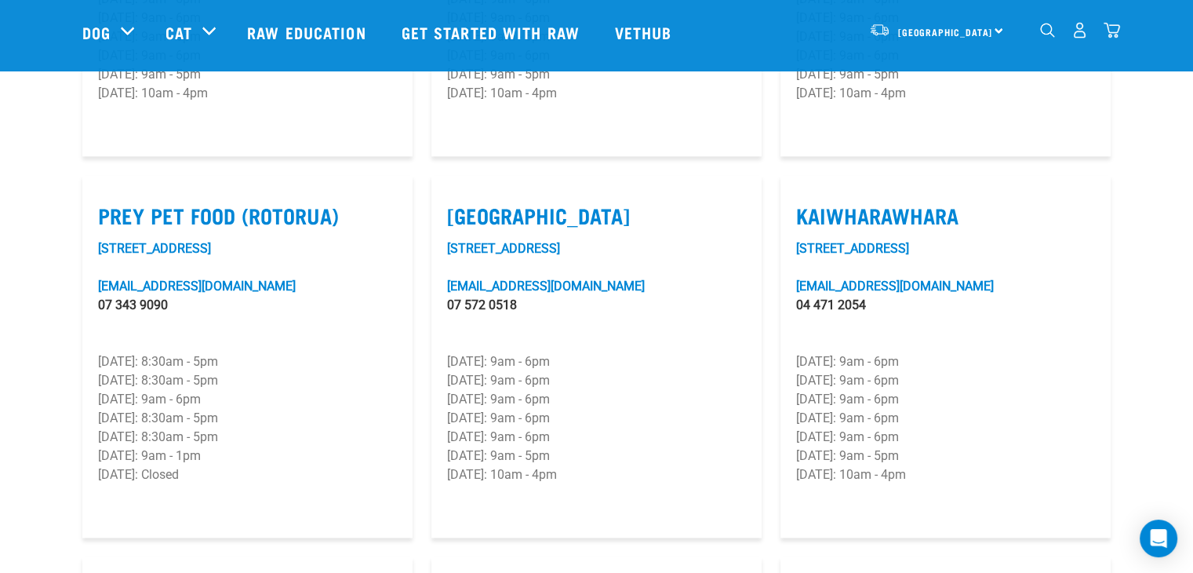
scroll to position [1882, 0]
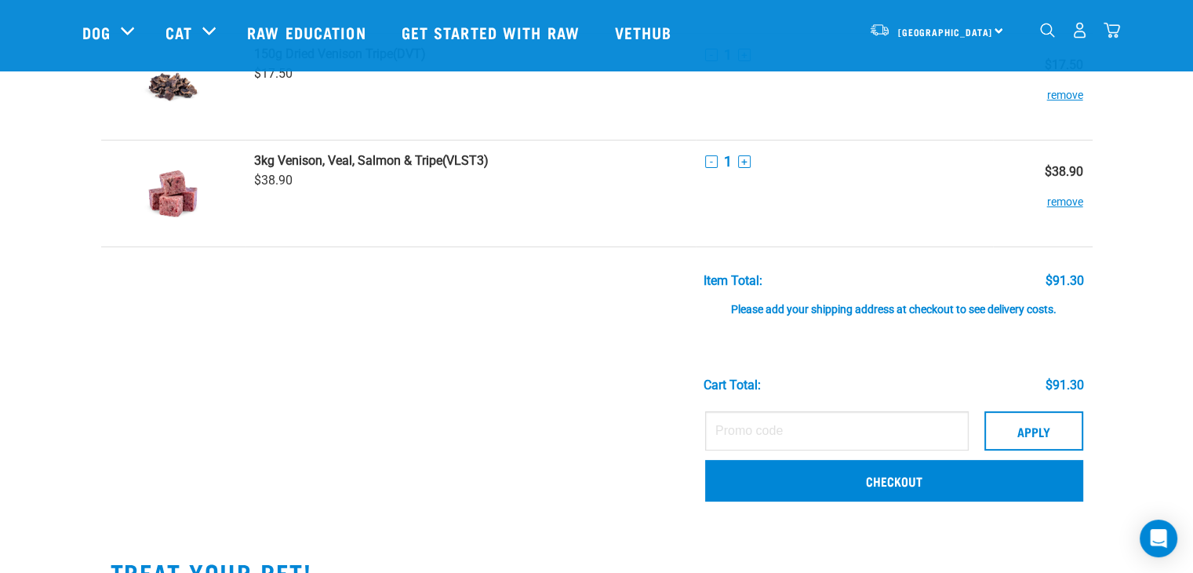
scroll to position [392, 0]
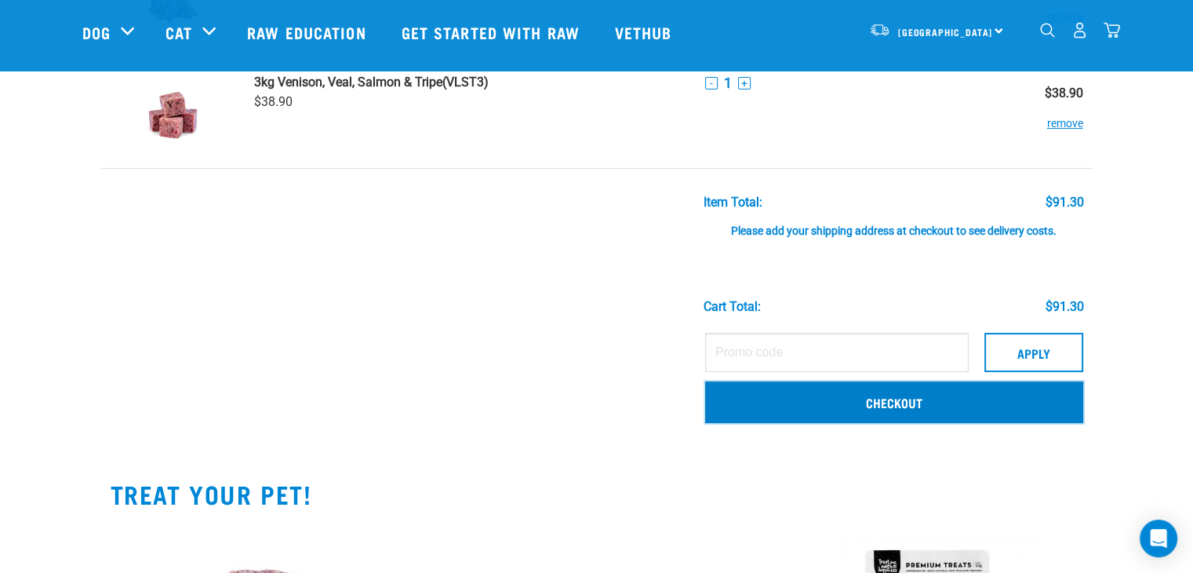
click at [958, 409] on link "Checkout" at bounding box center [894, 401] width 378 height 41
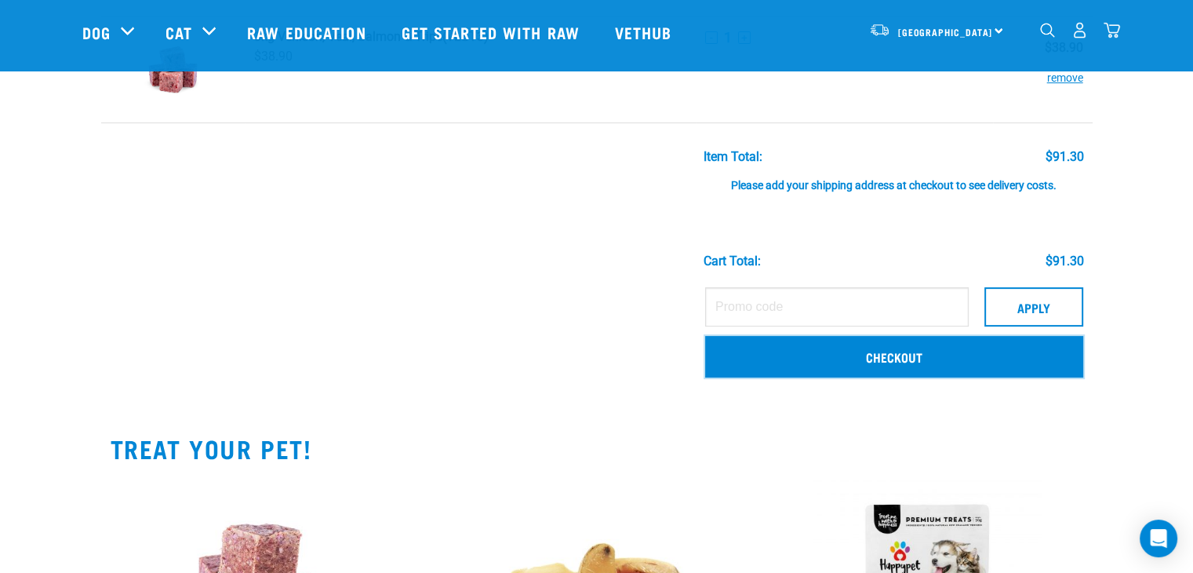
scroll to position [784, 0]
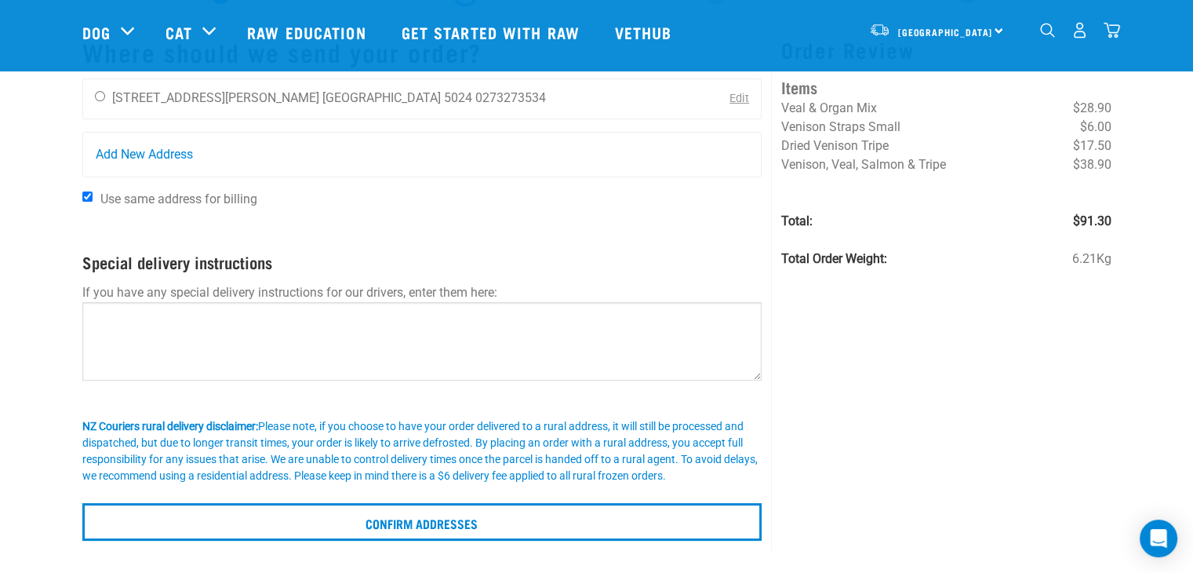
scroll to position [157, 0]
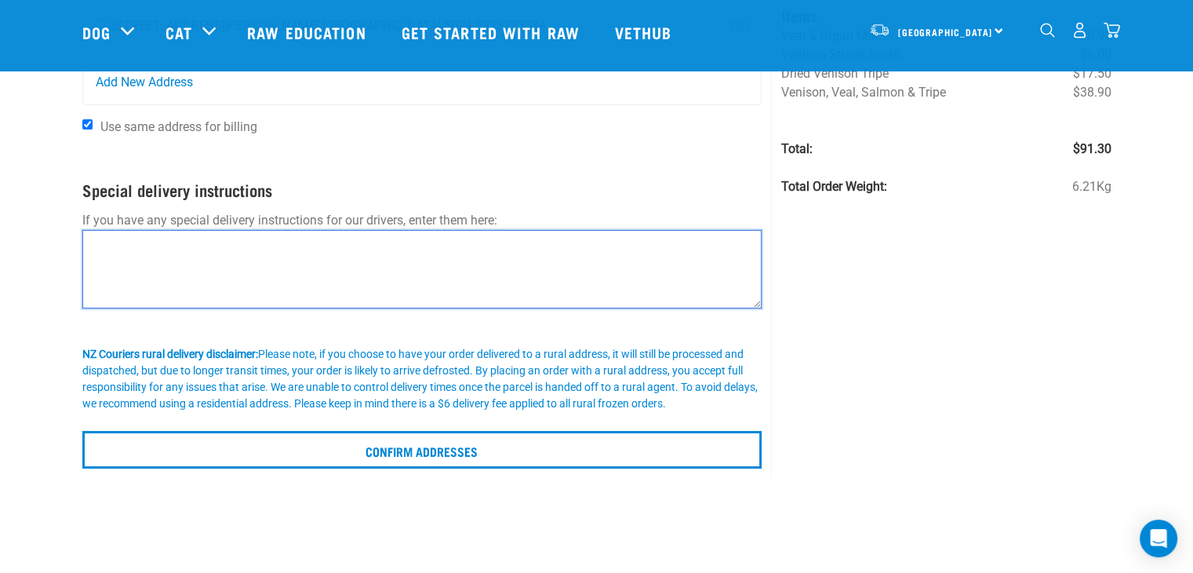
click at [559, 264] on textarea at bounding box center [422, 269] width 680 height 78
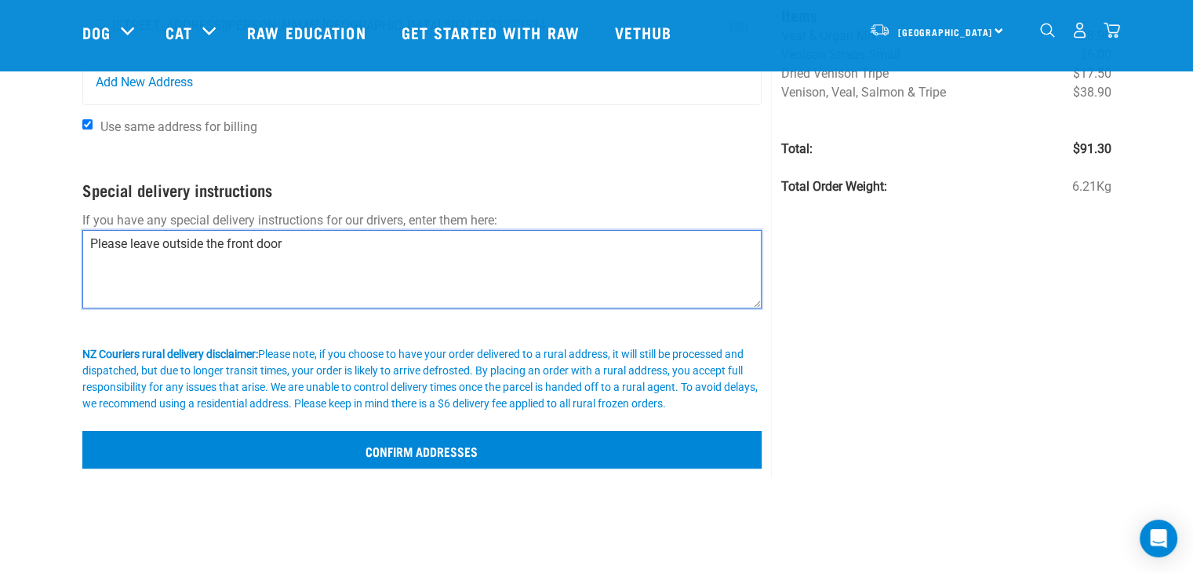
type textarea "Please leave outside the front door"
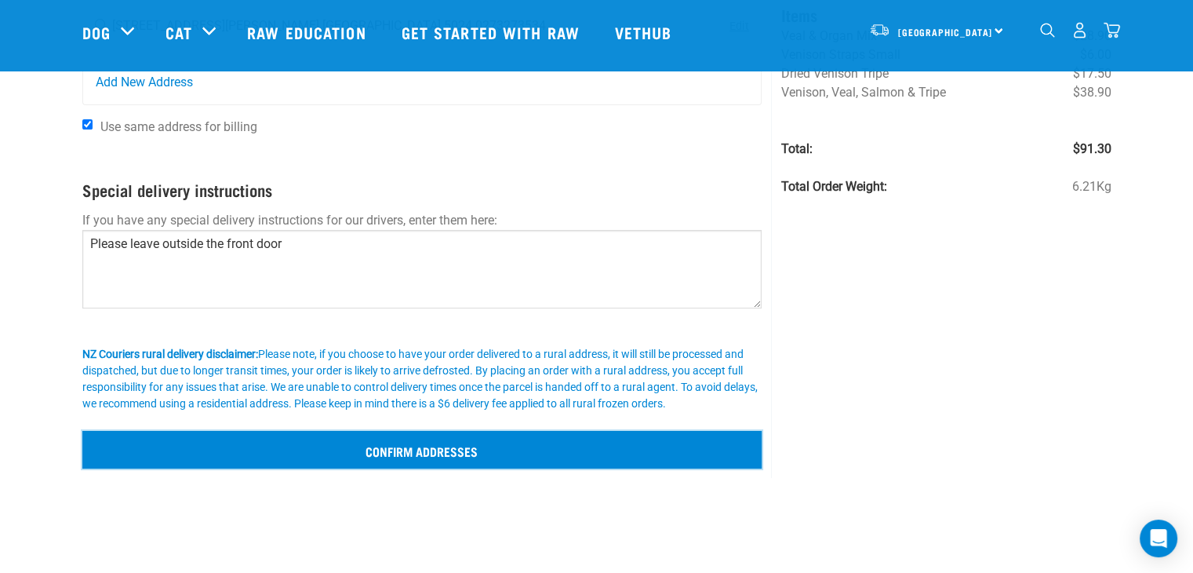
click at [515, 438] on input "Confirm addresses" at bounding box center [422, 450] width 680 height 38
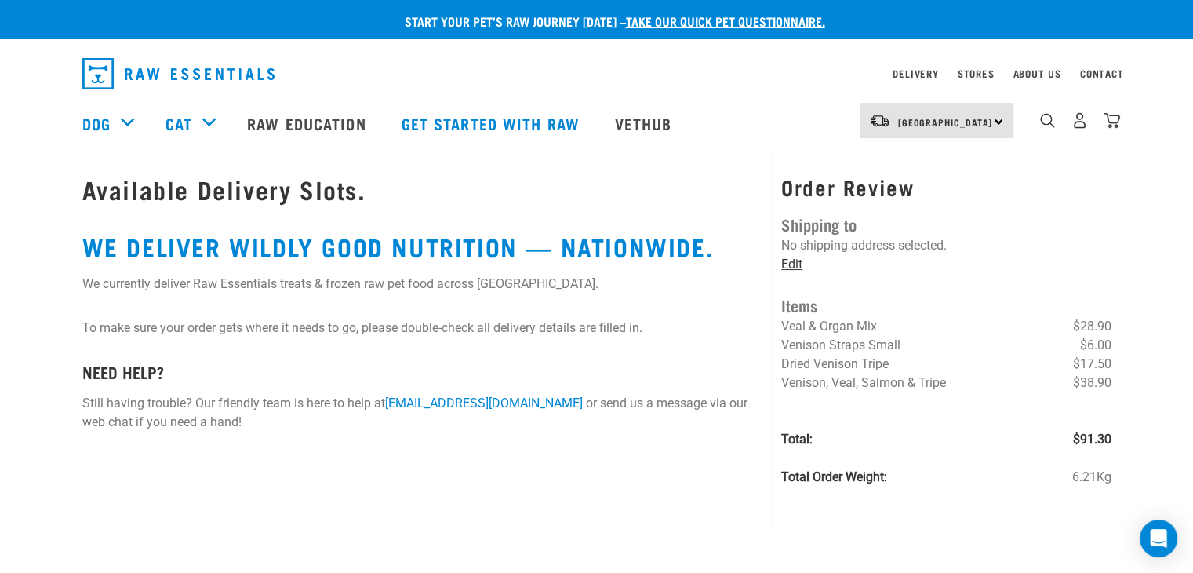
click at [797, 260] on link "Edit" at bounding box center [791, 263] width 21 height 15
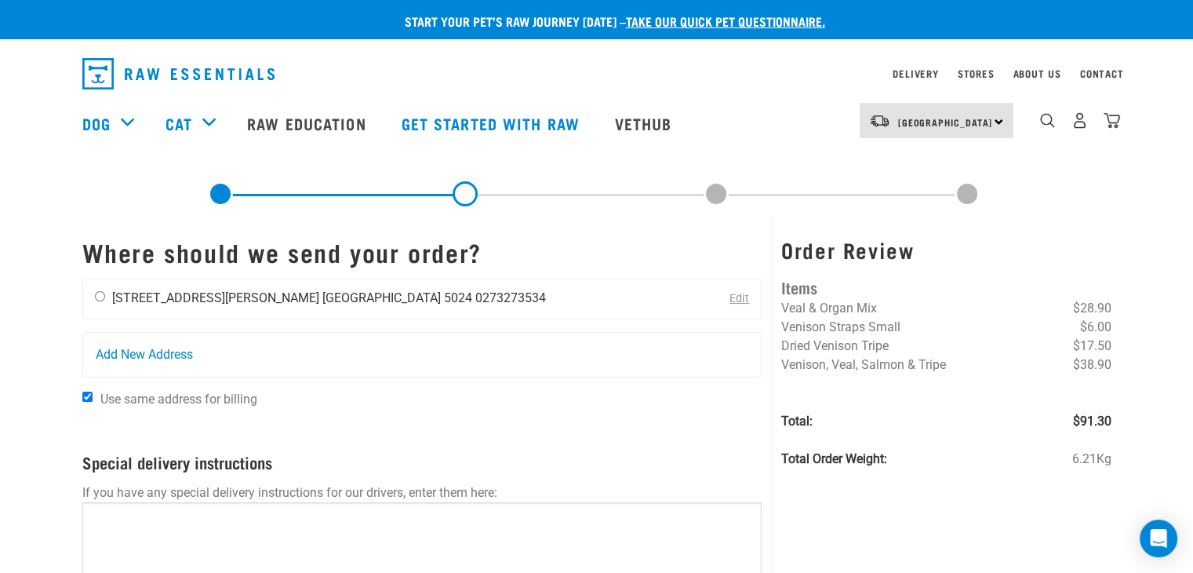
click at [475, 299] on li "0273273534" at bounding box center [510, 297] width 71 height 15
click at [105, 300] on div "Oscar Roberts 54 Ken Douglas Drive Wellington 5024 0273273534" at bounding box center [320, 298] width 474 height 39
click at [99, 296] on input "radio" at bounding box center [100, 296] width 10 height 10
radio input "true"
click at [731, 296] on link "Edit" at bounding box center [739, 298] width 20 height 13
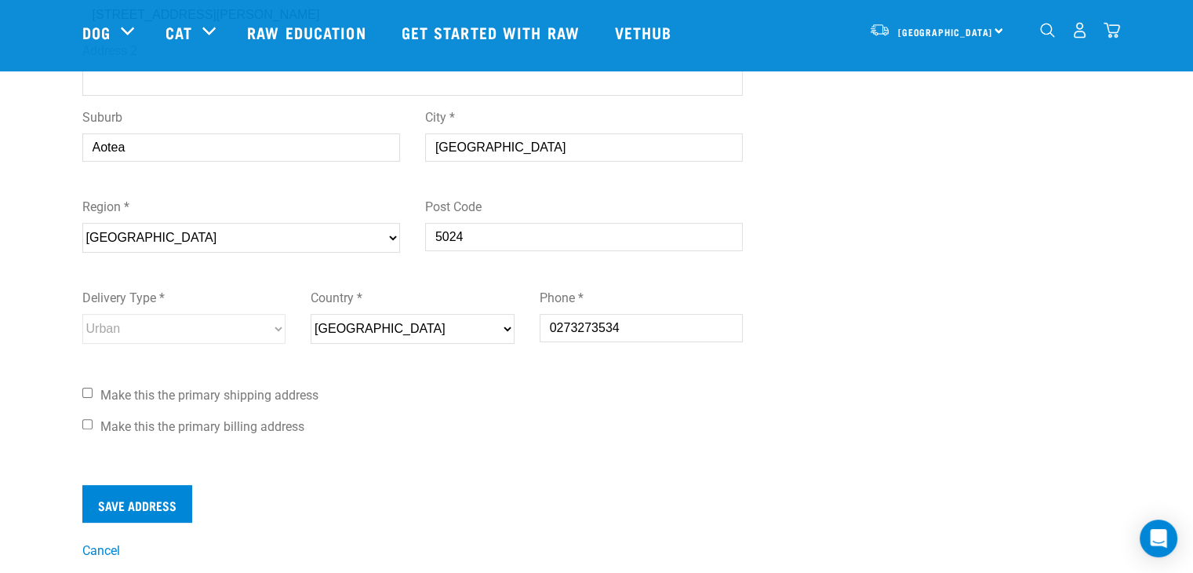
scroll to position [314, 0]
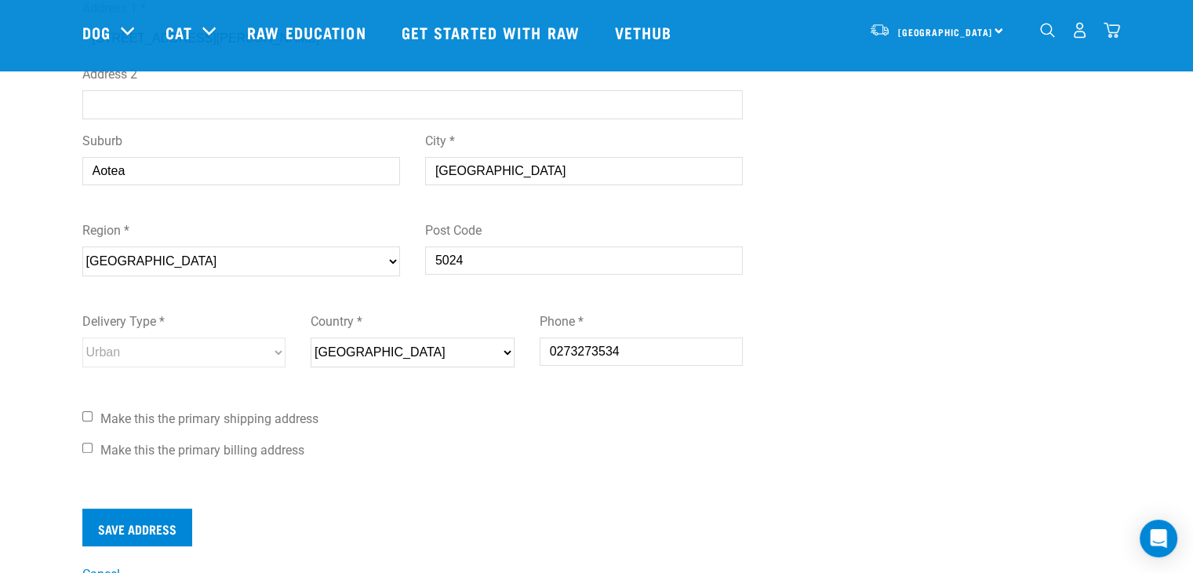
click at [461, 165] on input "[GEOGRAPHIC_DATA]" at bounding box center [584, 171] width 318 height 28
type input "Porirua"
click at [576, 433] on div "First Name * [PERSON_NAME] Last Name * [PERSON_NAME] Address Start typing your …" at bounding box center [412, 128] width 661 height 676
click at [163, 424] on span "Make this the primary shipping address" at bounding box center [209, 418] width 218 height 15
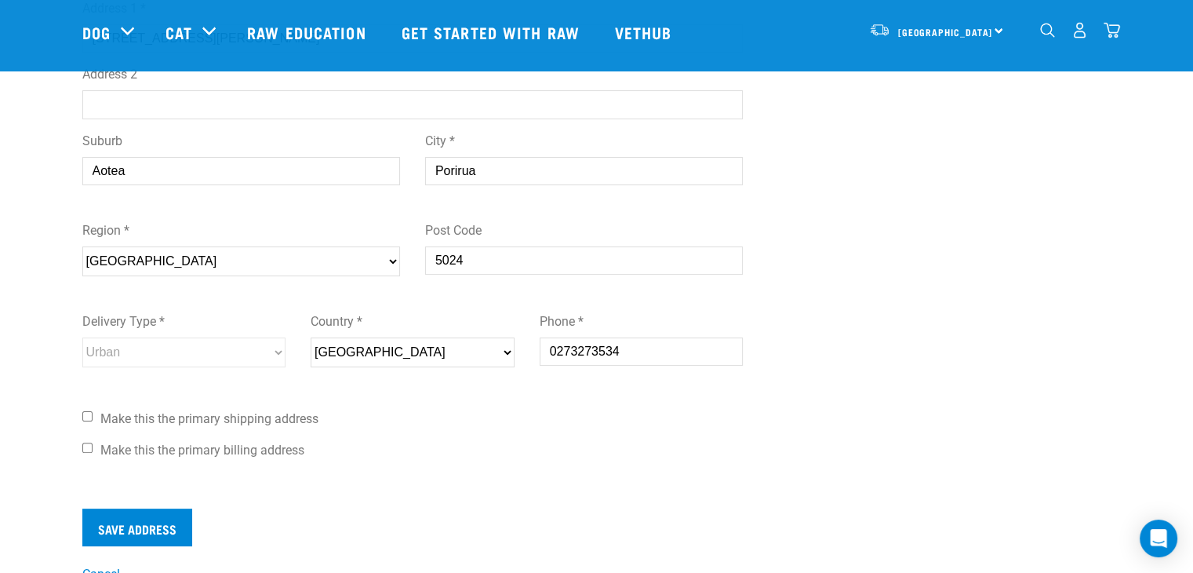
click at [93, 421] on input "Make this the primary shipping address" at bounding box center [87, 416] width 10 height 10
checkbox input "true"
click at [223, 442] on span "Make this the primary billing address" at bounding box center [202, 449] width 204 height 15
click at [113, 444] on span "Make this the primary billing address" at bounding box center [202, 449] width 204 height 15
click at [93, 444] on input "Make this the primary billing address" at bounding box center [87, 447] width 10 height 10
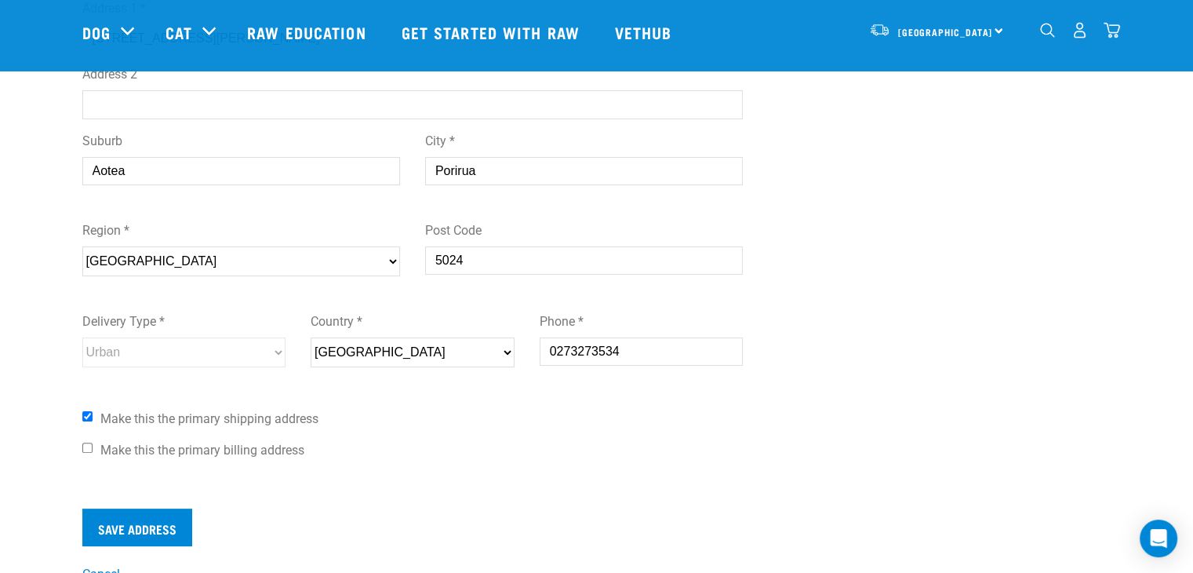
checkbox input "true"
click at [133, 522] on input "Save Address" at bounding box center [137, 527] width 110 height 38
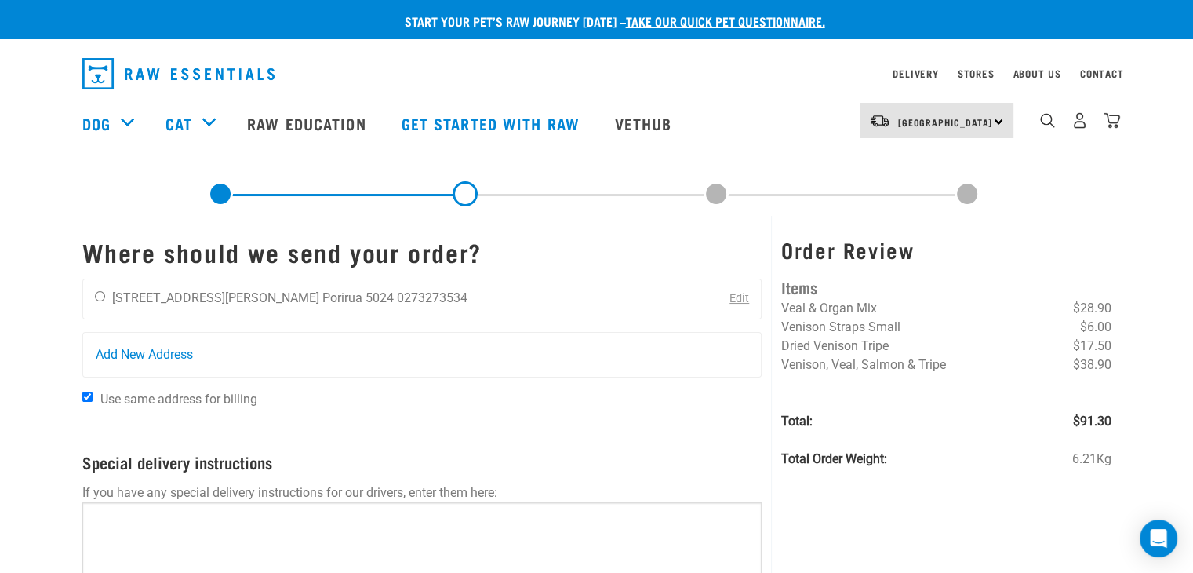
scroll to position [78, 0]
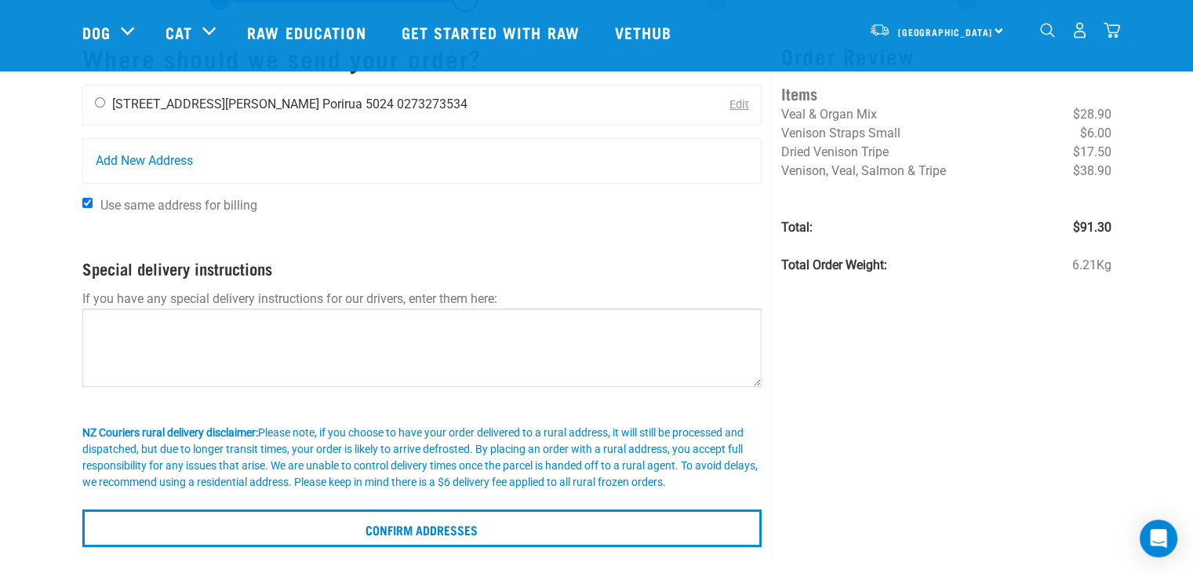
click at [103, 102] on input "radio" at bounding box center [100, 102] width 10 height 10
radio input "true"
click at [340, 391] on p at bounding box center [422, 396] width 680 height 19
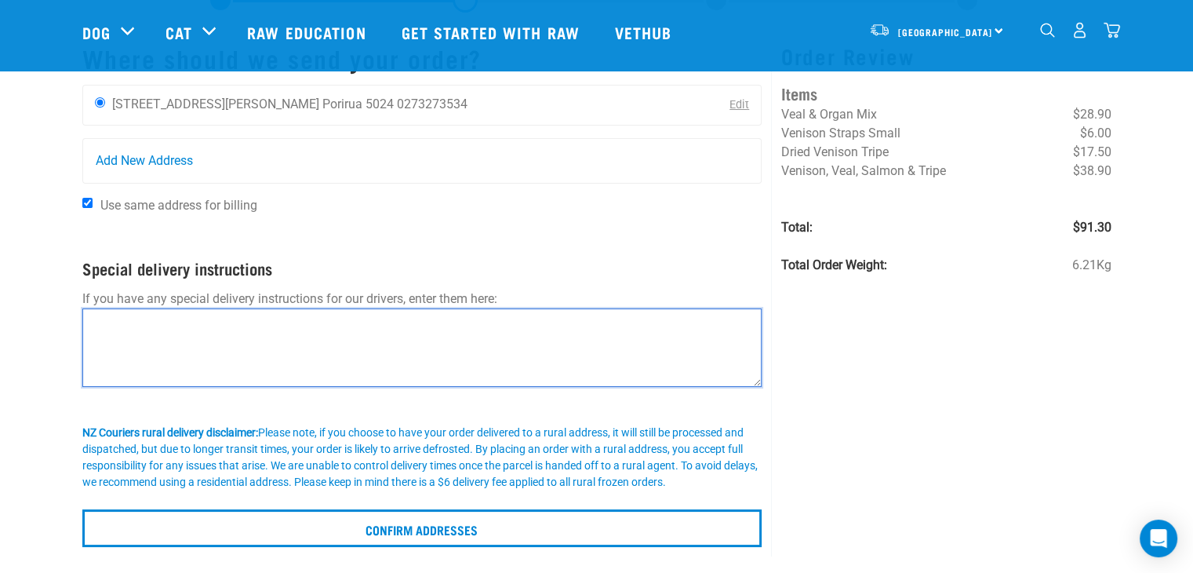
click at [325, 342] on textarea at bounding box center [422, 347] width 680 height 78
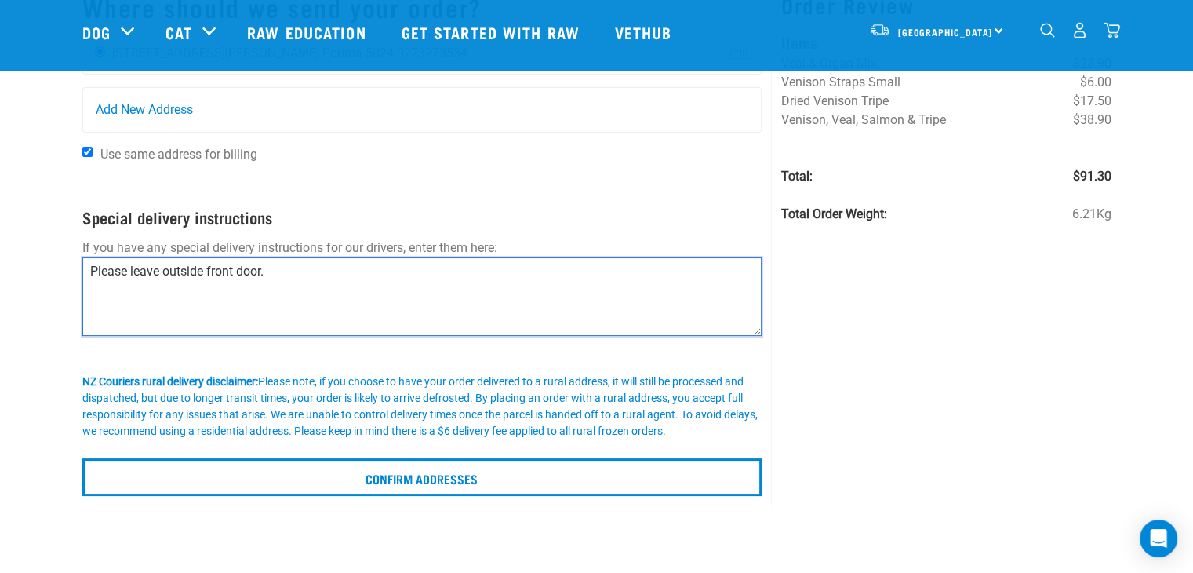
scroll to position [157, 0]
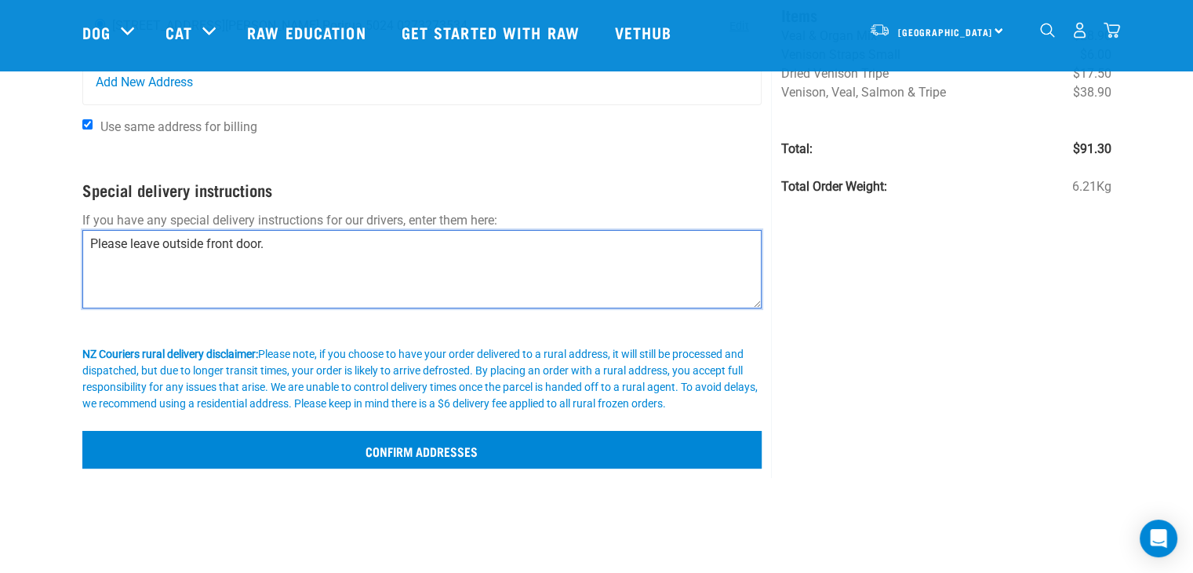
type textarea "Please leave outside front door."
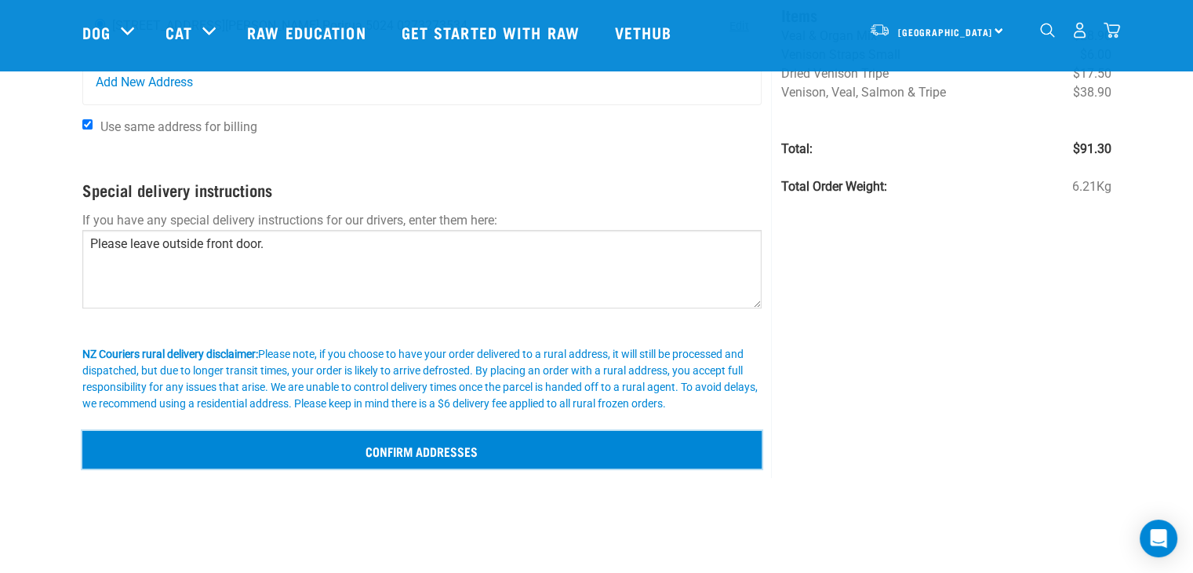
click at [438, 454] on input "Confirm addresses" at bounding box center [422, 450] width 680 height 38
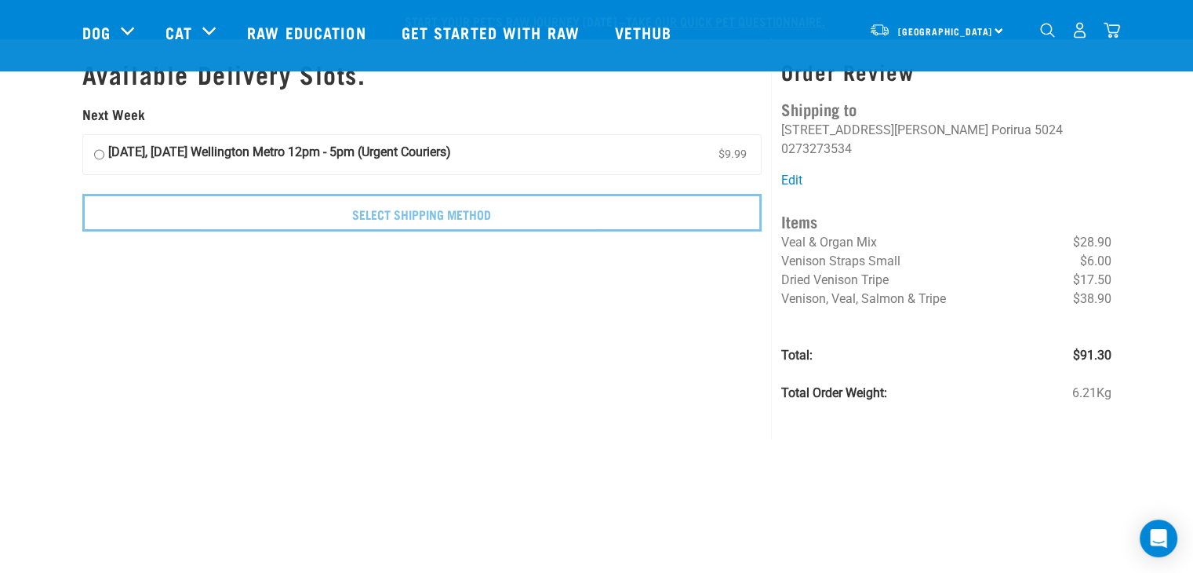
scroll to position [682, 0]
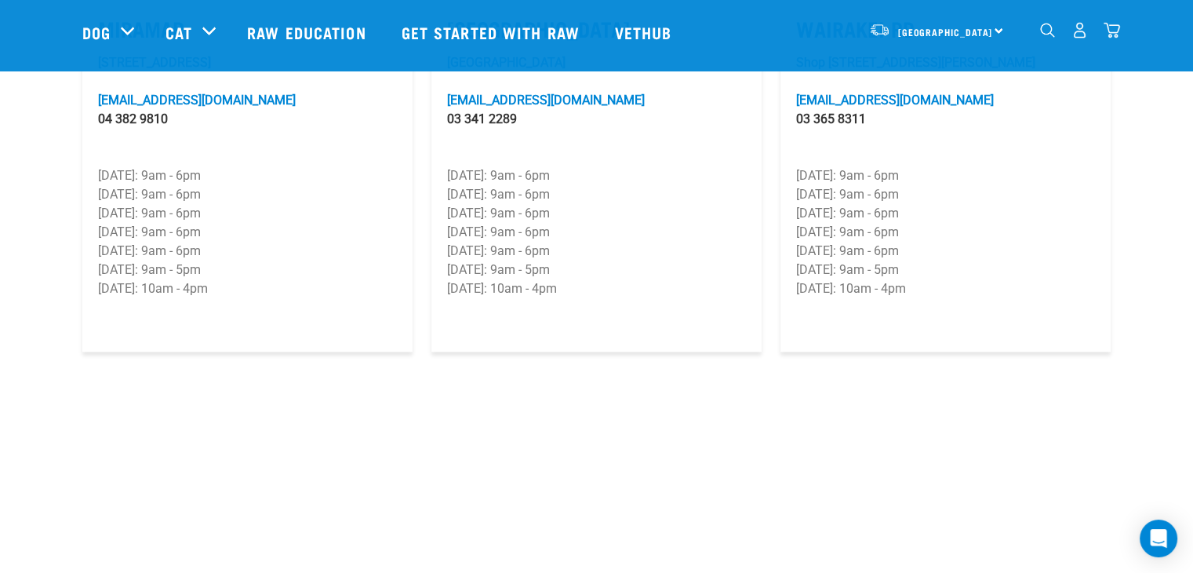
scroll to position [2588, 0]
